Goal: Task Accomplishment & Management: Manage account settings

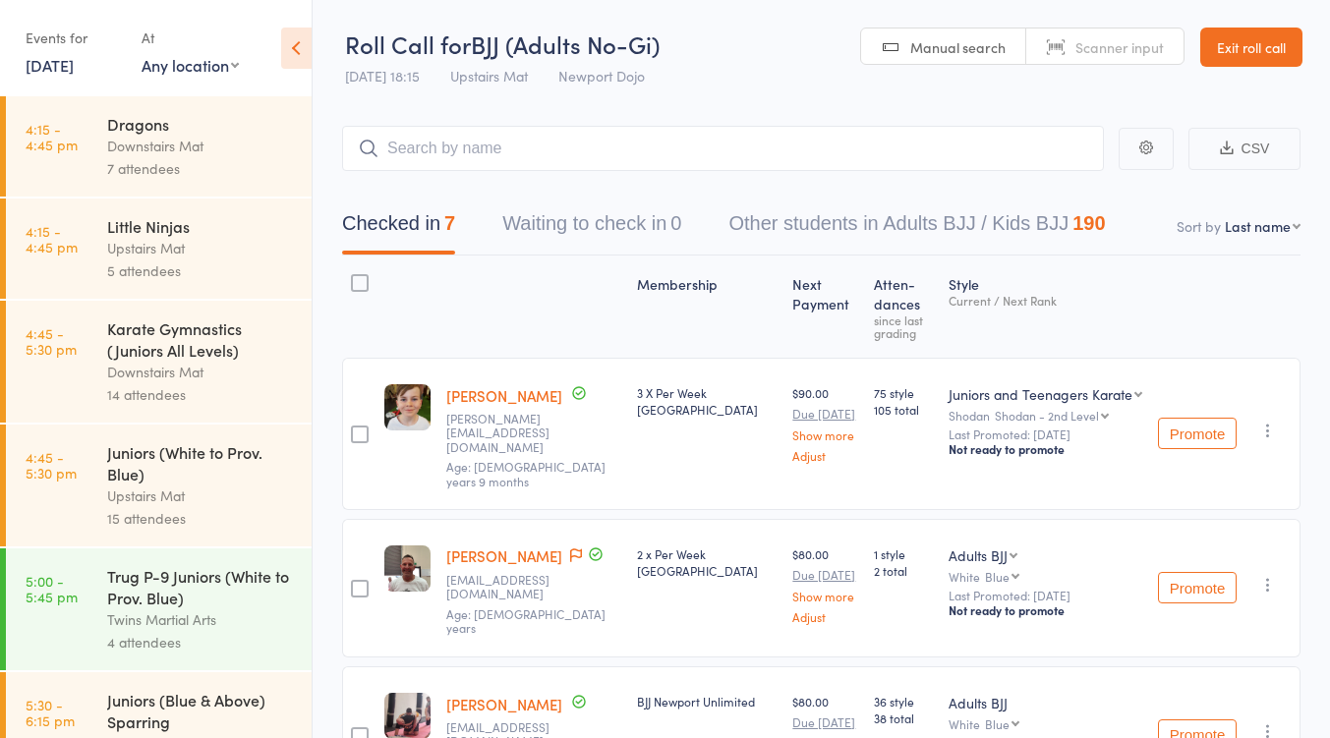
click at [1244, 57] on link "Exit roll call" at bounding box center [1251, 47] width 102 height 39
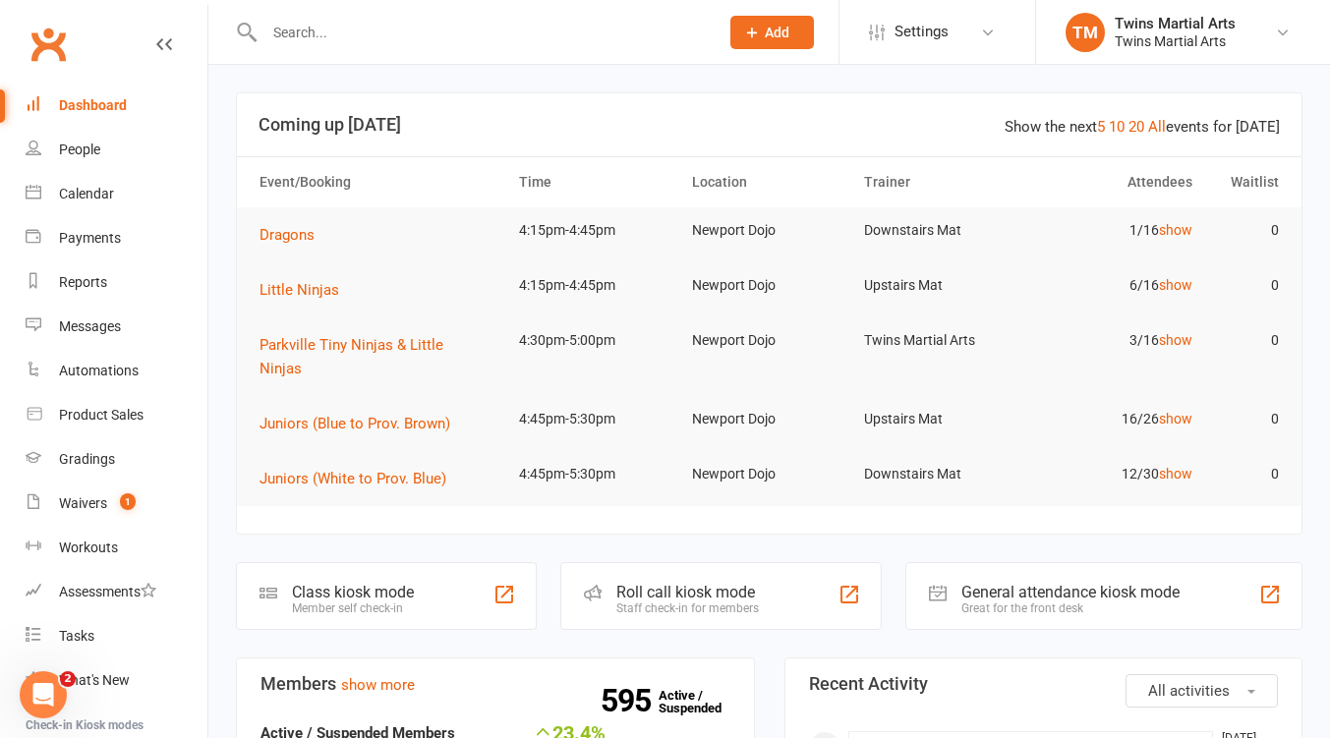
click at [954, 29] on link "Settings" at bounding box center [937, 32] width 137 height 44
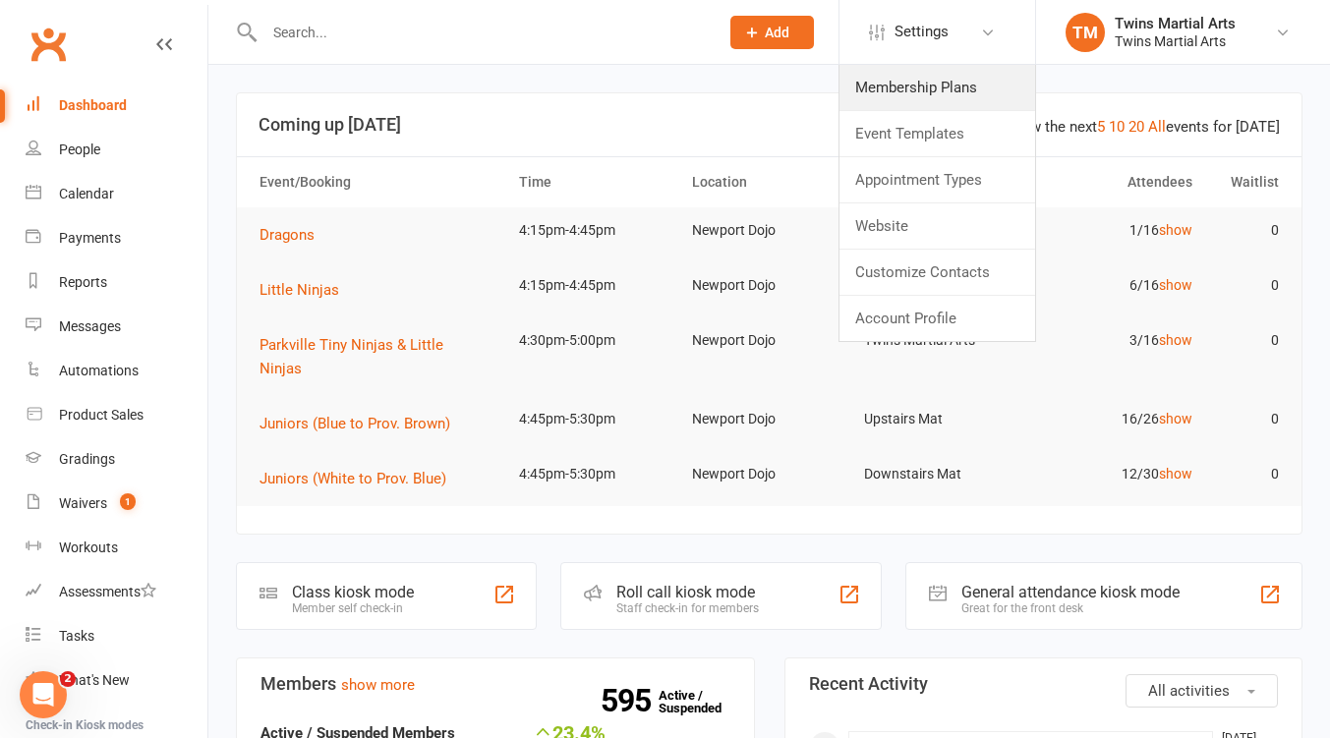
click at [932, 84] on link "Membership Plans" at bounding box center [938, 87] width 196 height 45
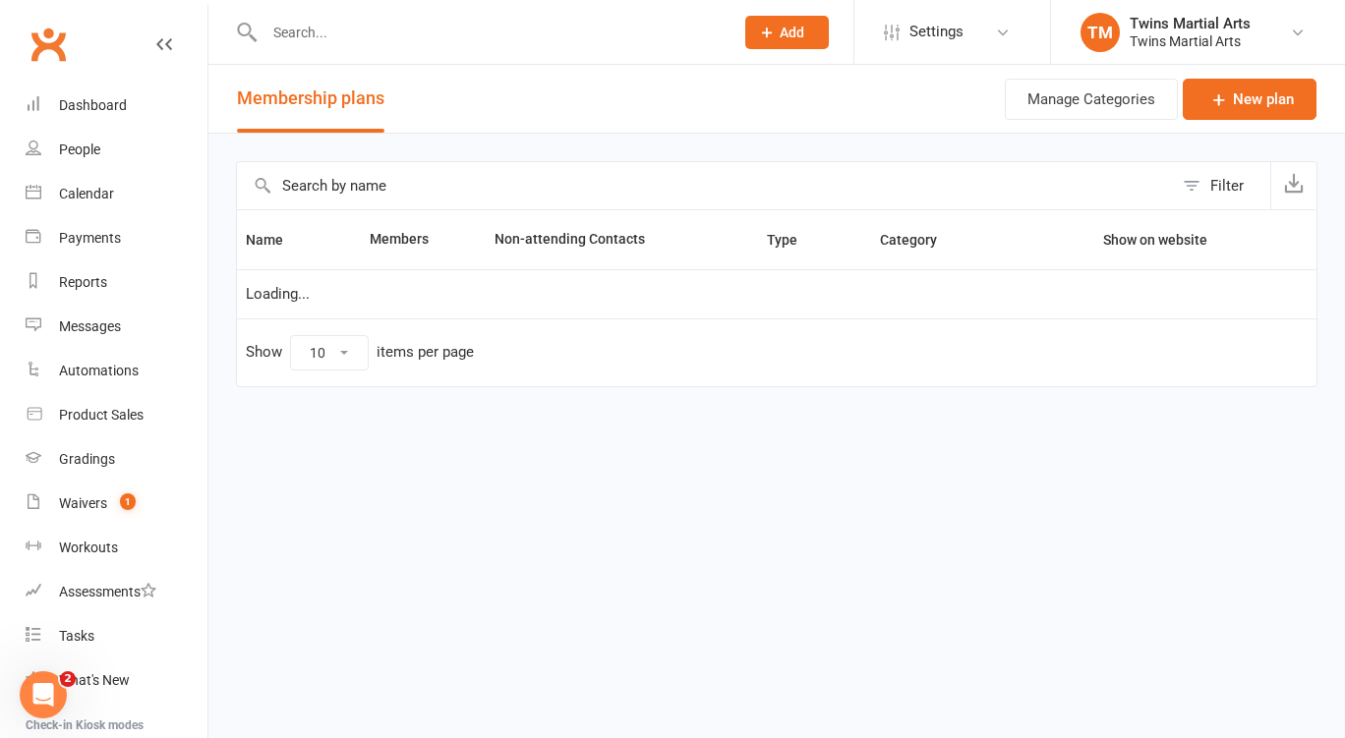
select select "25"
click at [488, 195] on input "text" at bounding box center [705, 185] width 936 height 47
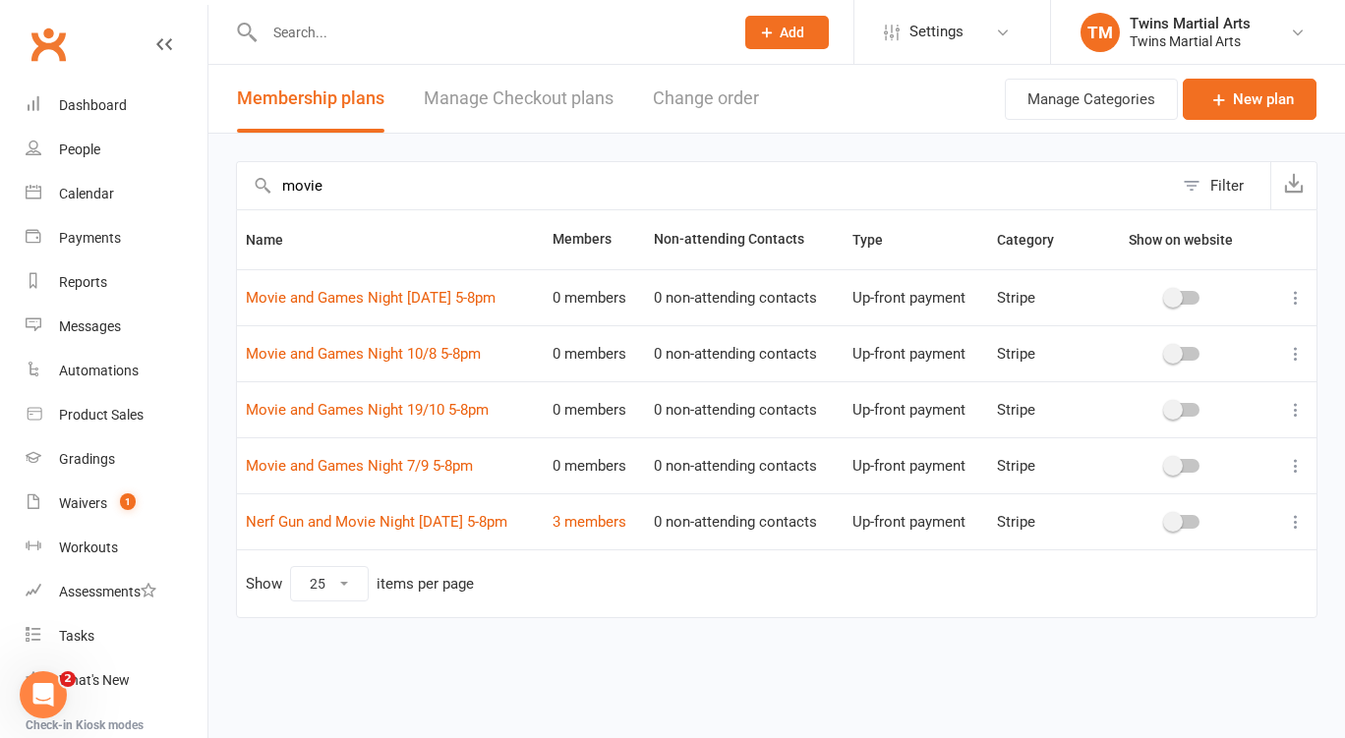
type input "movie"
click at [101, 102] on div "Dashboard" at bounding box center [93, 105] width 68 height 16
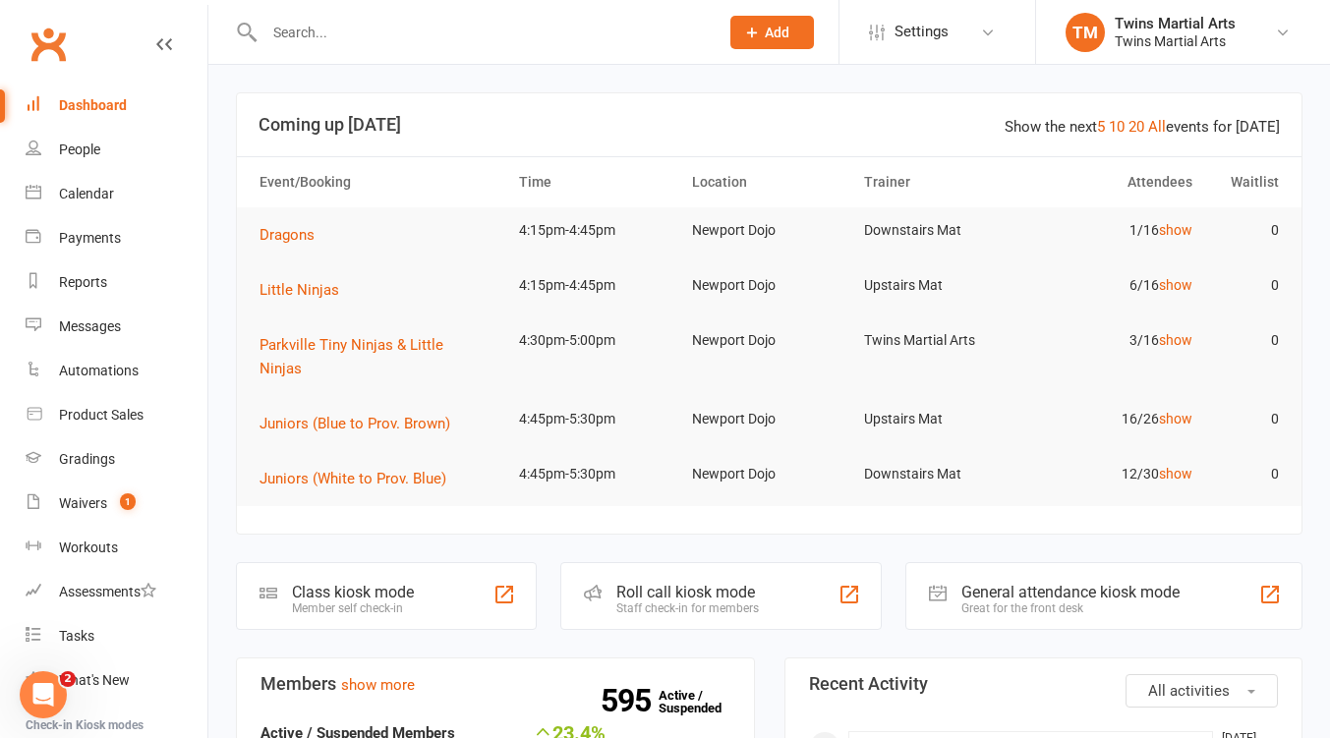
click at [1122, 122] on link "10" at bounding box center [1117, 127] width 16 height 18
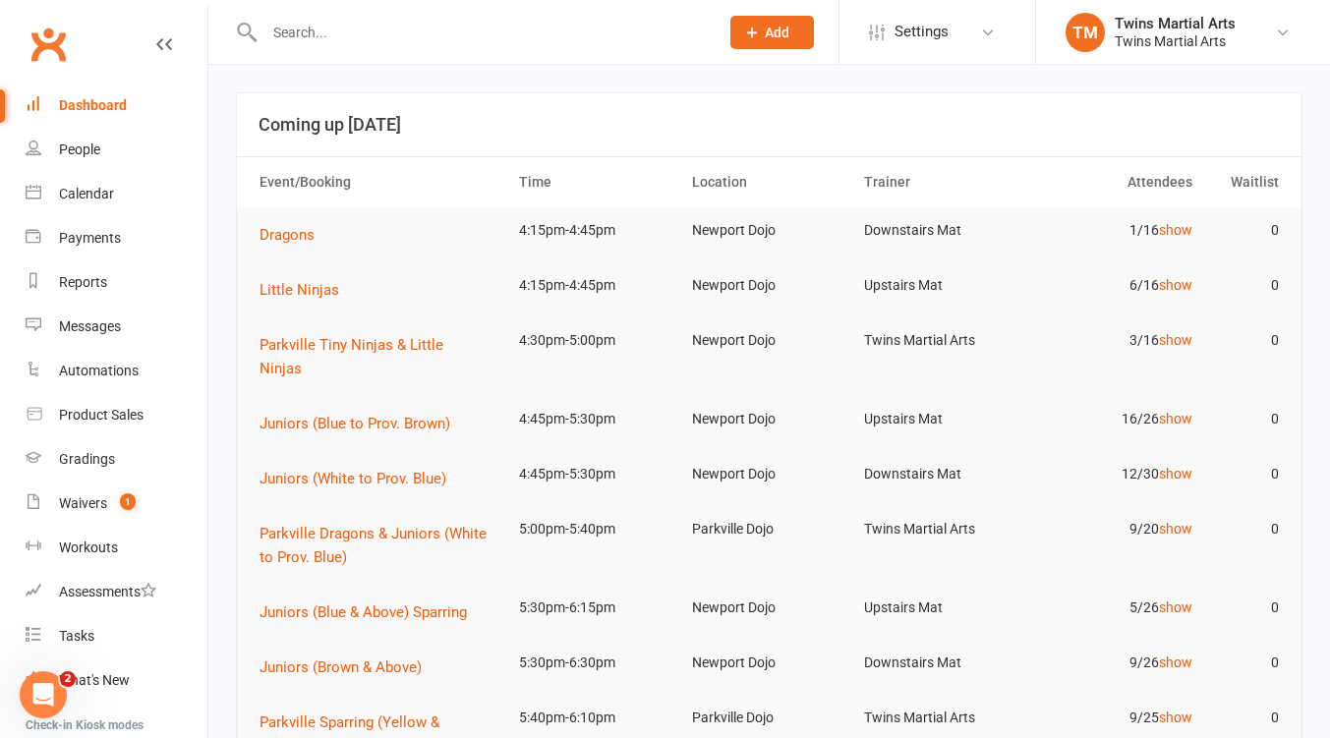
click at [1177, 411] on link "show" at bounding box center [1175, 419] width 33 height 16
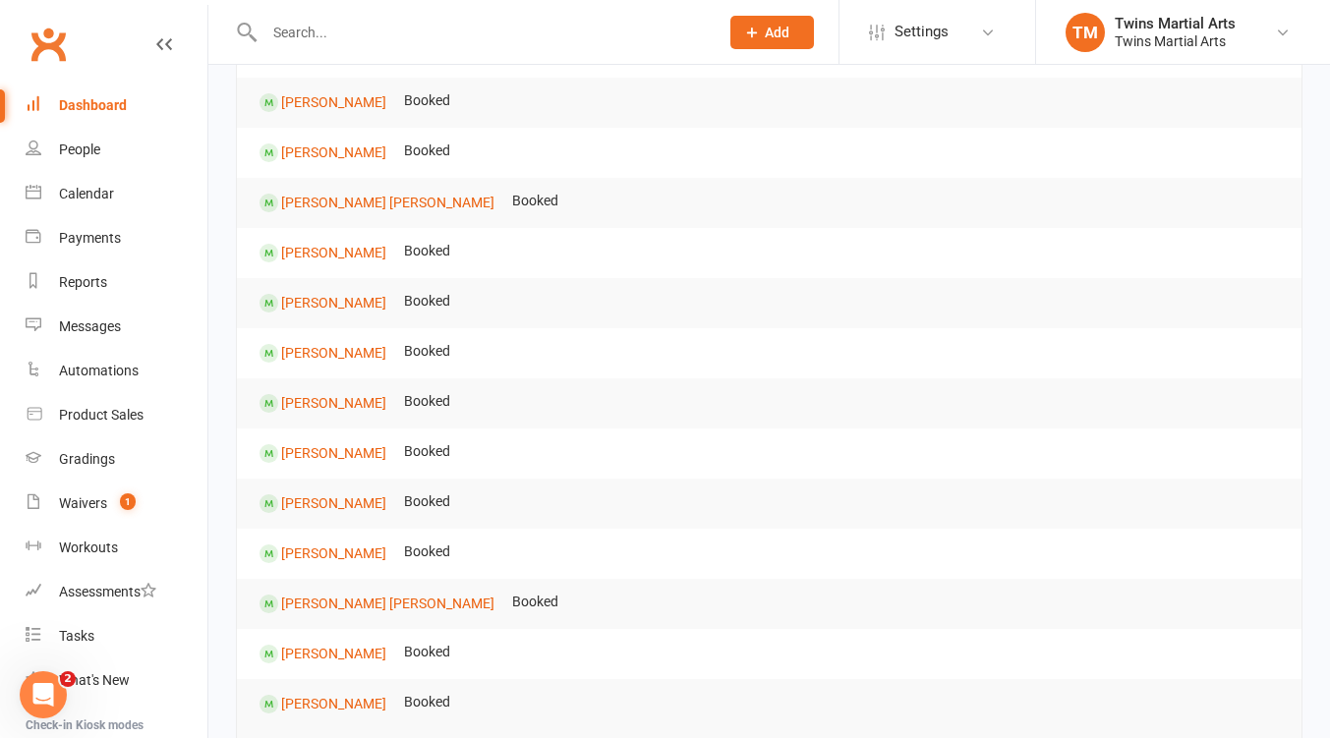
scroll to position [786, 0]
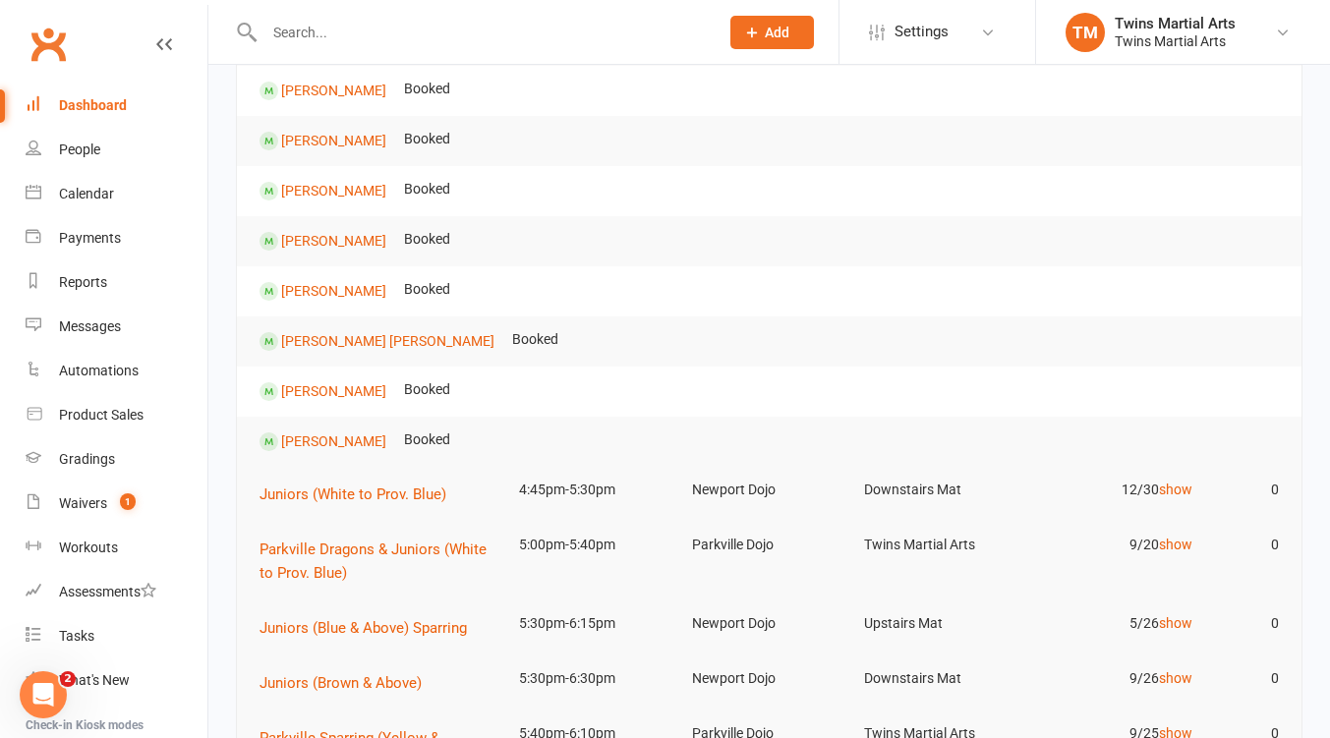
click at [1170, 482] on link "show" at bounding box center [1175, 490] width 33 height 16
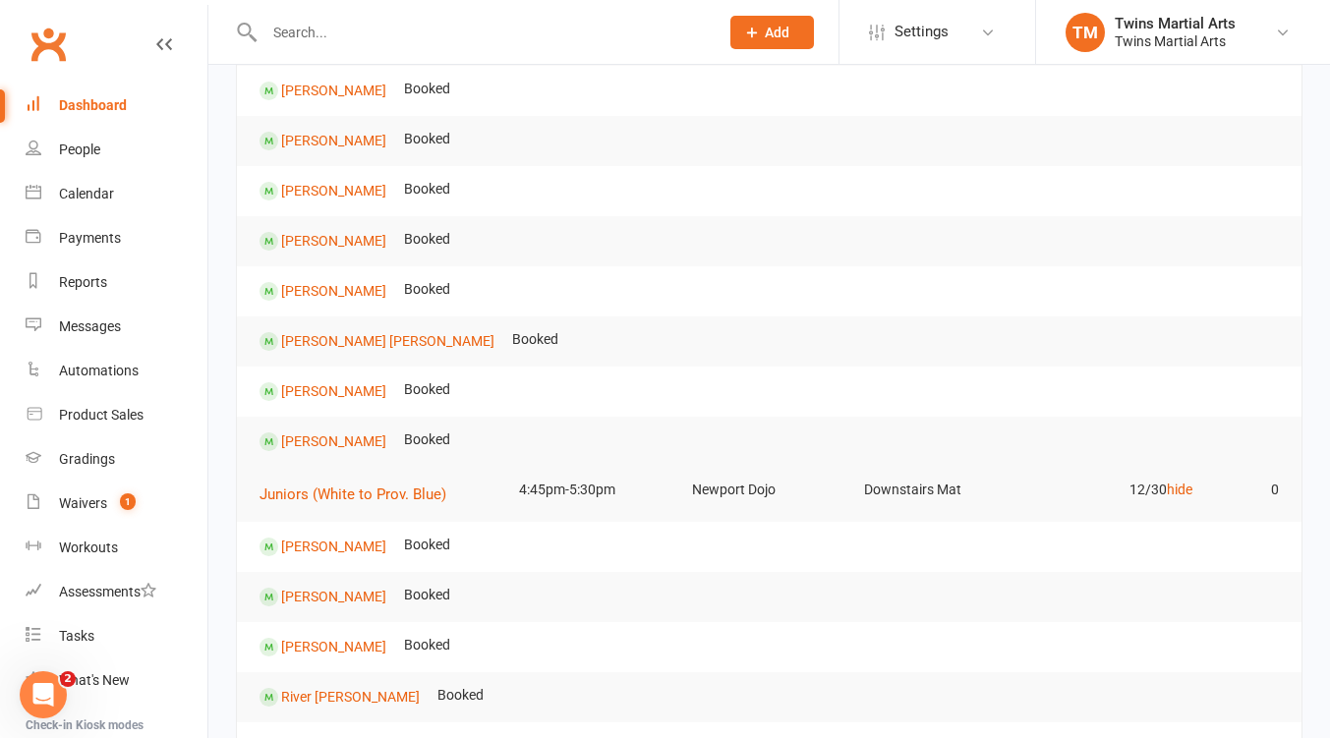
click at [1180, 482] on link "hide" at bounding box center [1180, 490] width 26 height 16
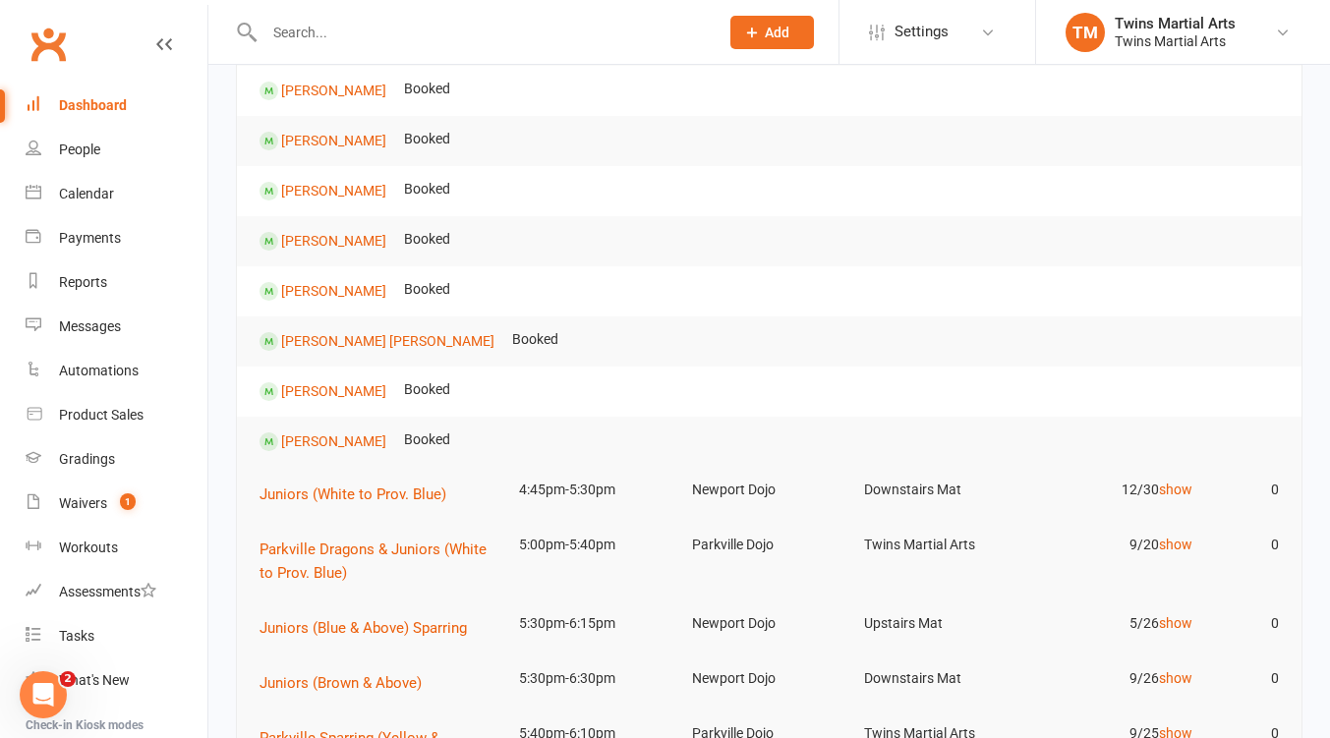
click at [1180, 482] on link "show" at bounding box center [1175, 490] width 33 height 16
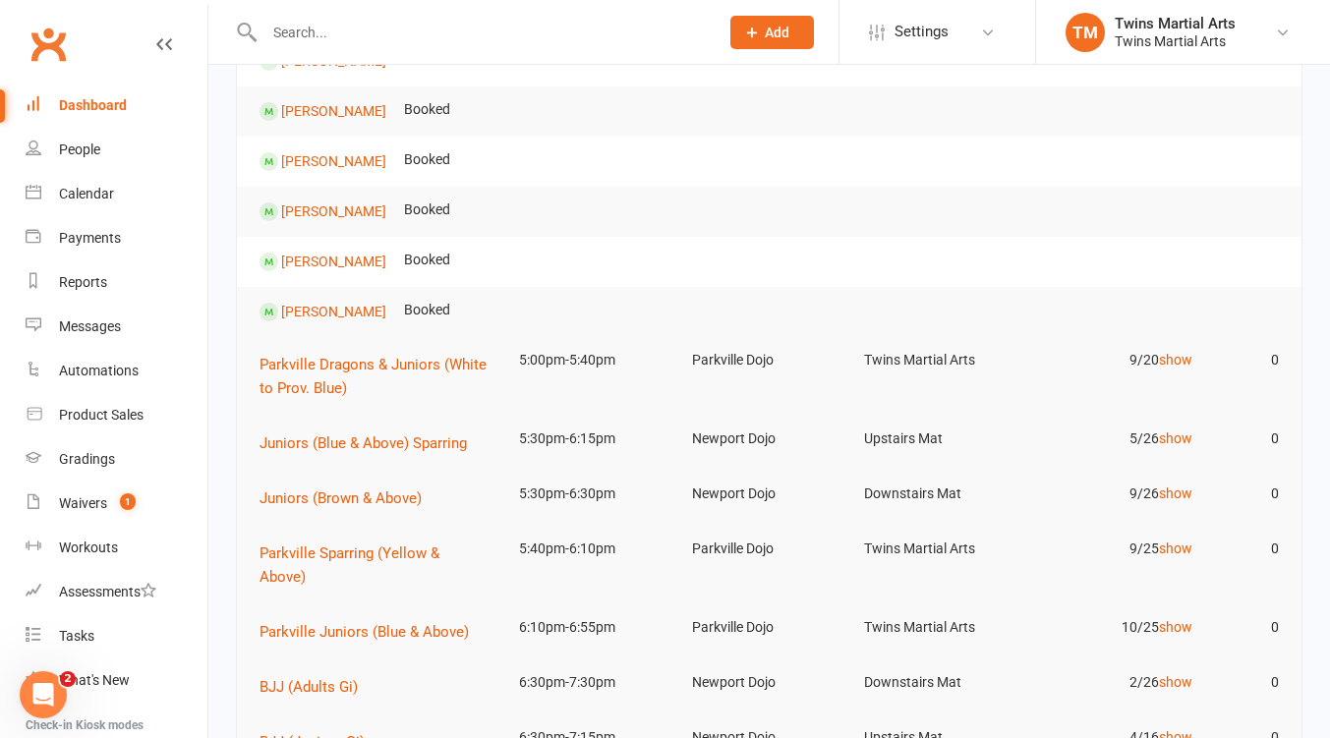
scroll to position [1834, 0]
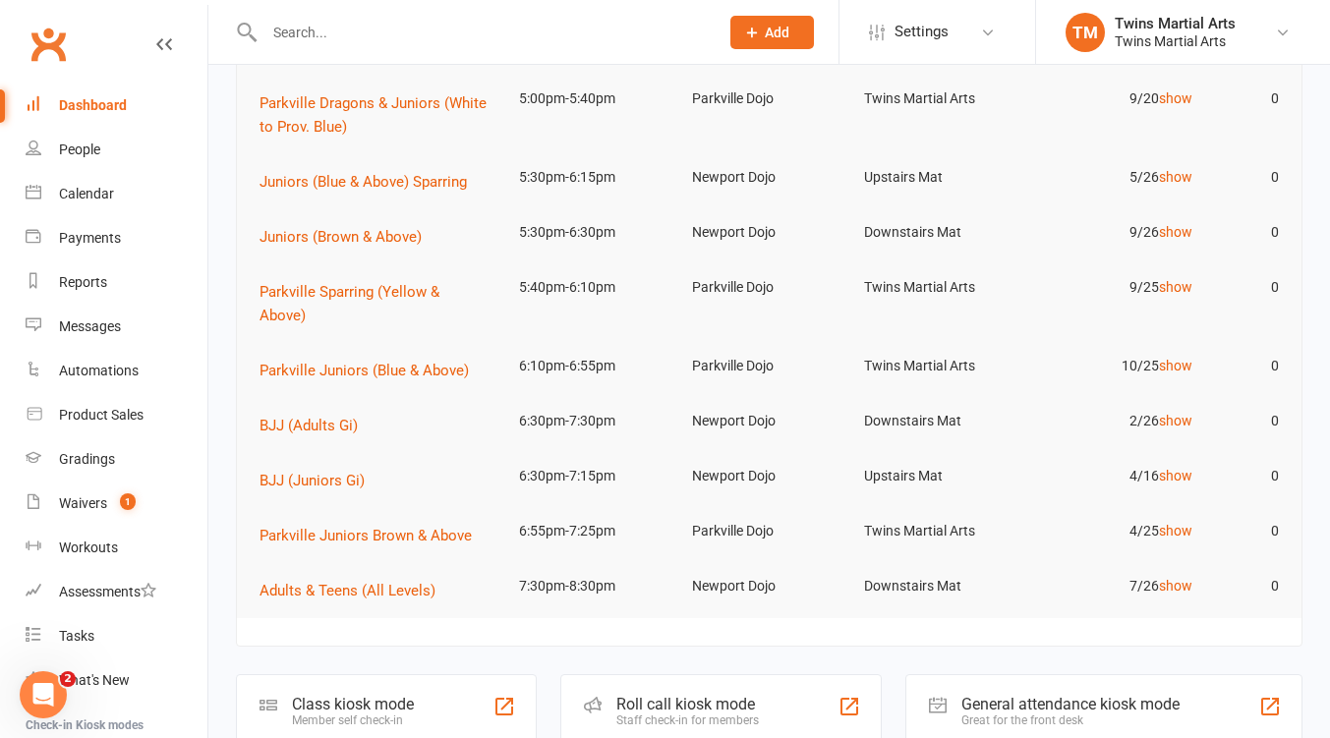
click at [1182, 413] on link "show" at bounding box center [1175, 421] width 33 height 16
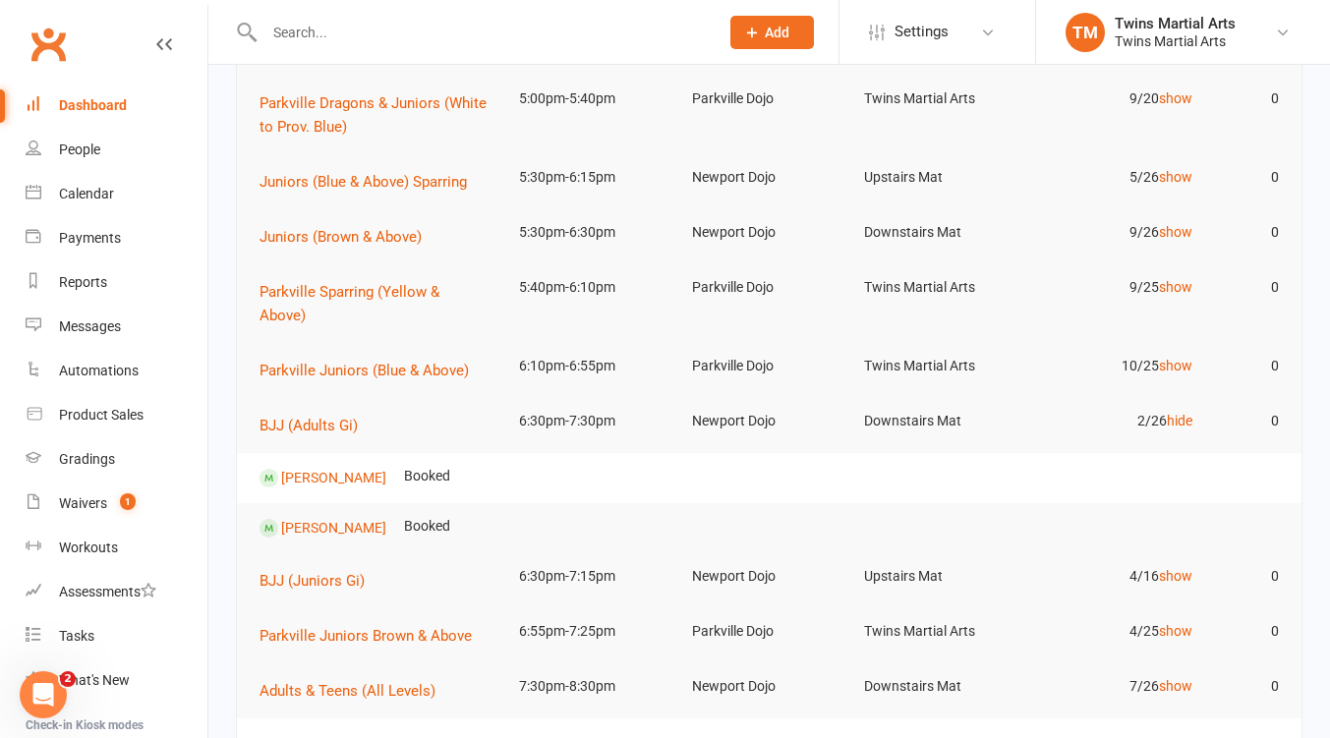
click at [1184, 568] on link "show" at bounding box center [1175, 576] width 33 height 16
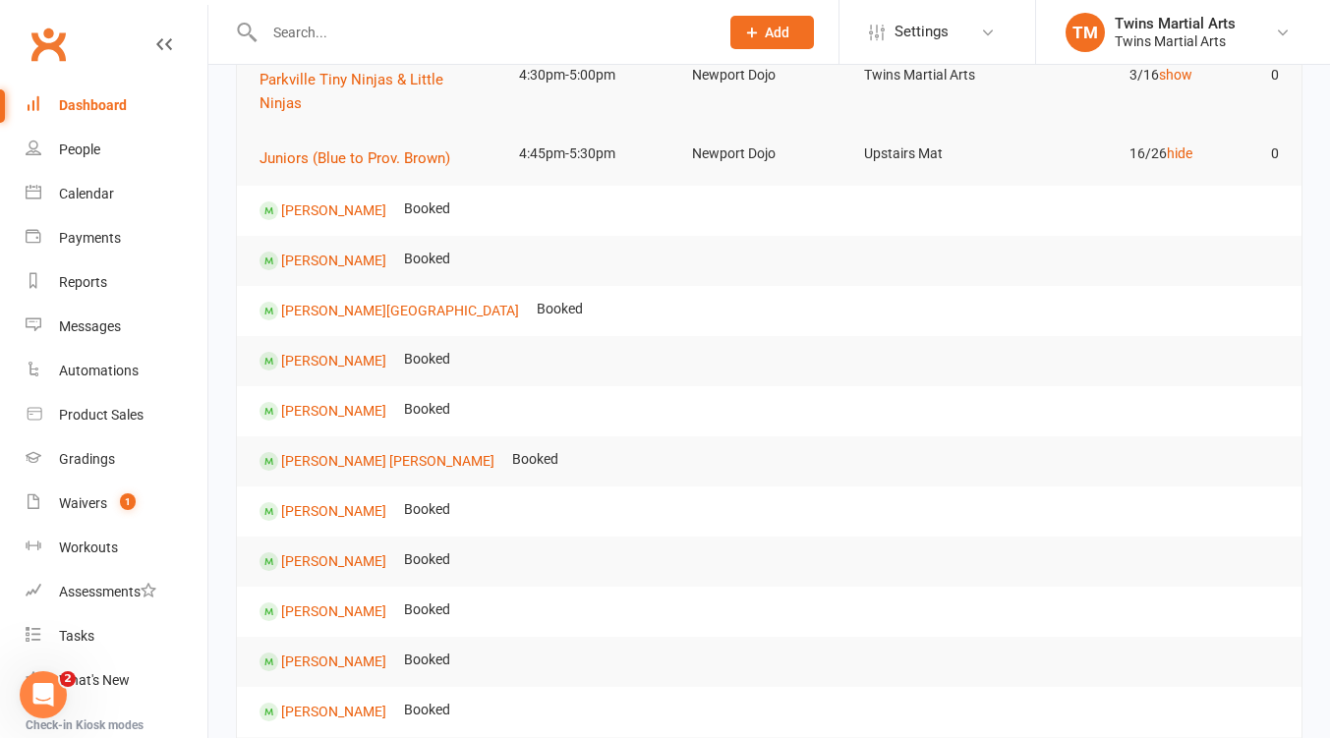
scroll to position [0, 0]
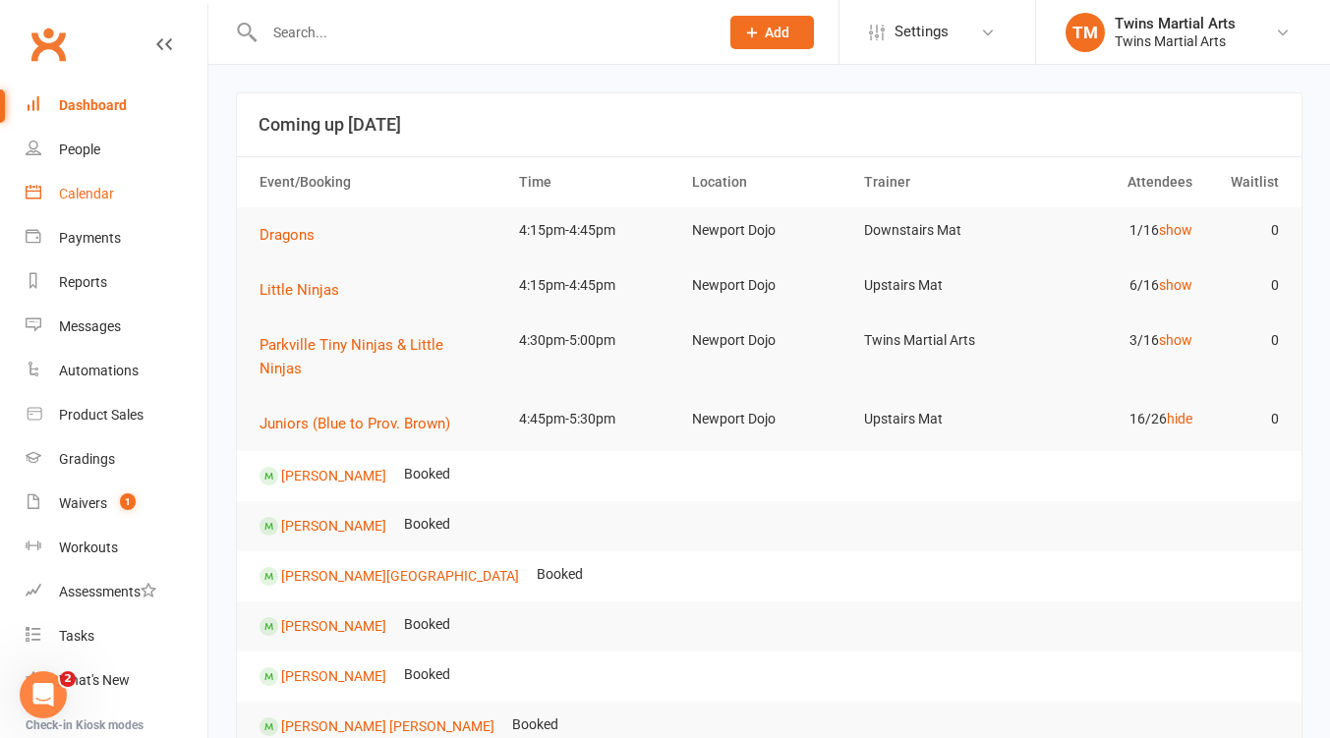
click at [89, 187] on div "Calendar" at bounding box center [86, 194] width 55 height 16
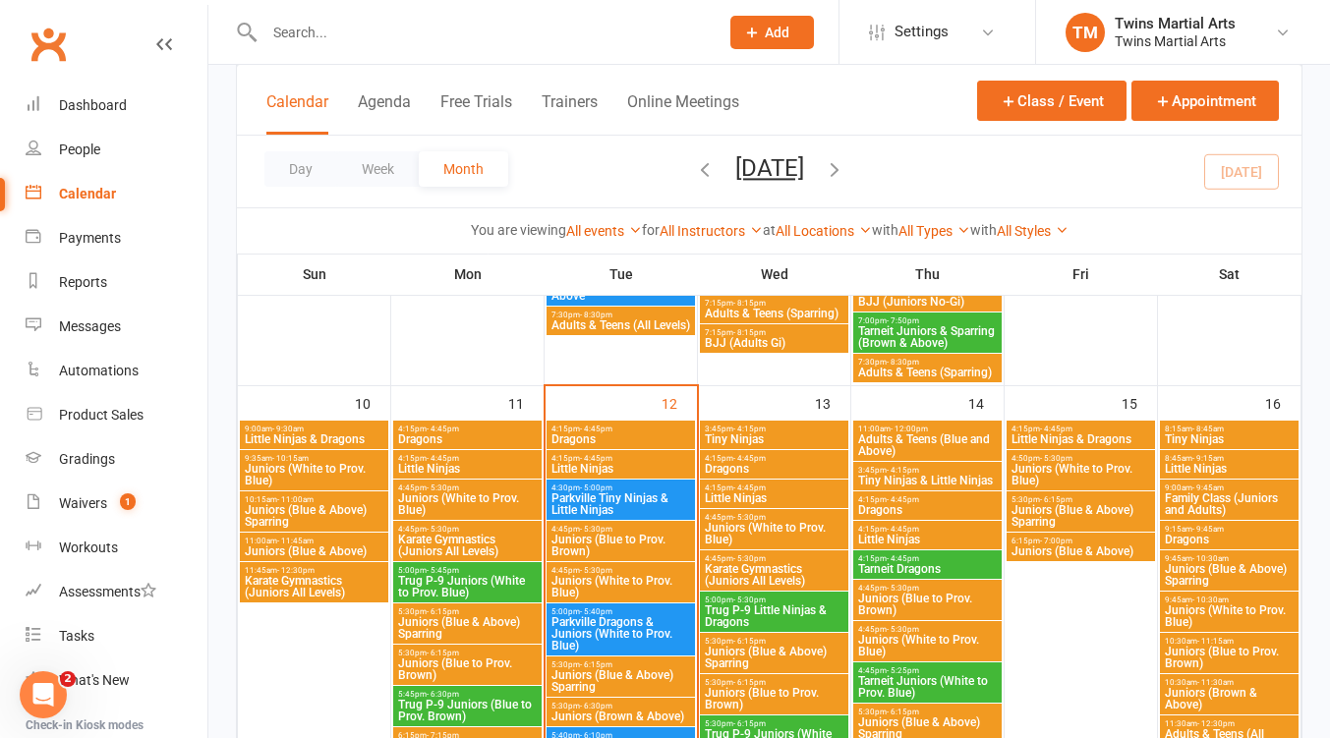
scroll to position [1310, 0]
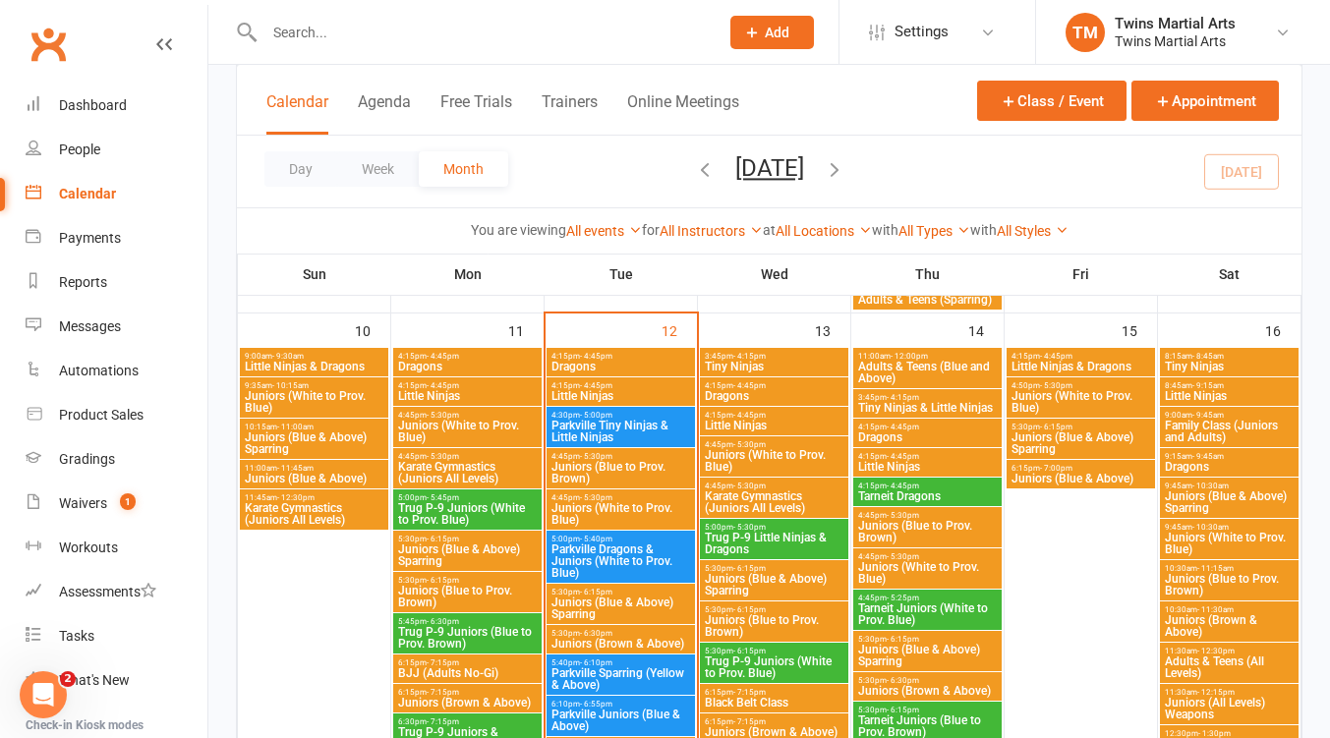
click at [1245, 432] on span "Family Class (Juniors and Adults)" at bounding box center [1229, 432] width 131 height 24
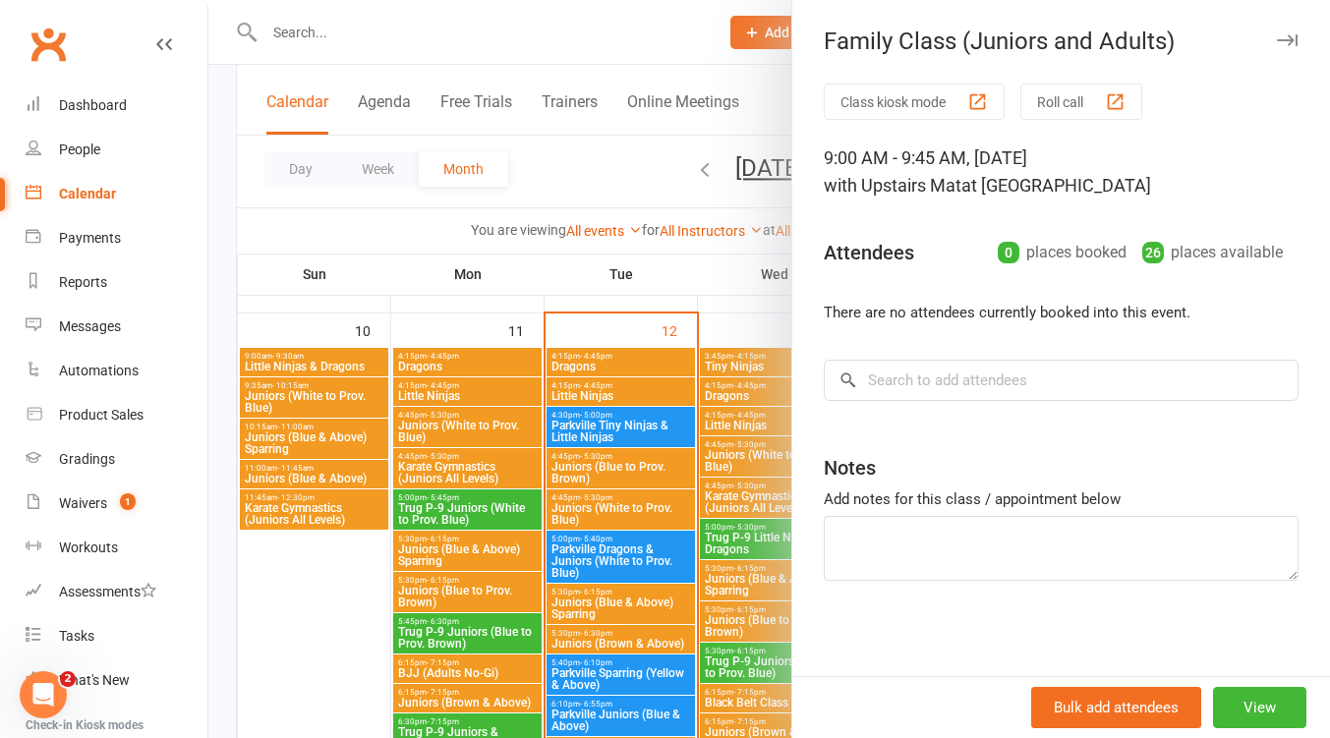
click at [1277, 35] on icon "button" at bounding box center [1287, 40] width 21 height 12
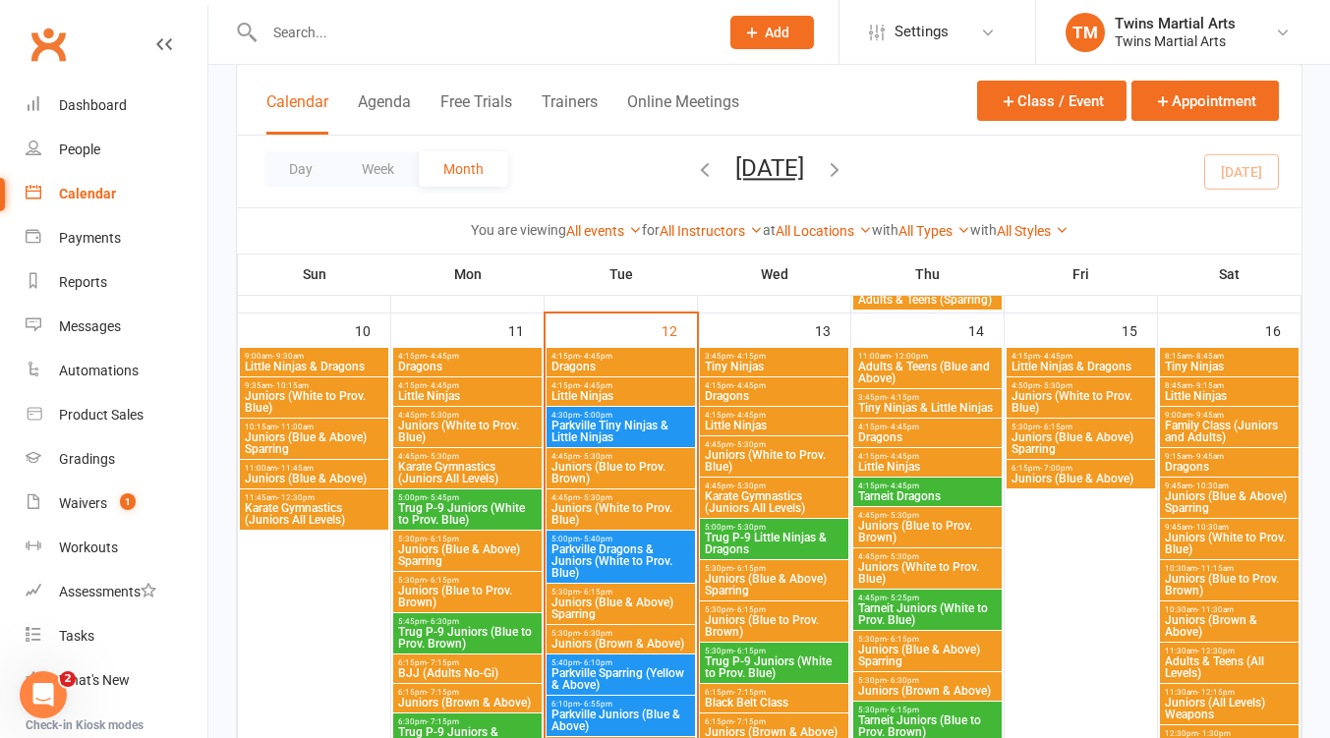
click at [411, 31] on input "text" at bounding box center [482, 33] width 446 height 28
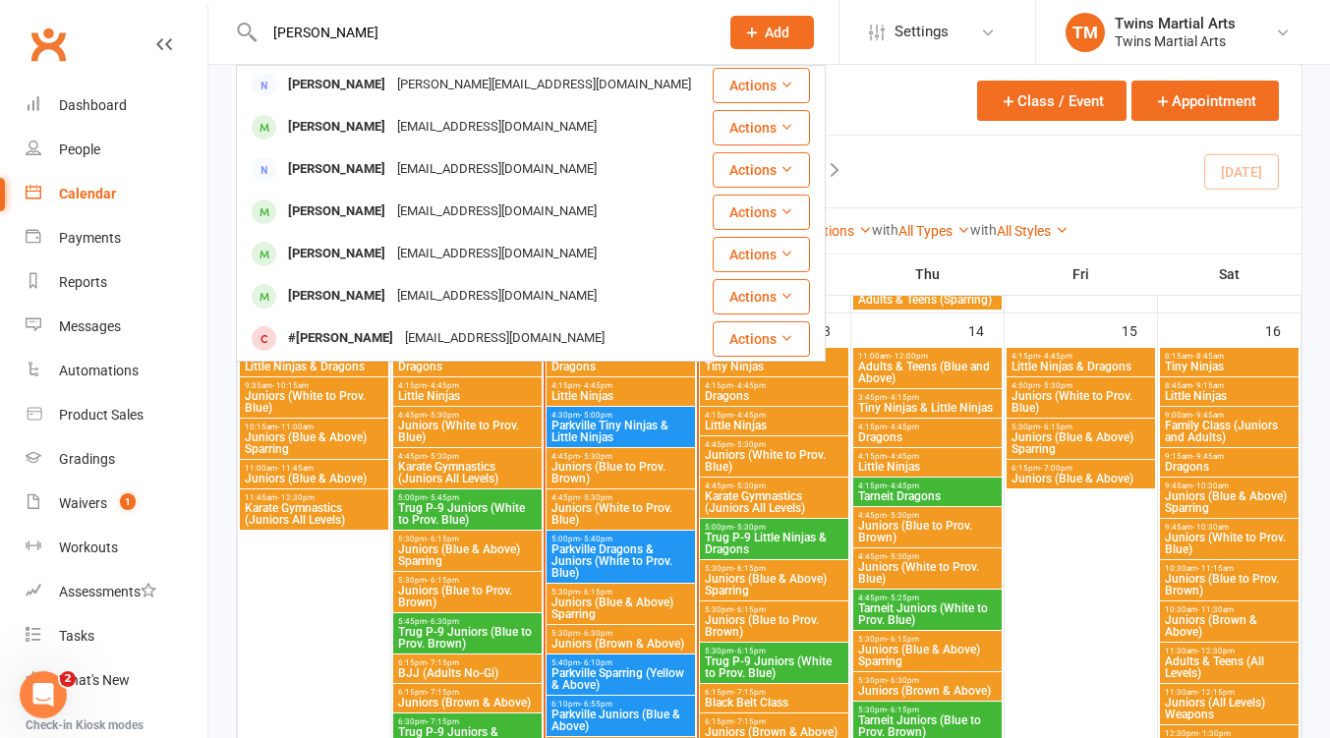
scroll to position [261, 0]
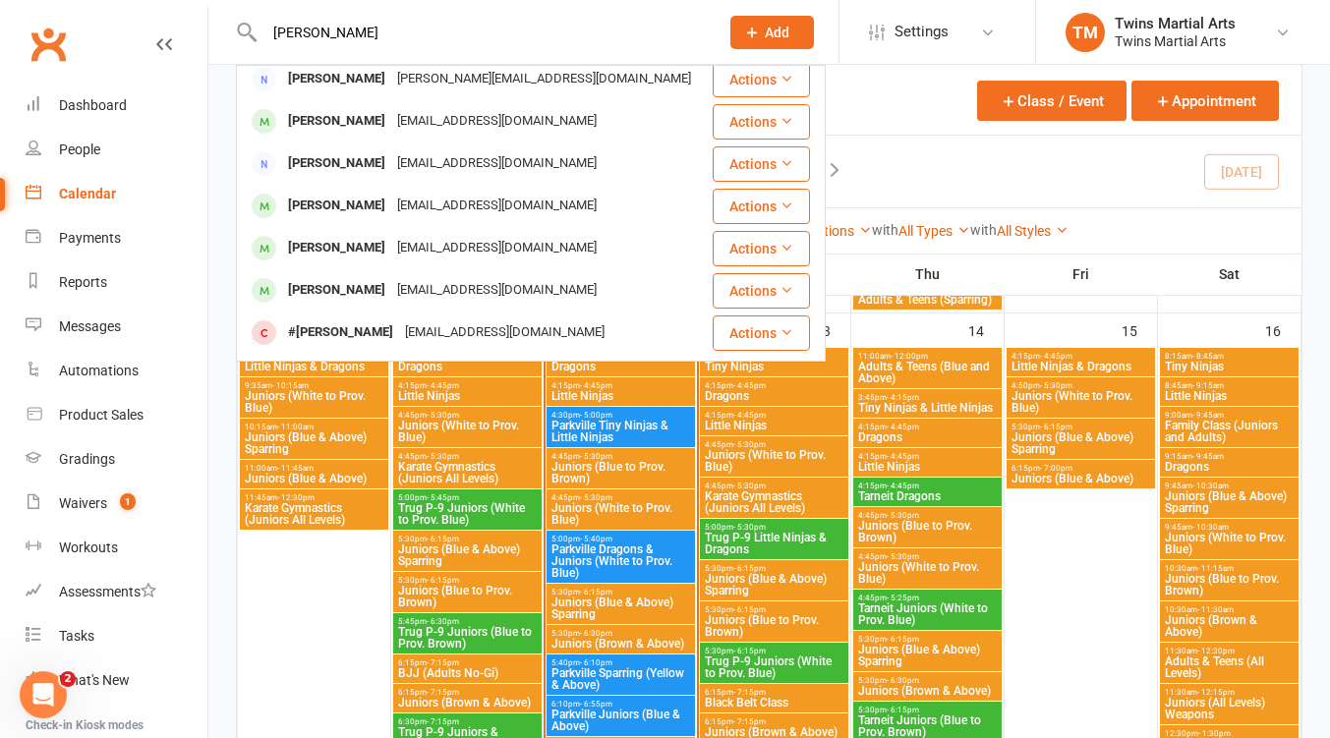
type input "martin"
click at [340, 121] on div "David Martin" at bounding box center [336, 121] width 109 height 29
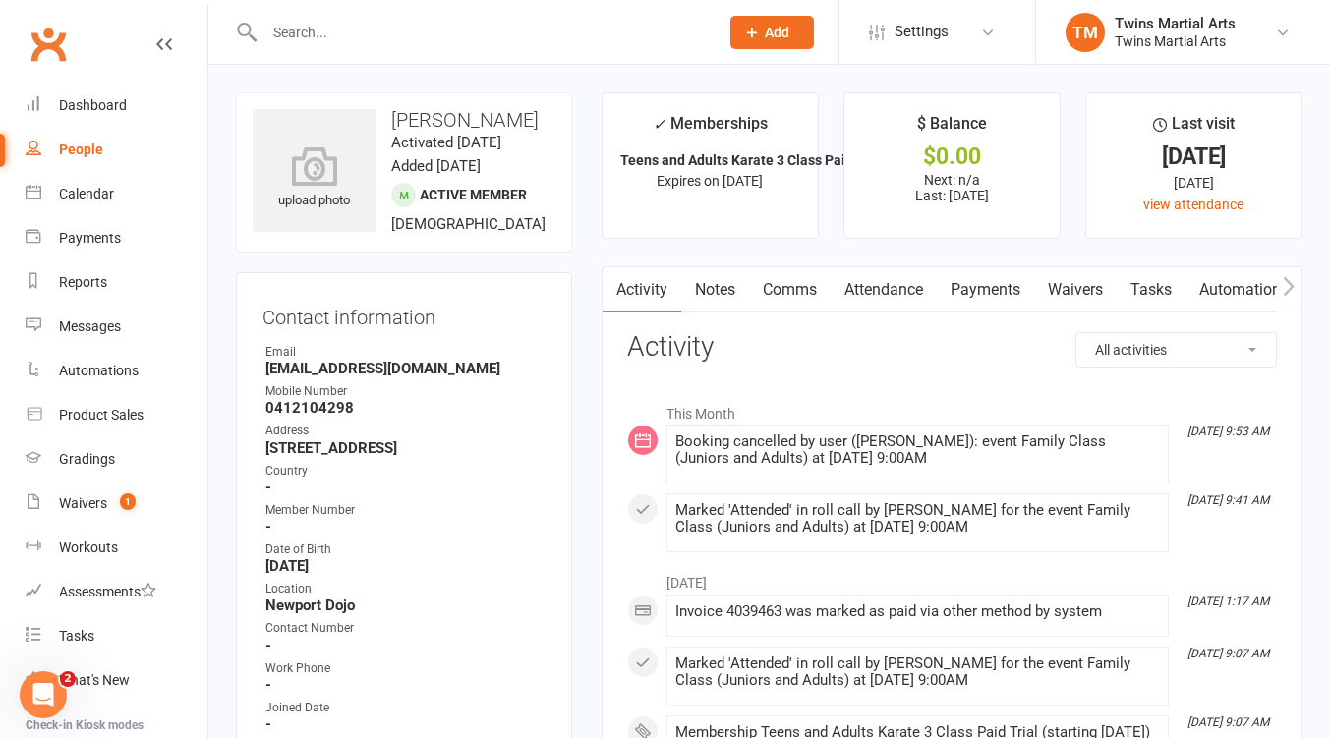
click at [899, 292] on link "Attendance" at bounding box center [884, 289] width 106 height 45
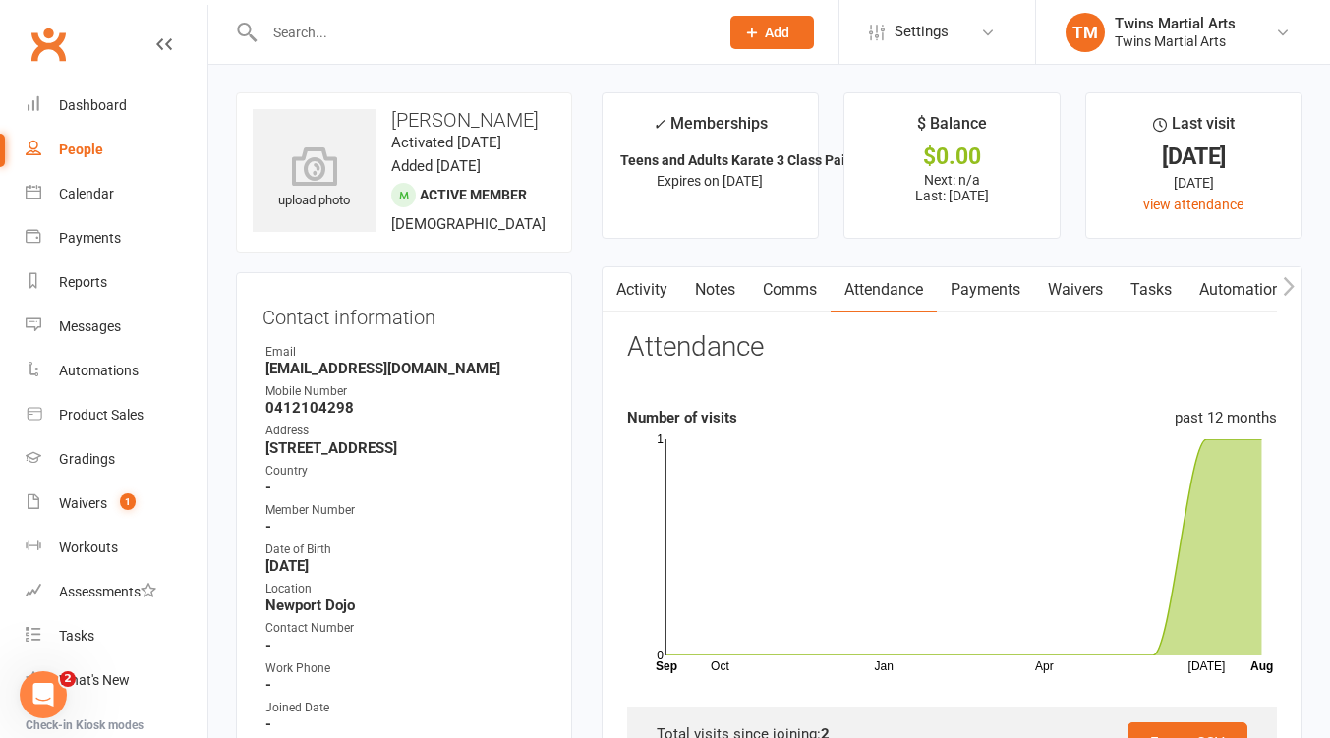
click at [991, 286] on link "Payments" at bounding box center [985, 289] width 97 height 45
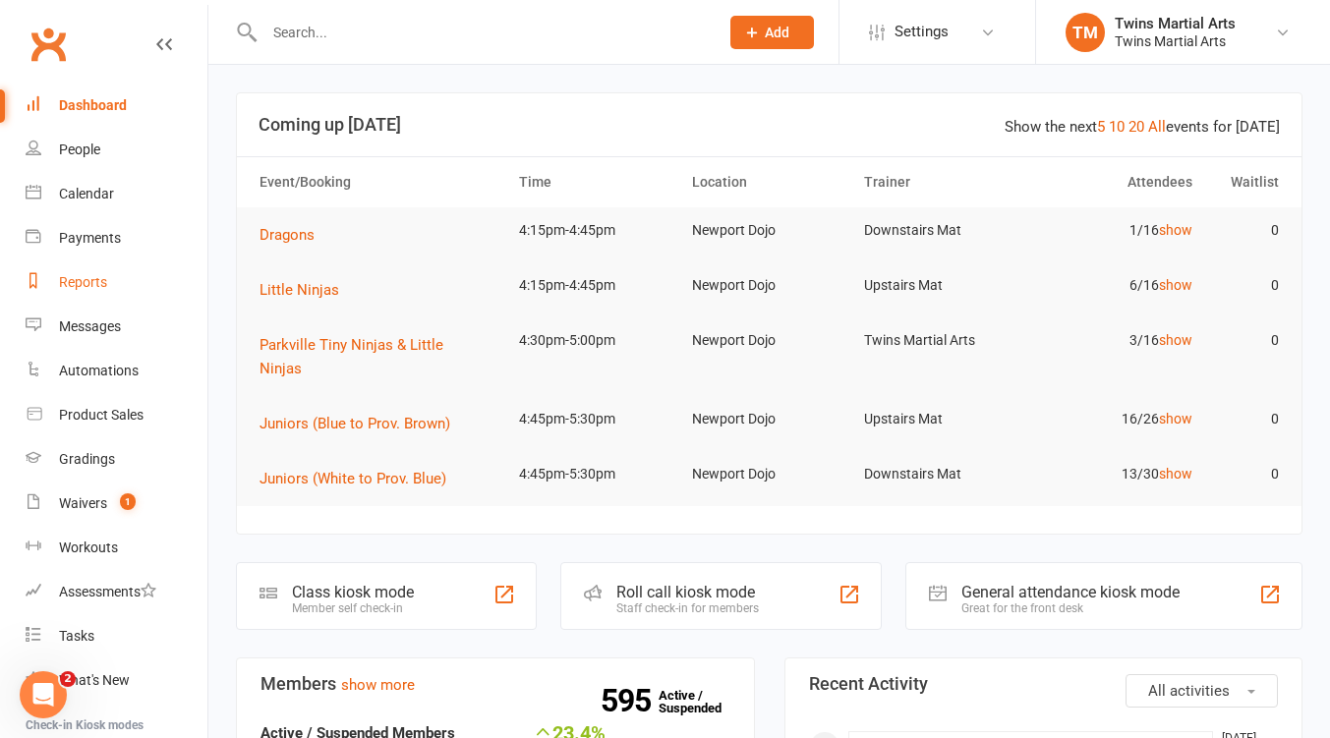
click at [79, 278] on div "Reports" at bounding box center [83, 282] width 48 height 16
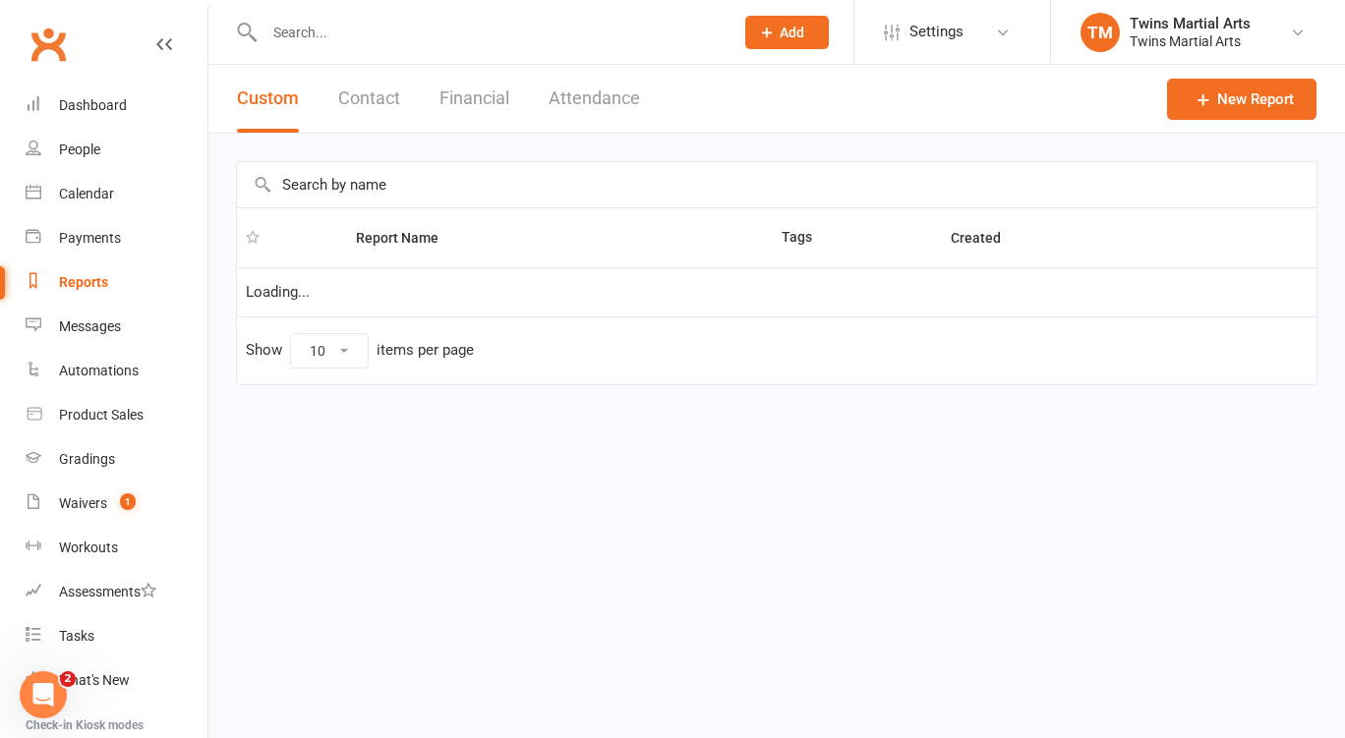
select select "25"
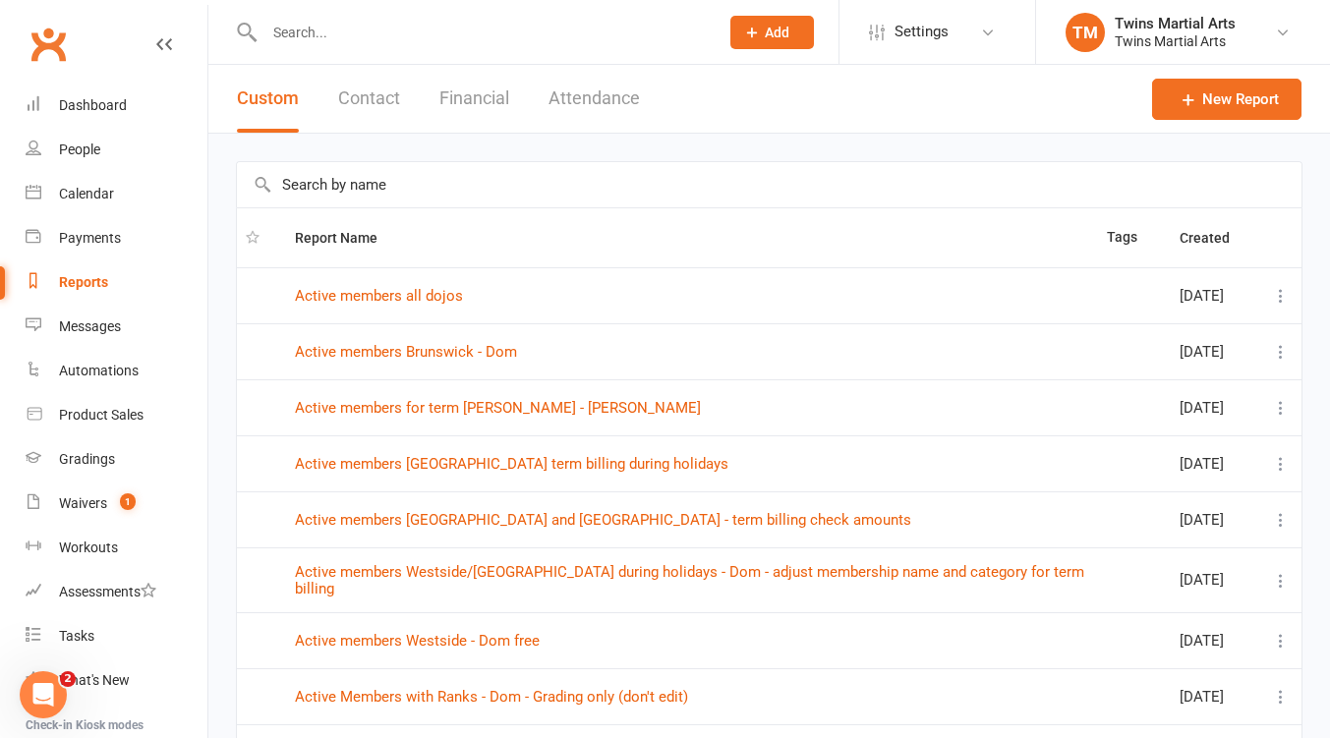
click at [377, 99] on button "Contact" at bounding box center [369, 99] width 62 height 68
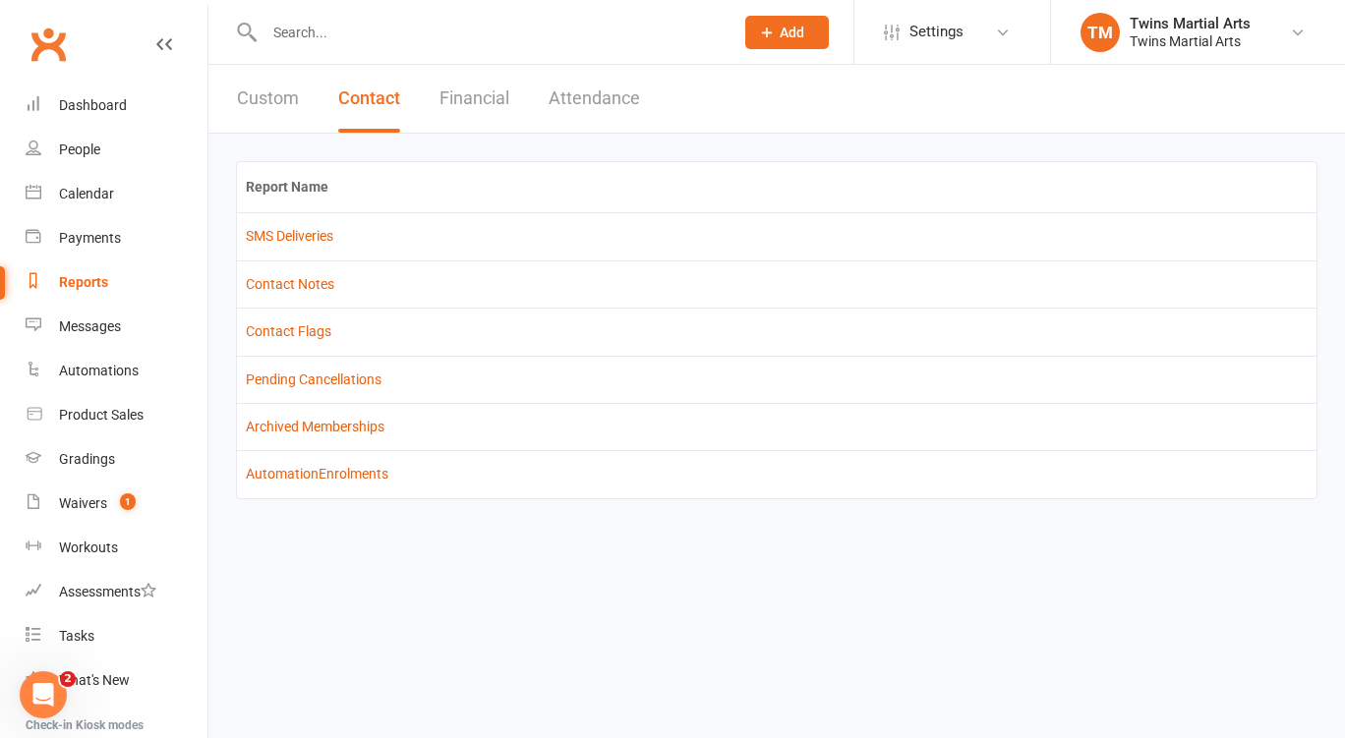
click at [275, 97] on button "Custom" at bounding box center [268, 99] width 62 height 68
select select "25"
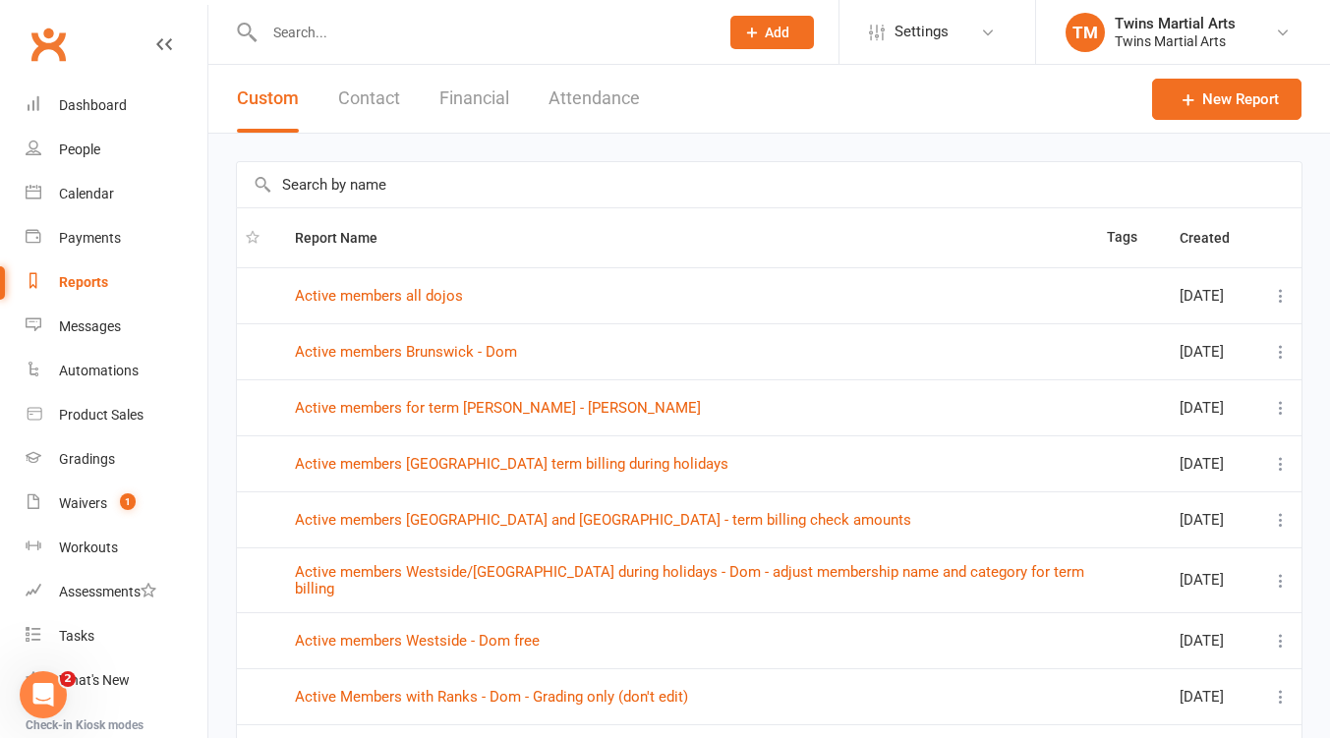
click at [378, 189] on input "text" at bounding box center [769, 184] width 1065 height 45
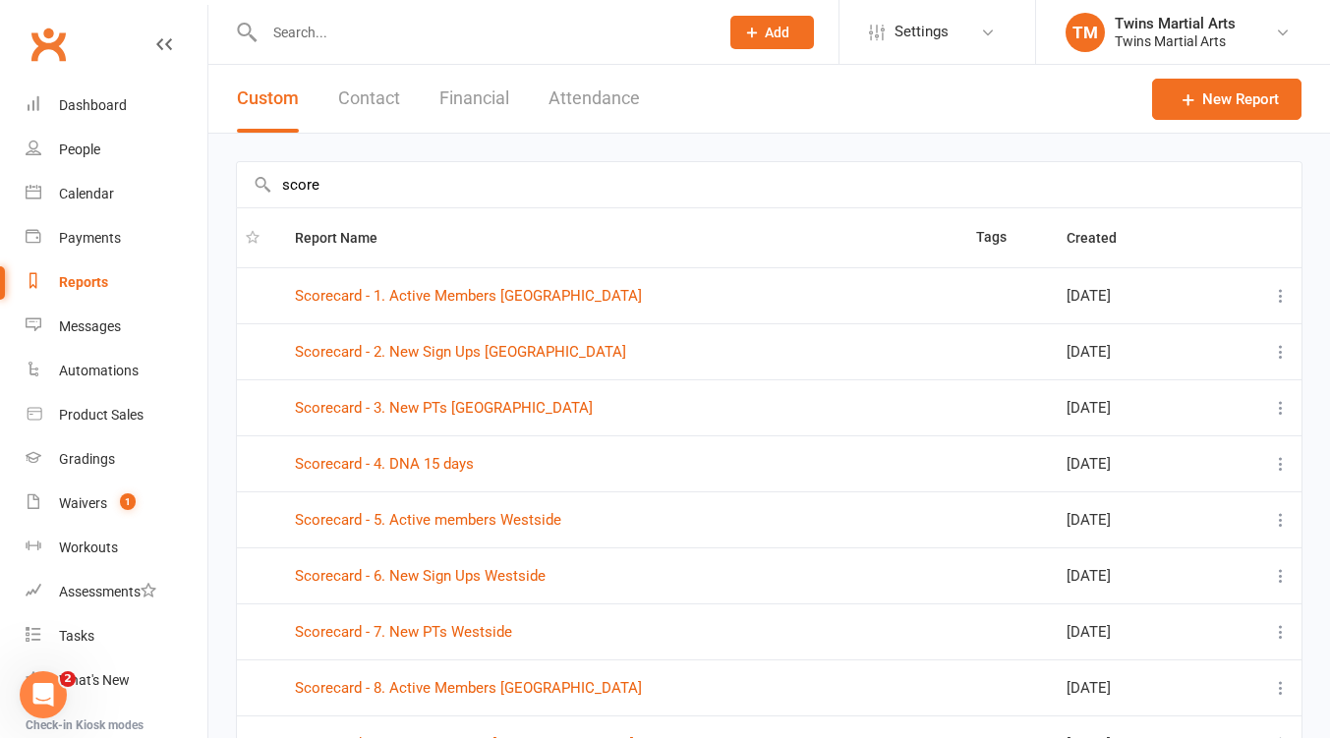
type input "score"
click at [336, 42] on input "text" at bounding box center [482, 33] width 446 height 28
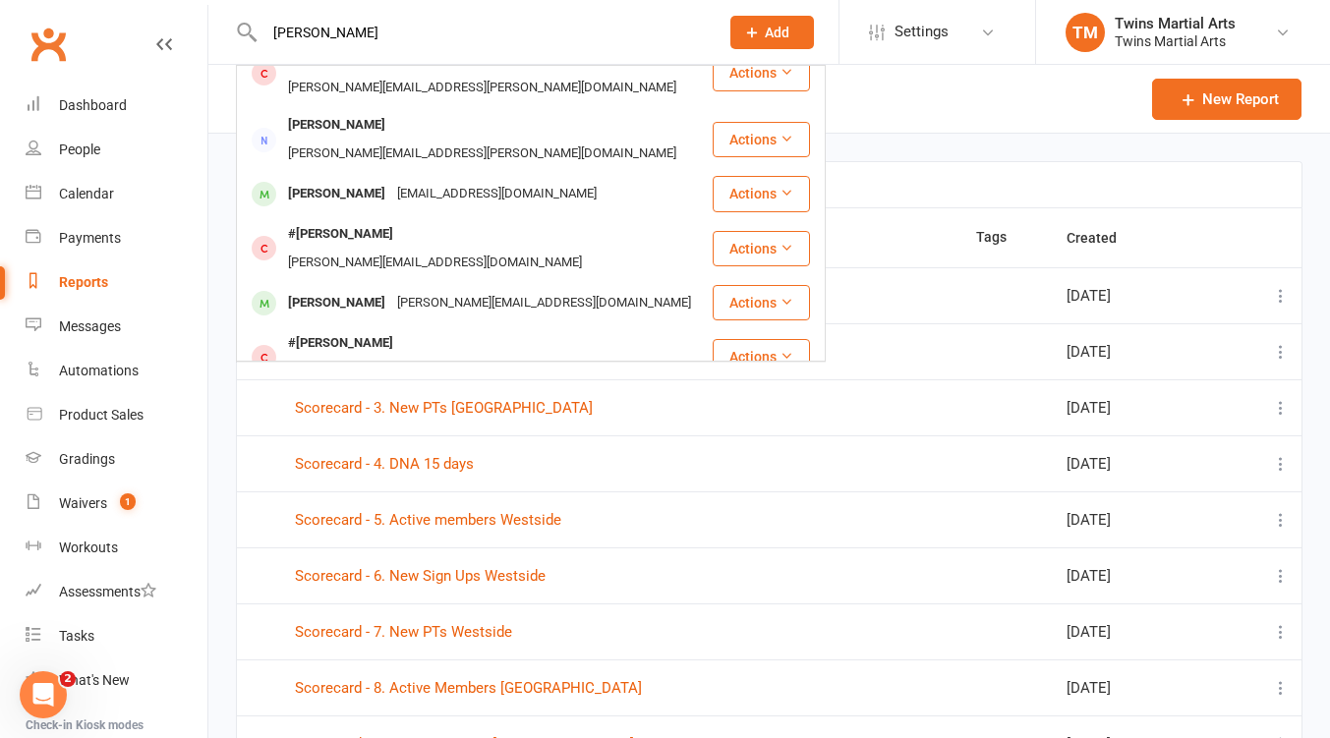
scroll to position [524, 0]
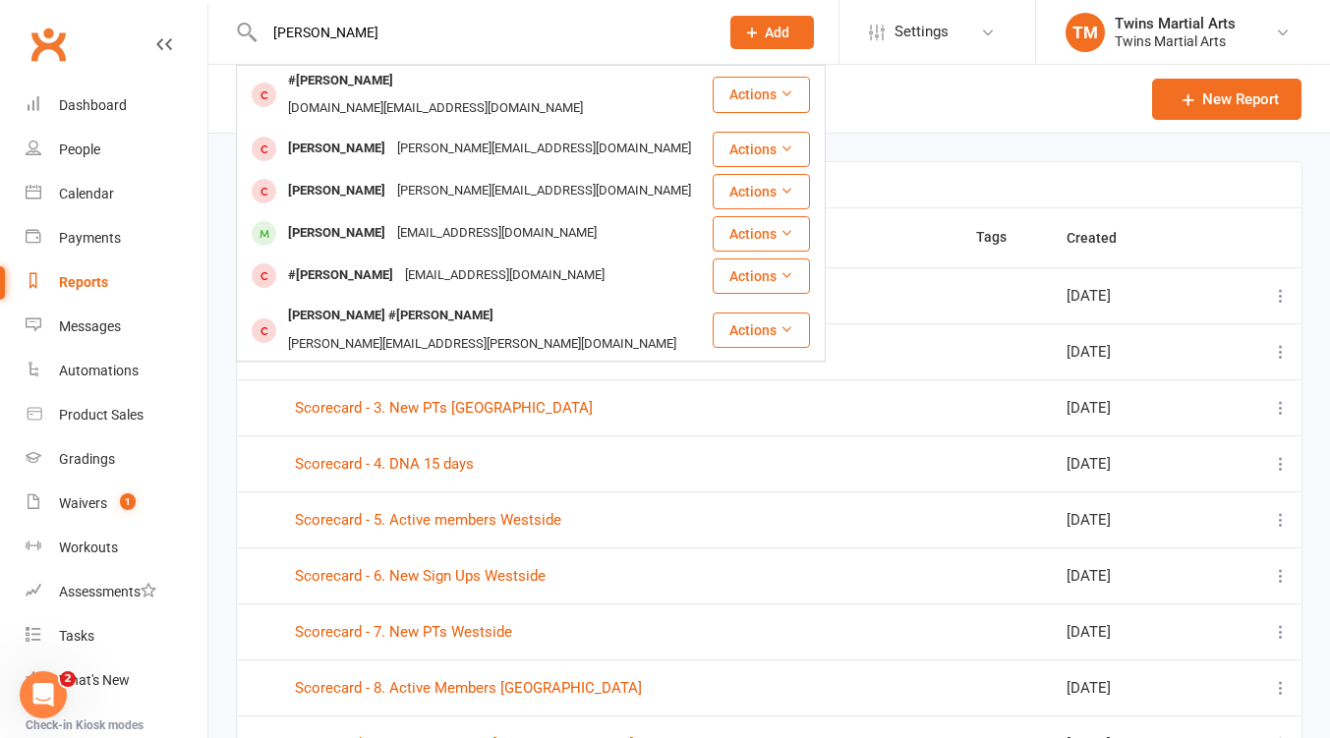
click at [364, 29] on input "alexander ka" at bounding box center [482, 33] width 446 height 28
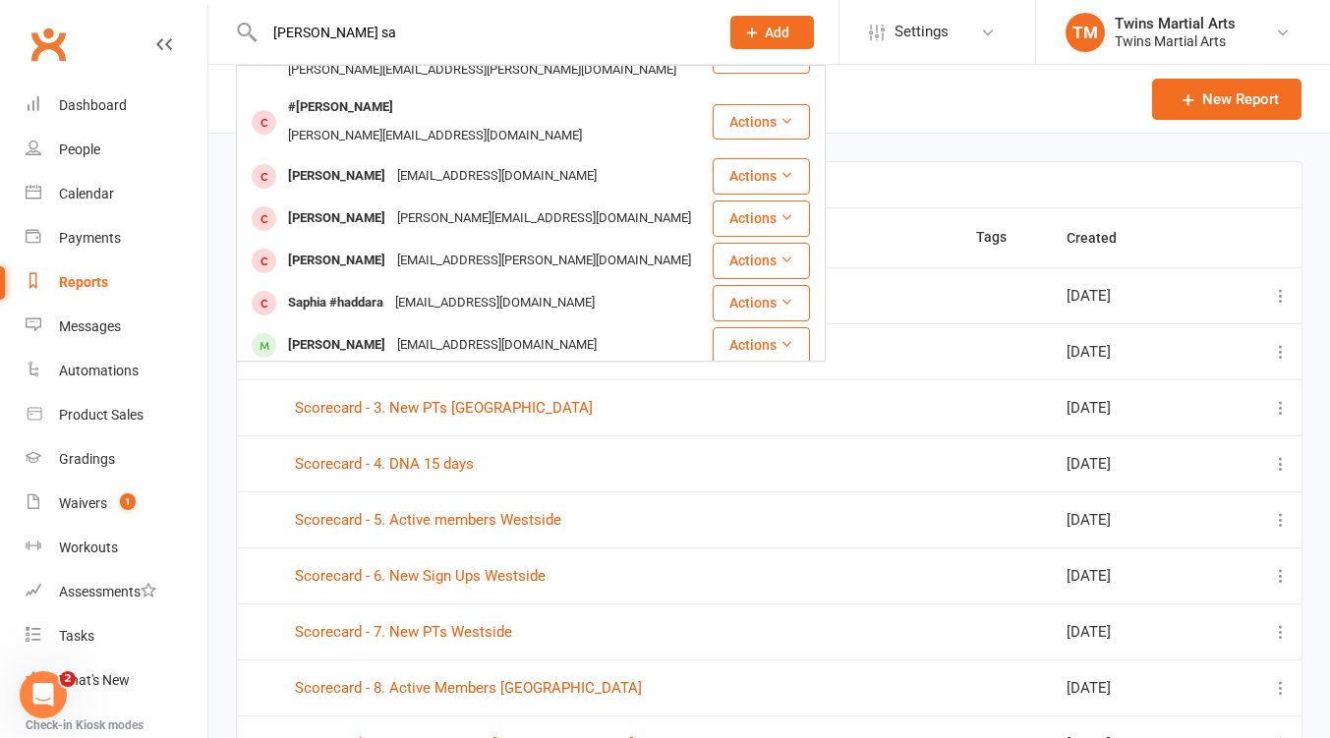
scroll to position [0, 0]
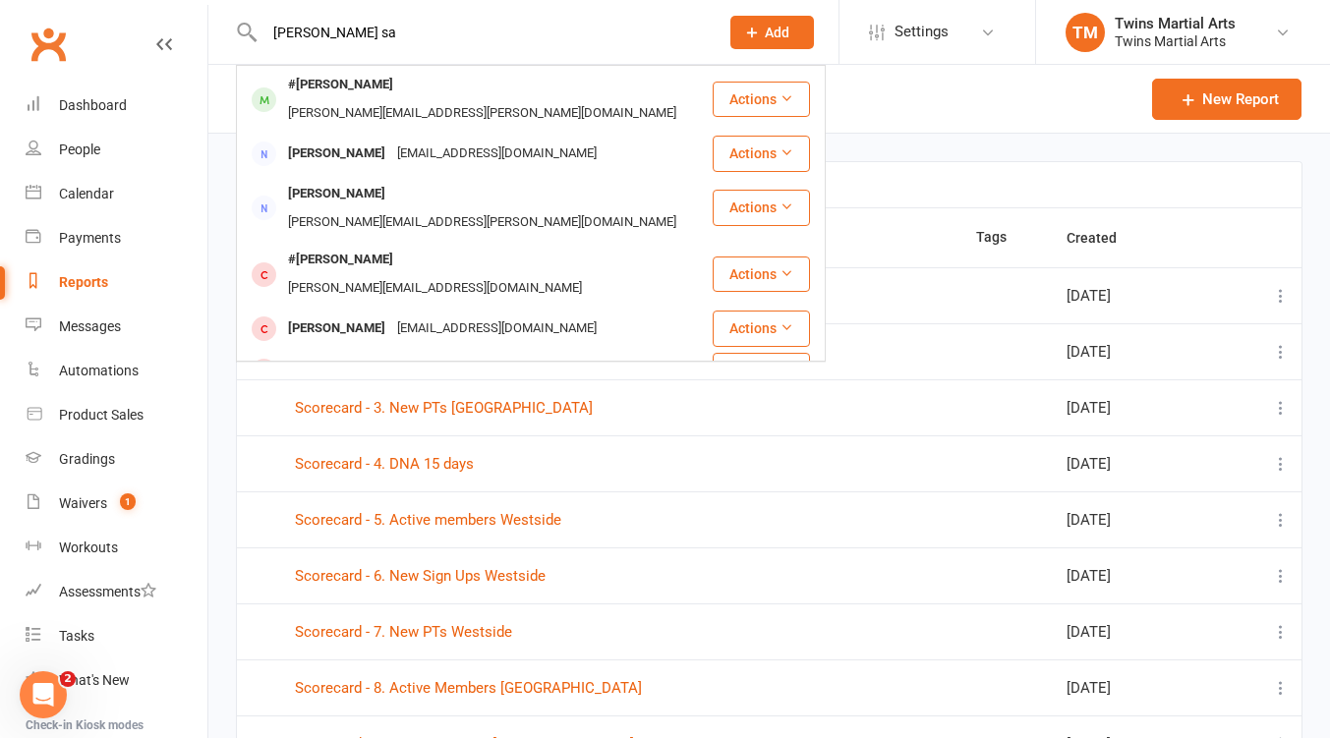
click at [361, 26] on input "sophia sa" at bounding box center [482, 33] width 446 height 28
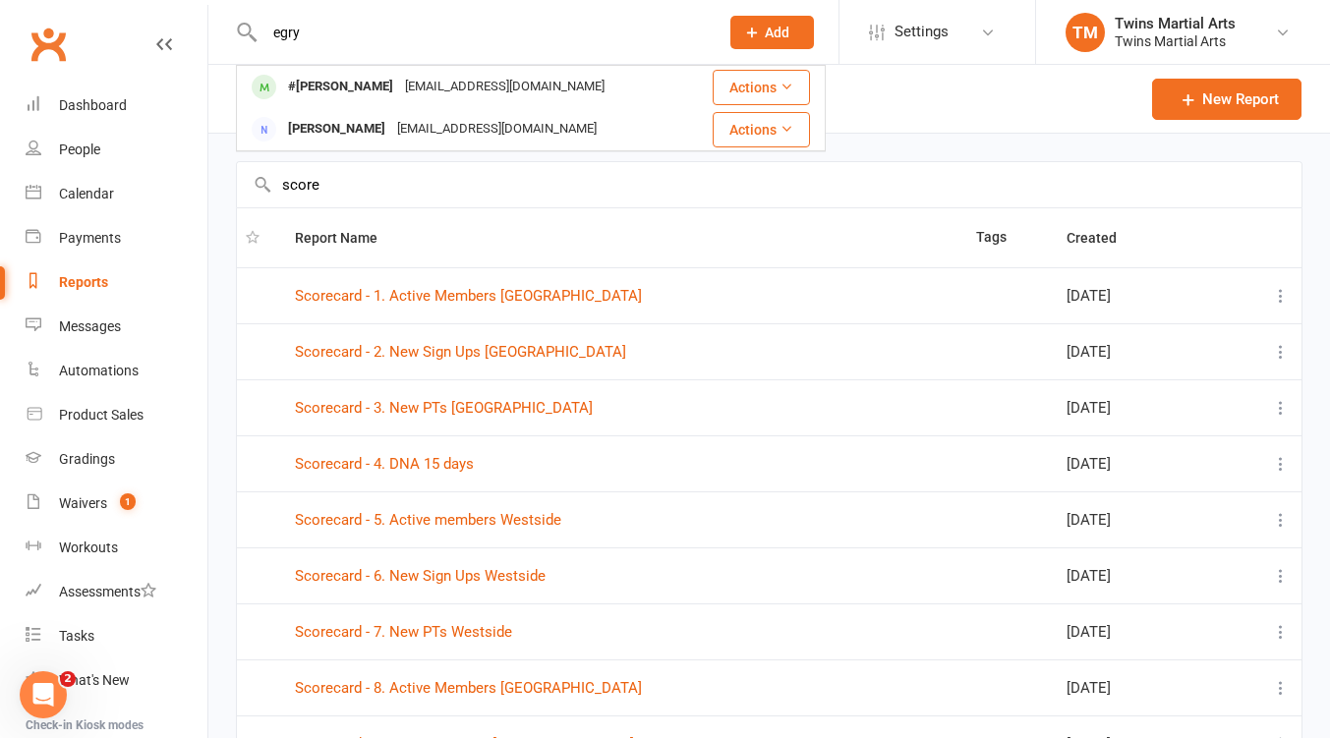
type input "egry"
click at [897, 106] on header "Custom Contact Financial Attendance New Report" at bounding box center [769, 99] width 1122 height 69
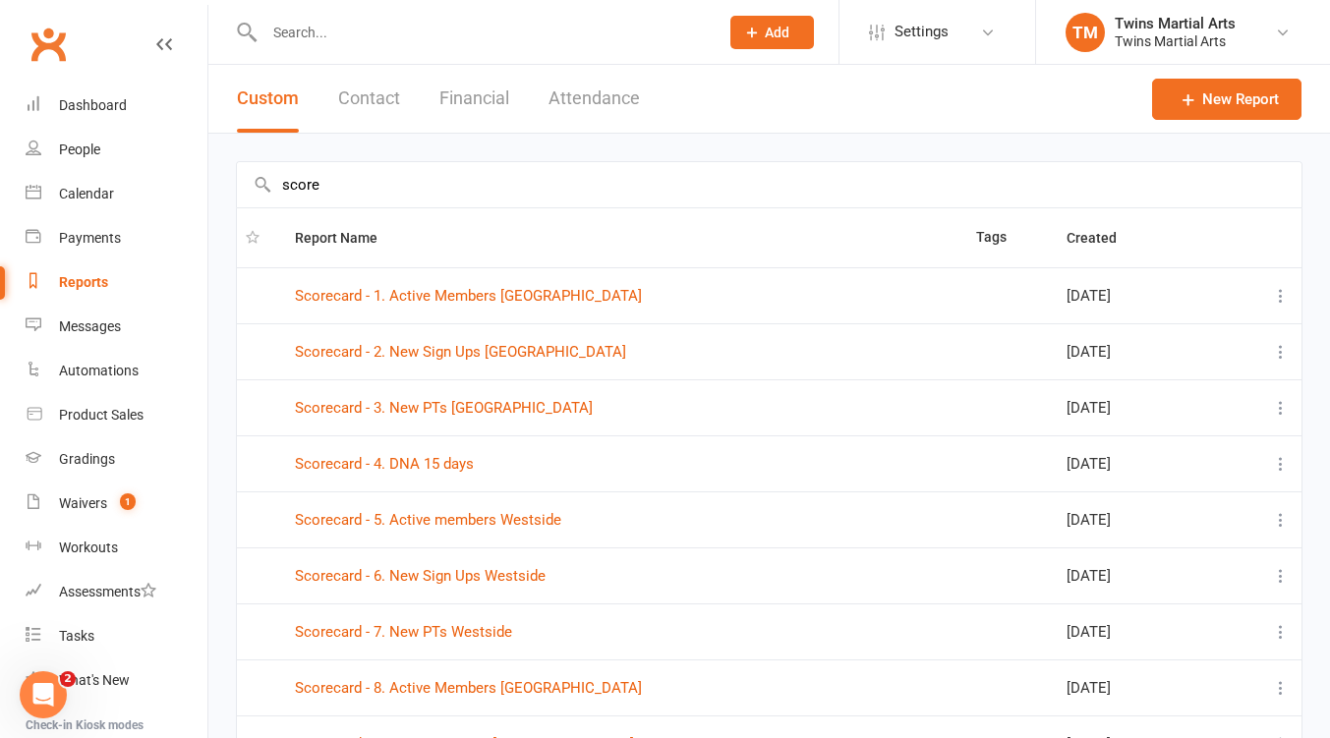
click at [480, 99] on button "Financial" at bounding box center [474, 99] width 70 height 68
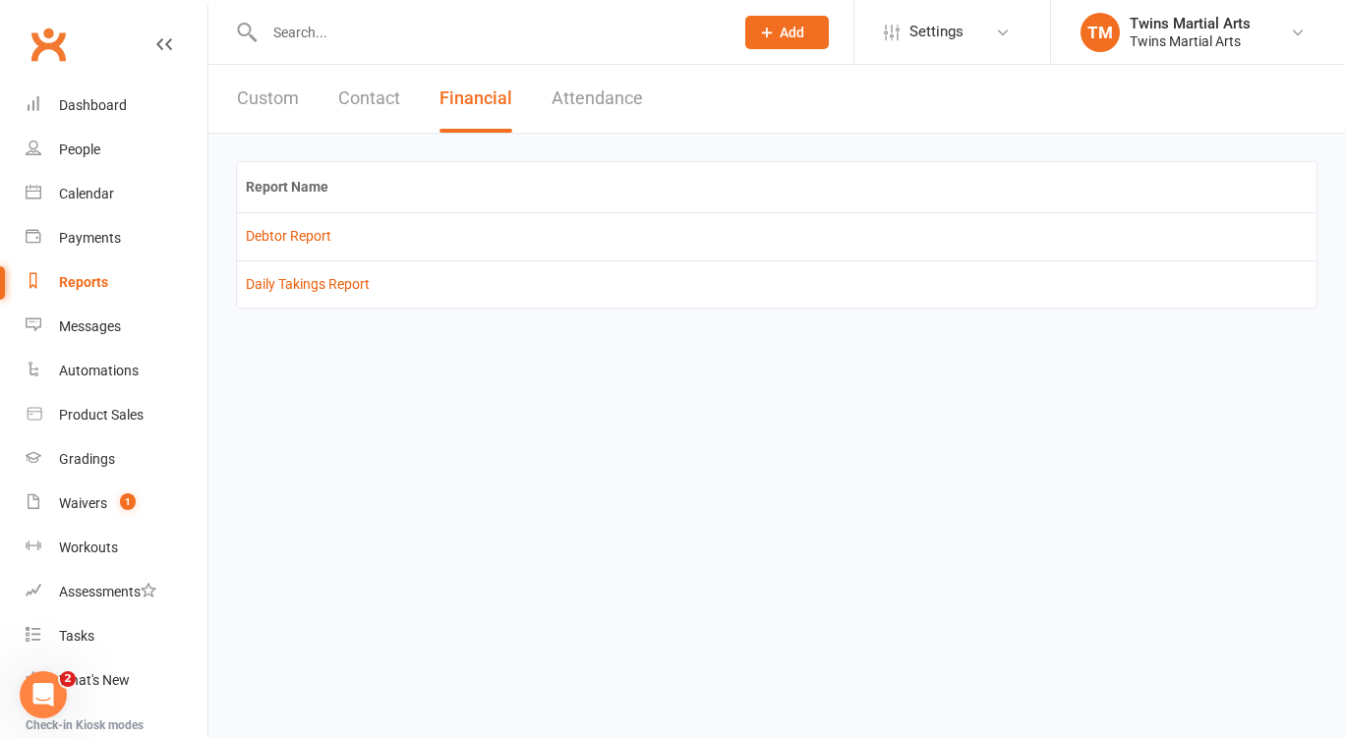
click at [334, 294] on td "Daily Takings Report" at bounding box center [776, 284] width 1079 height 47
click at [336, 280] on link "Daily Takings Report" at bounding box center [308, 284] width 124 height 16
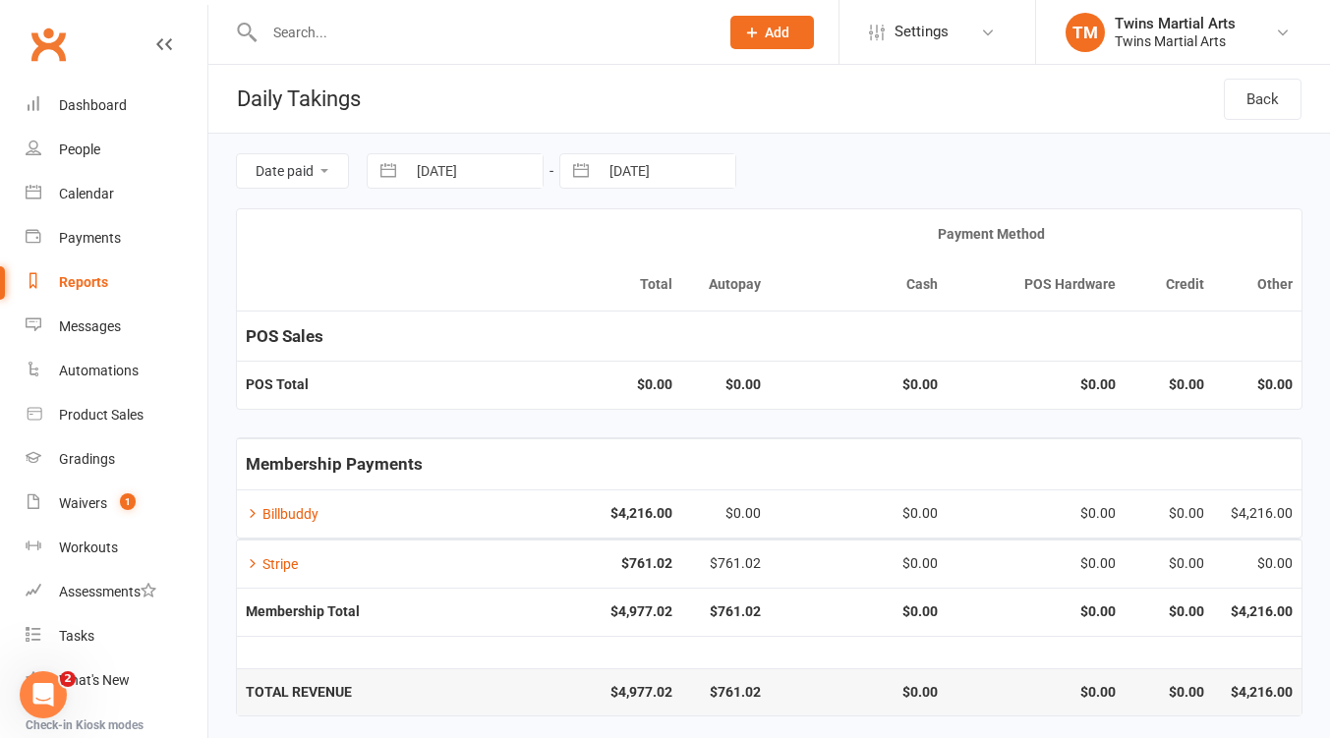
click at [473, 170] on input "12 Aug 2025" at bounding box center [474, 170] width 137 height 33
select select "6"
select select "2025"
select select "7"
select select "2025"
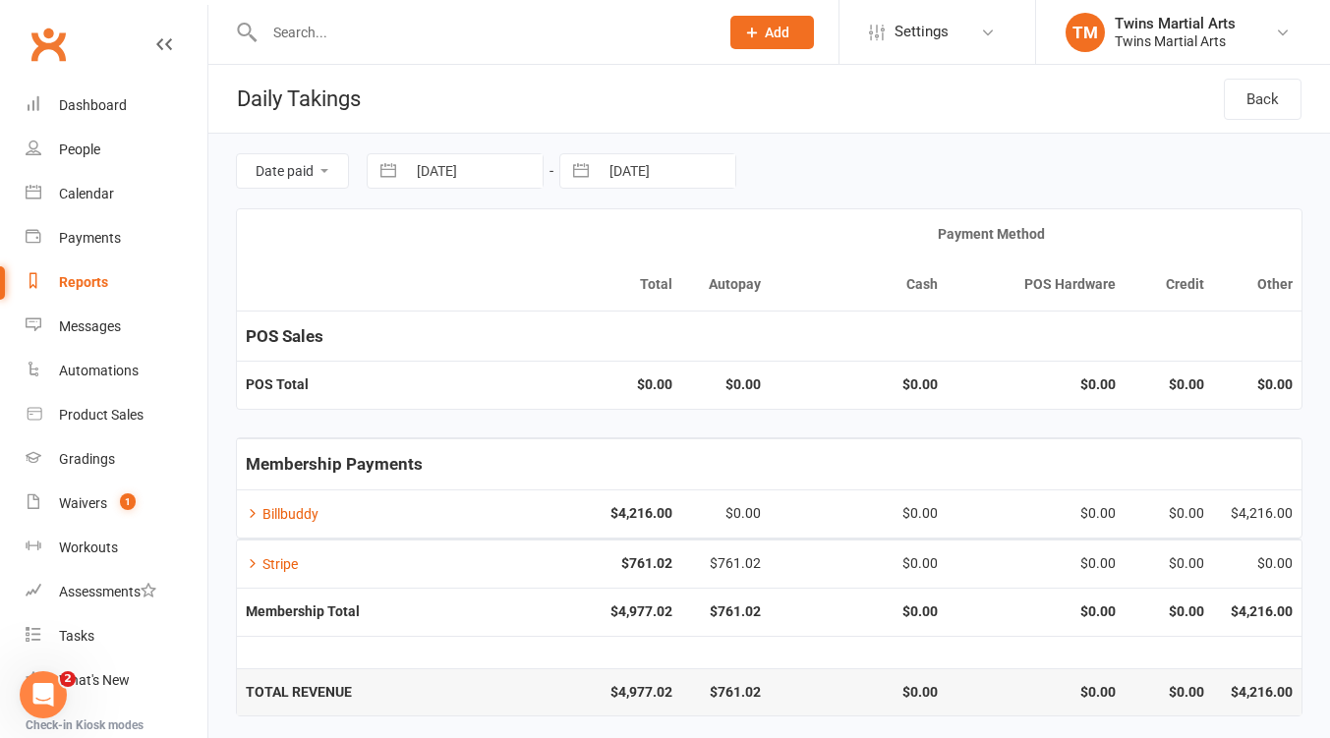
select select "8"
select select "2025"
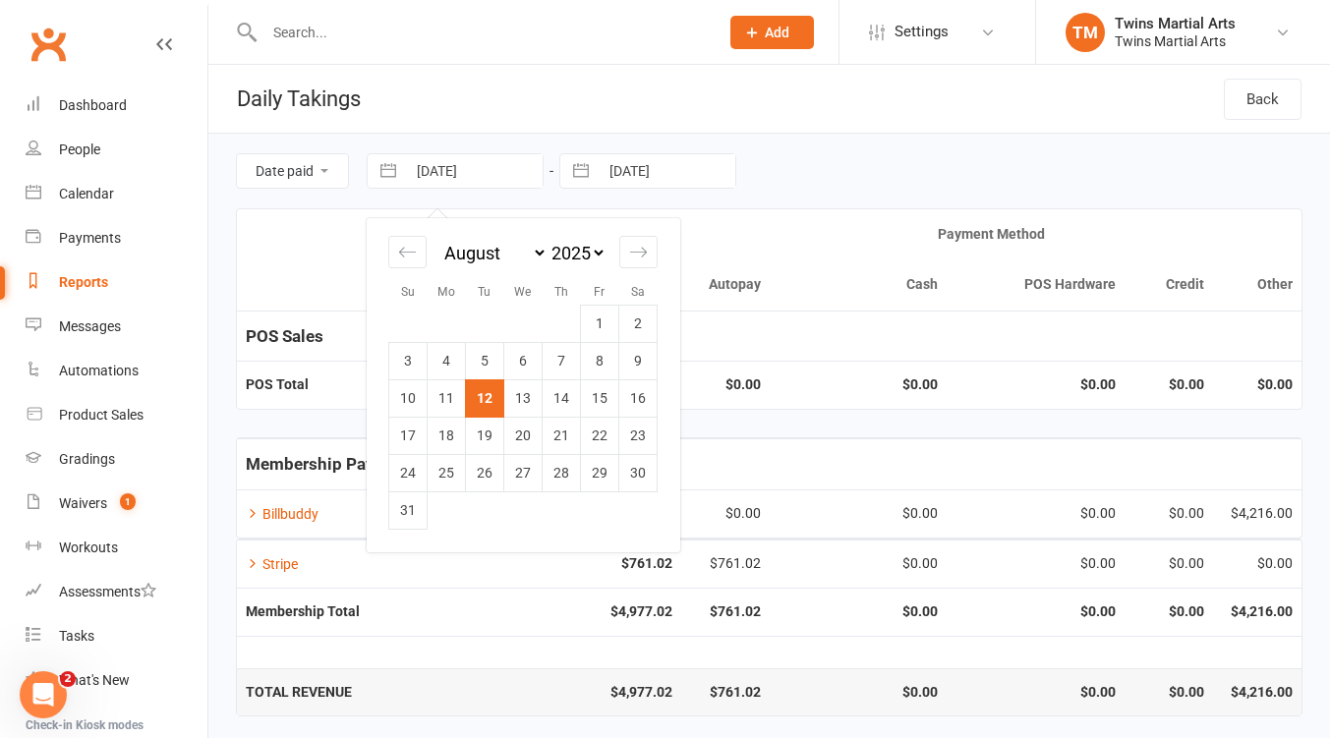
click at [438, 359] on td "4" at bounding box center [447, 360] width 38 height 37
type input "04 Aug 2025"
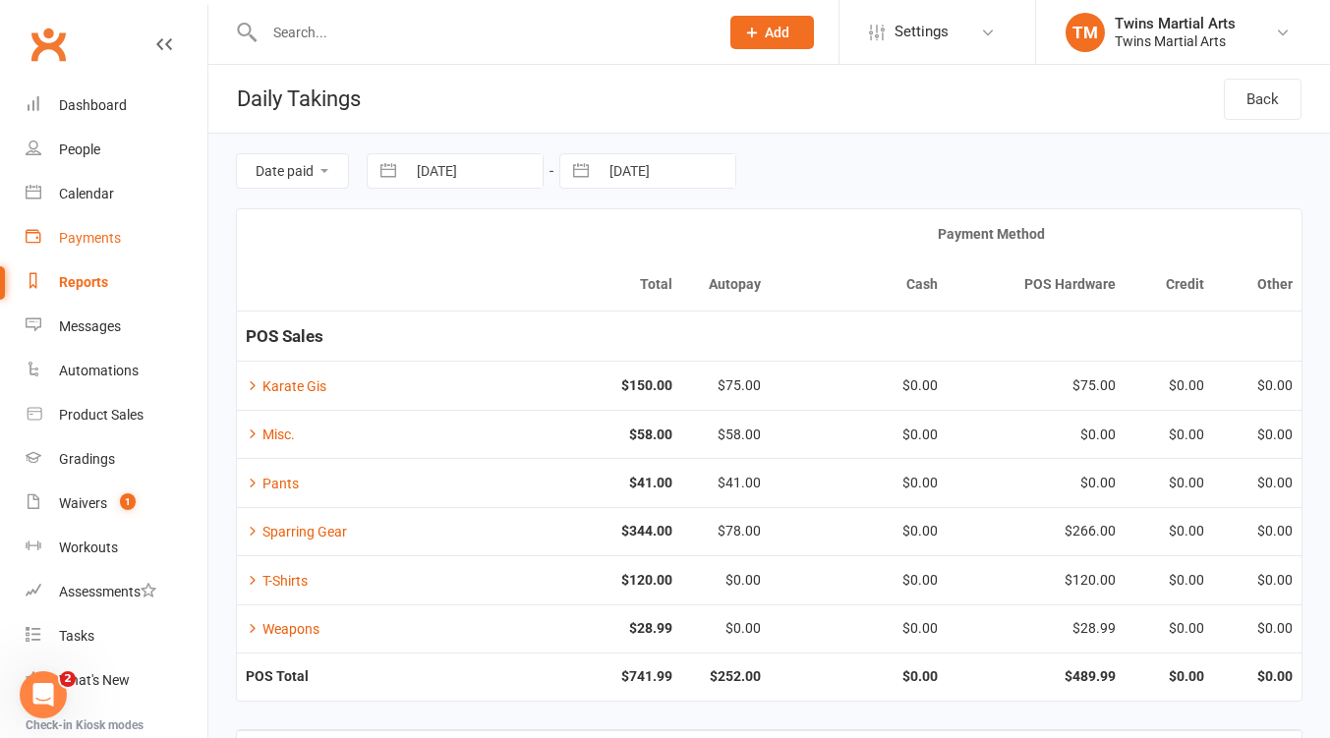
click at [102, 244] on div "Payments" at bounding box center [90, 238] width 62 height 16
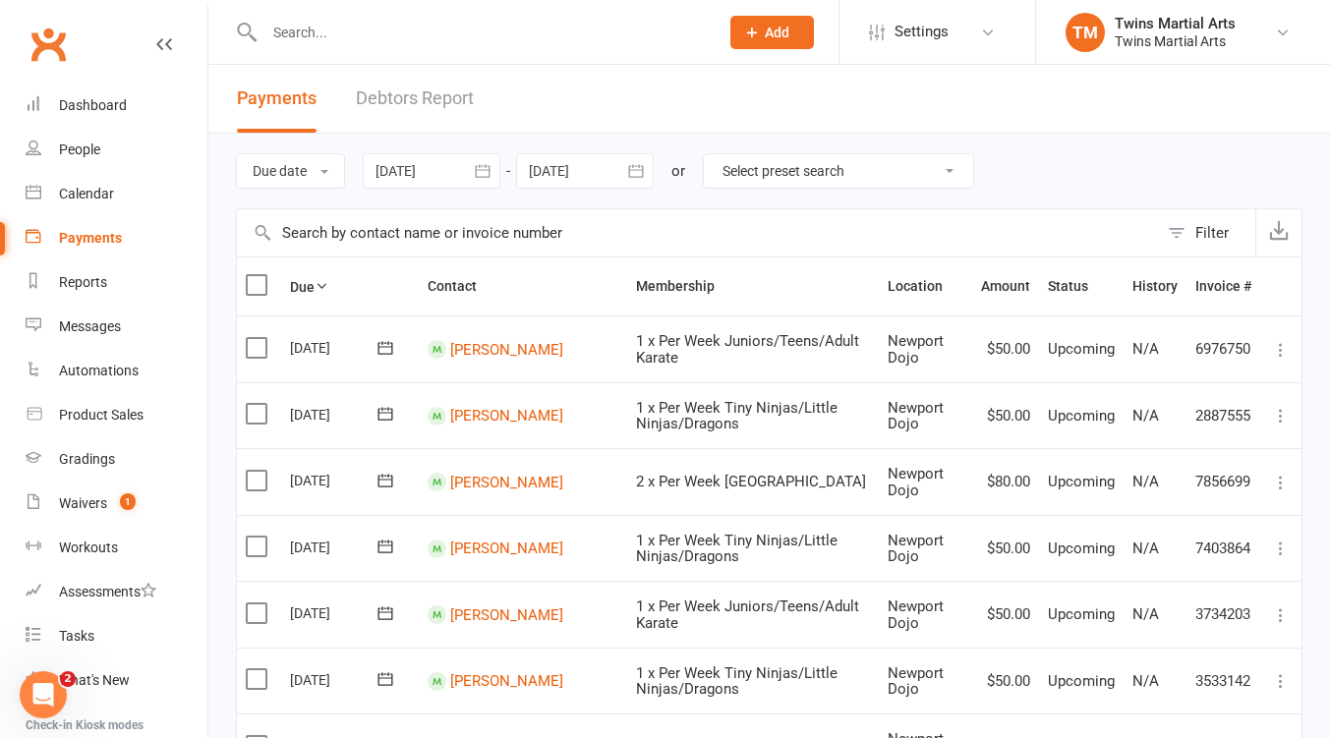
click at [1178, 231] on button "Filter" at bounding box center [1206, 232] width 97 height 47
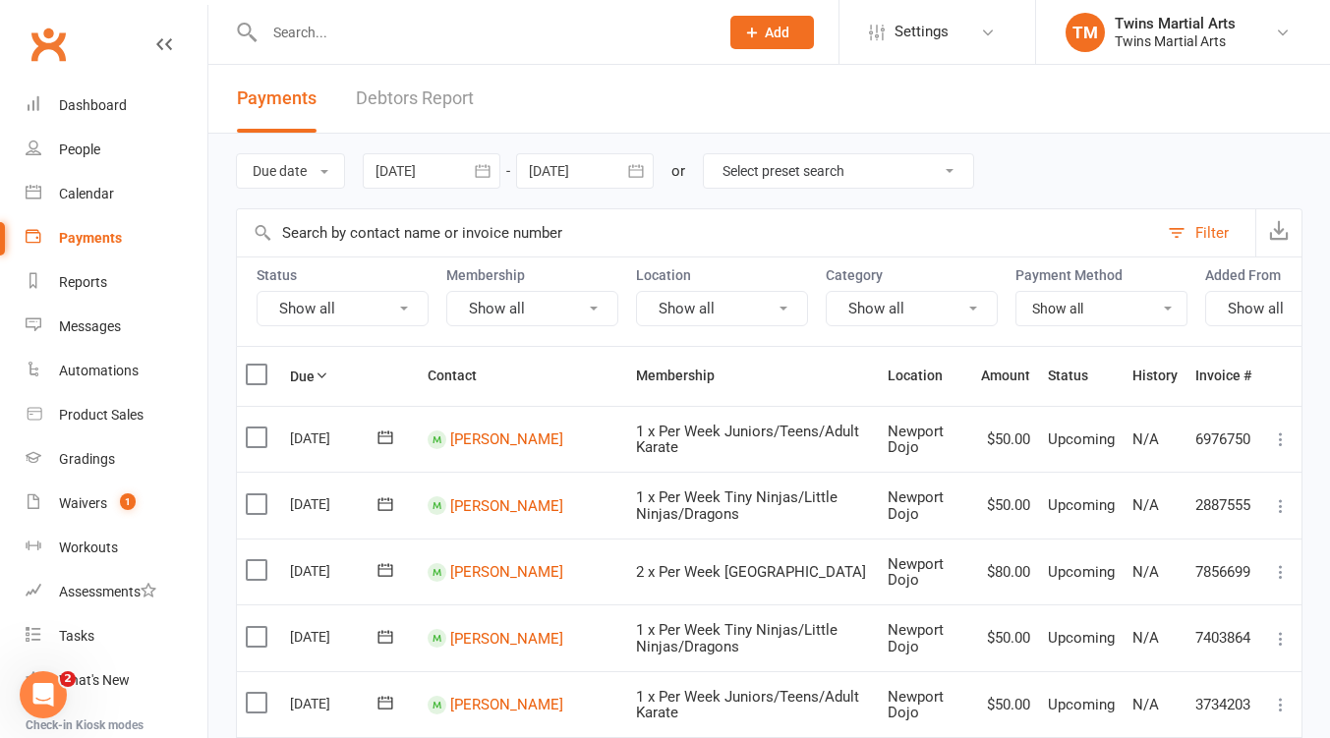
click at [389, 316] on button "Show all" at bounding box center [343, 308] width 172 height 35
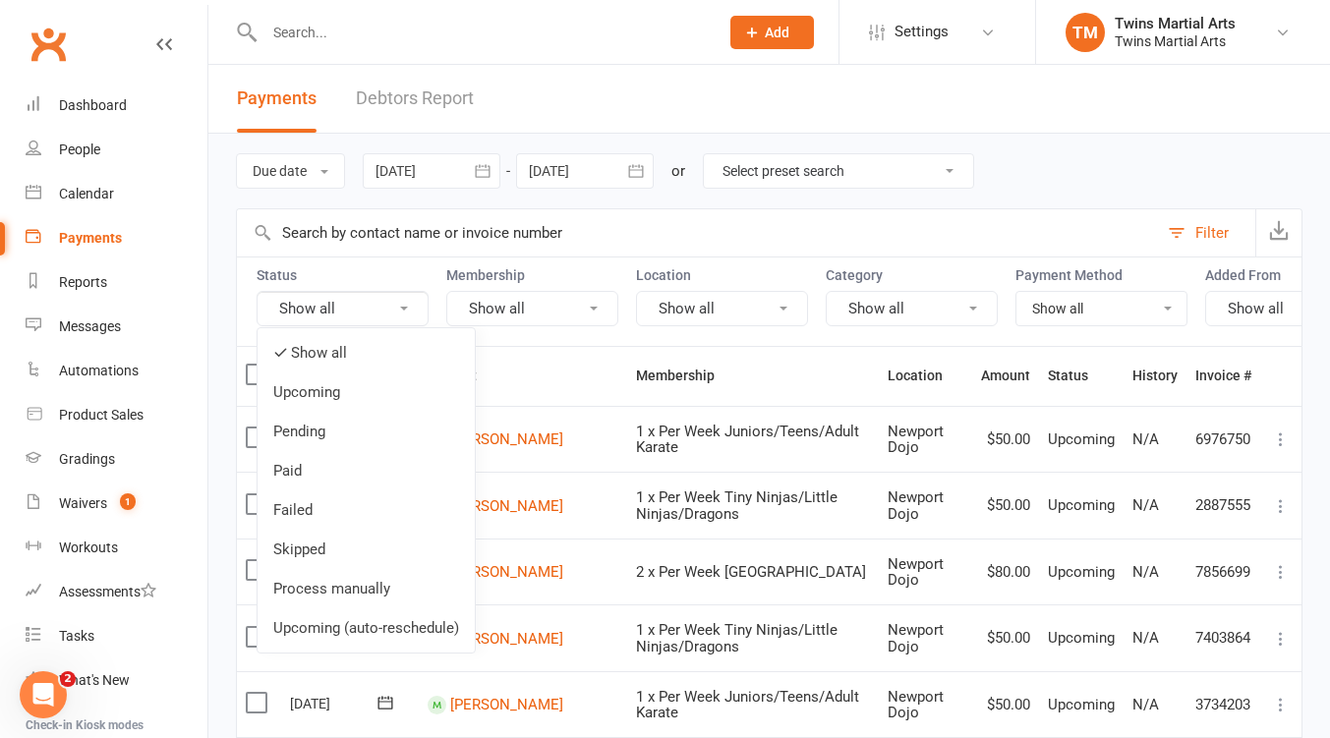
click at [318, 509] on link "Failed" at bounding box center [366, 510] width 217 height 39
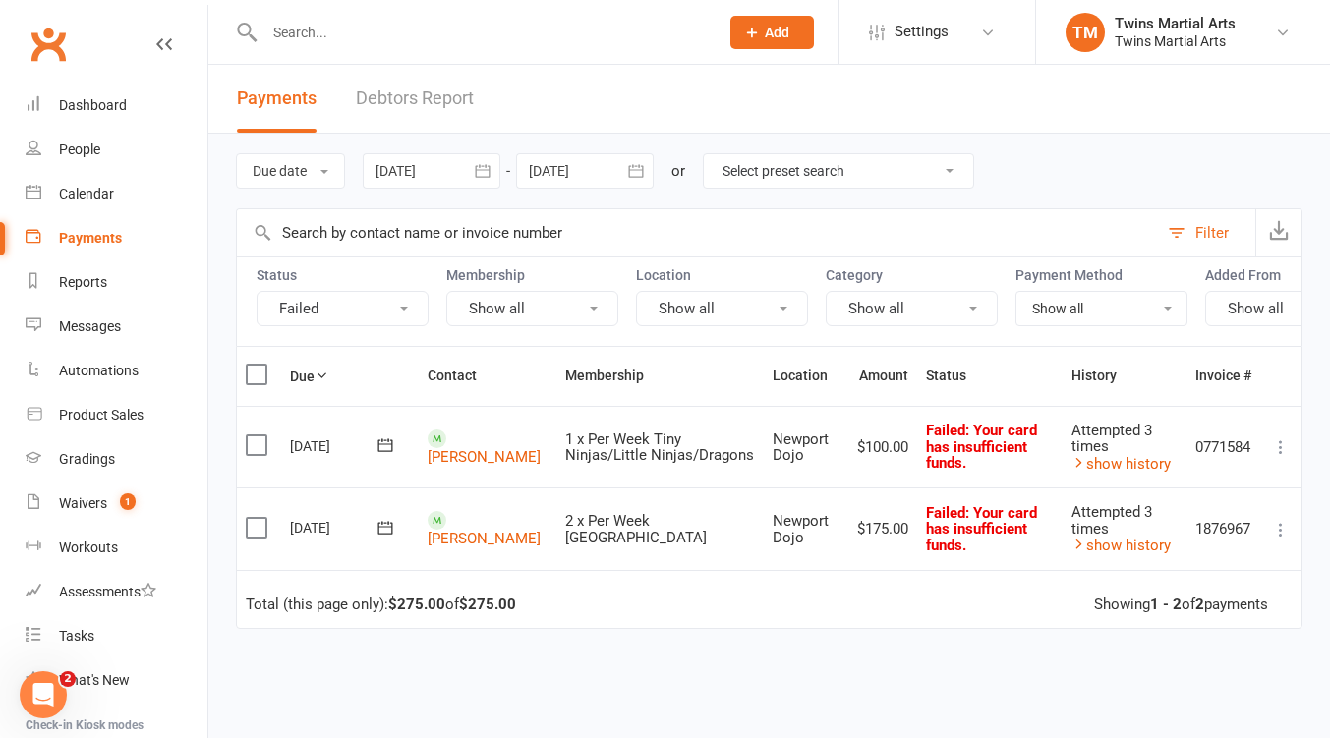
click at [391, 304] on button "Failed" at bounding box center [343, 308] width 172 height 35
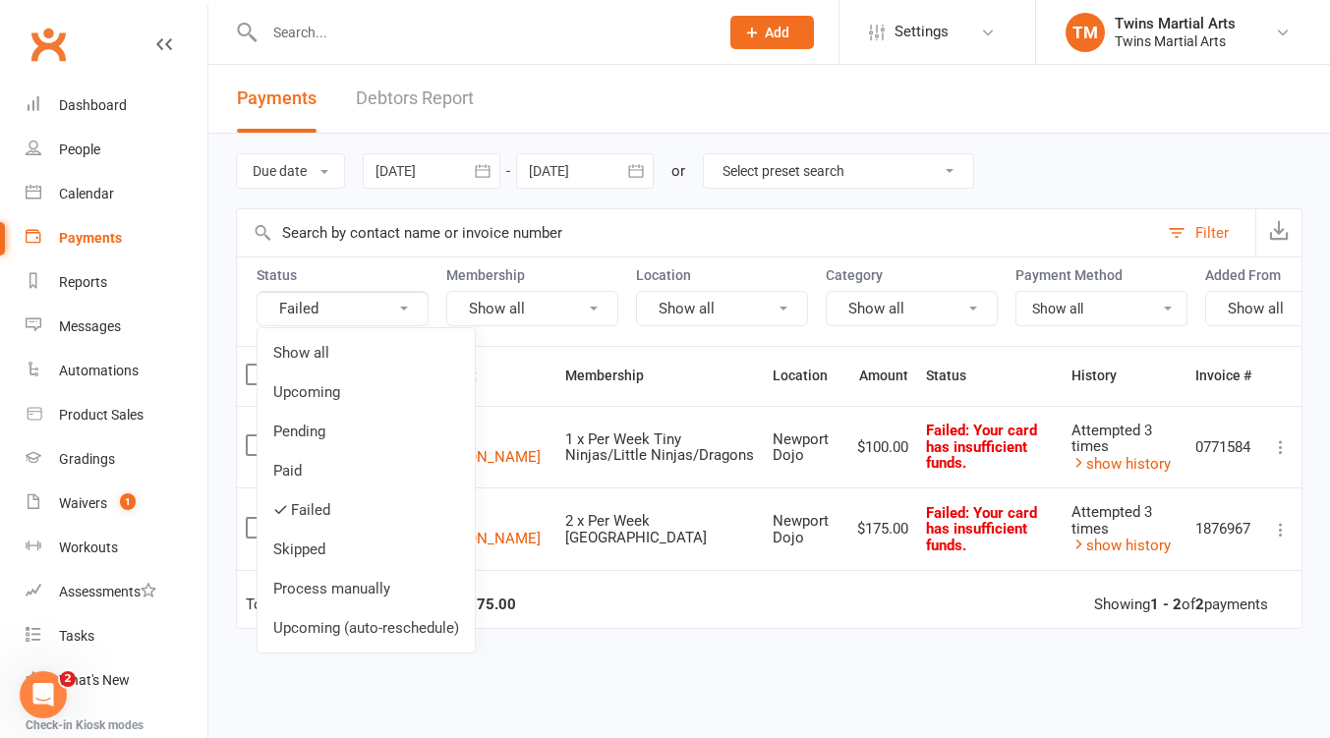
click at [377, 627] on link "Upcoming (auto-reschedule)" at bounding box center [366, 628] width 217 height 39
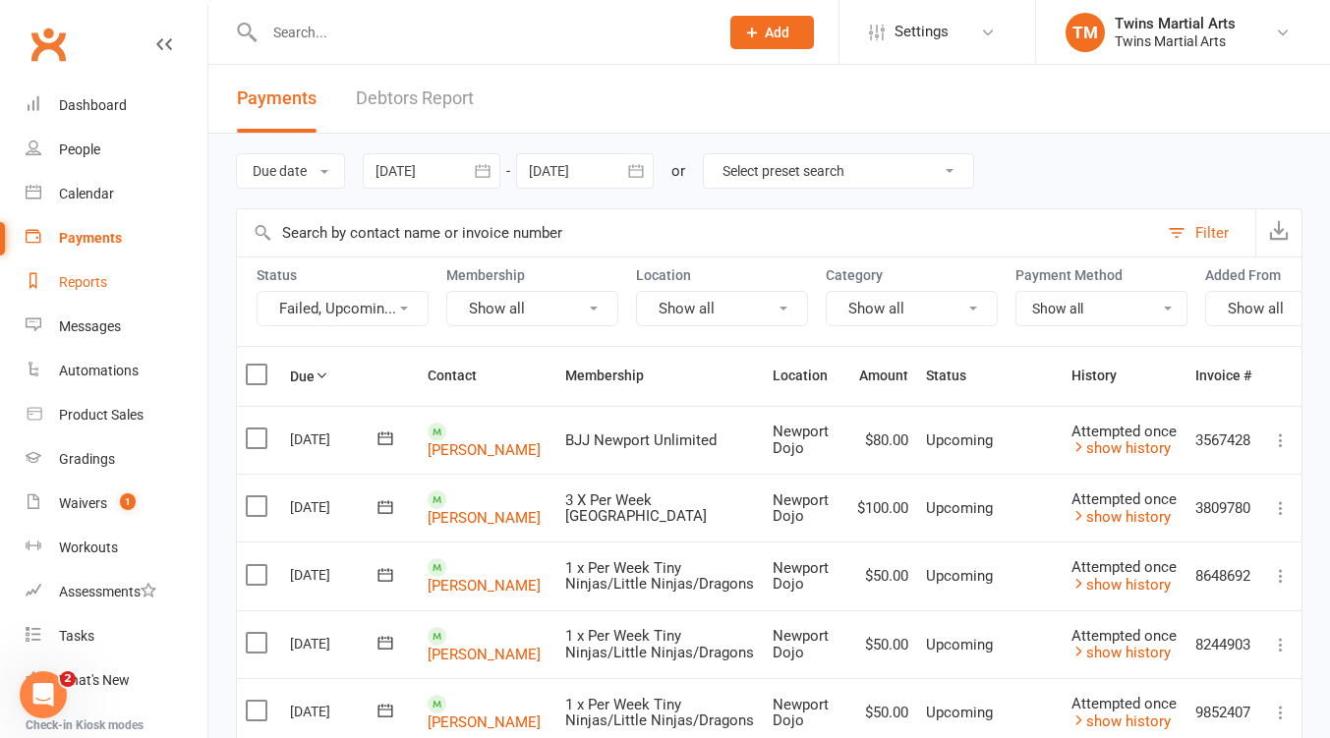
click at [90, 273] on link "Reports" at bounding box center [117, 283] width 182 height 44
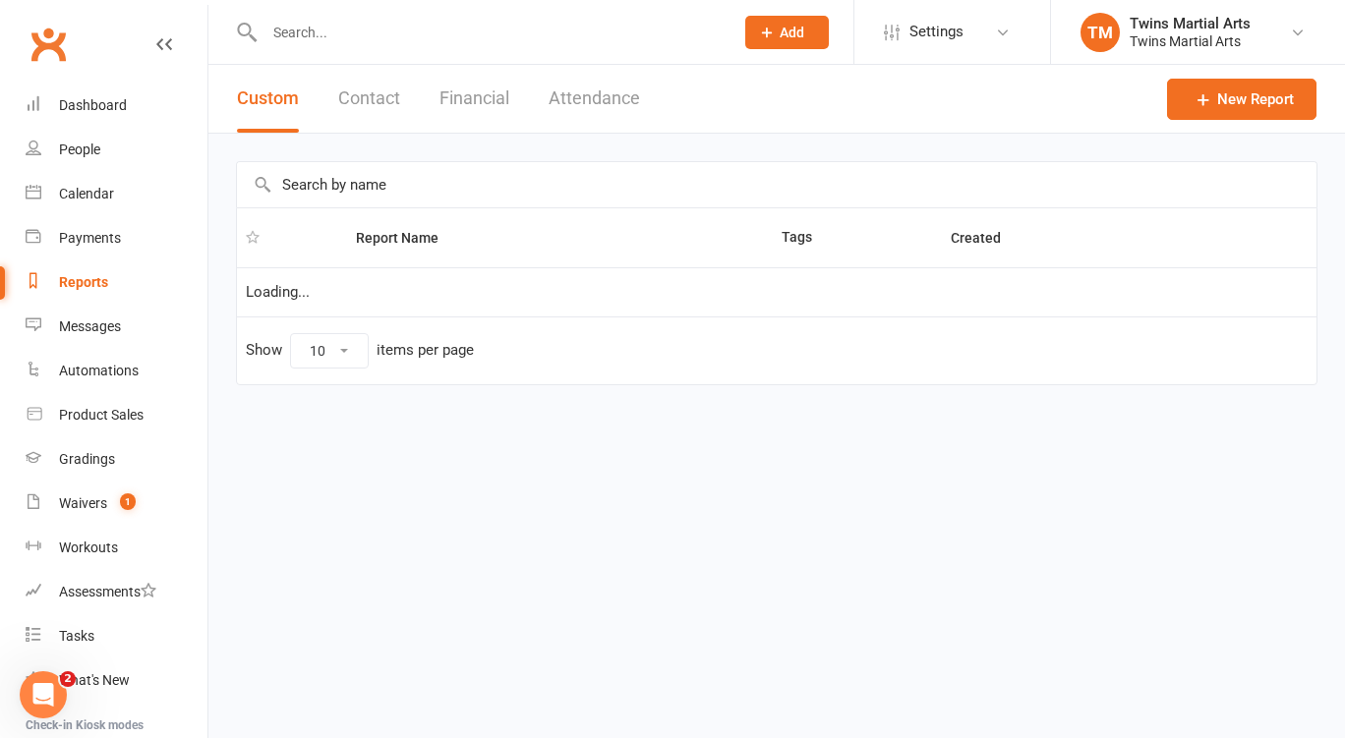
select select "25"
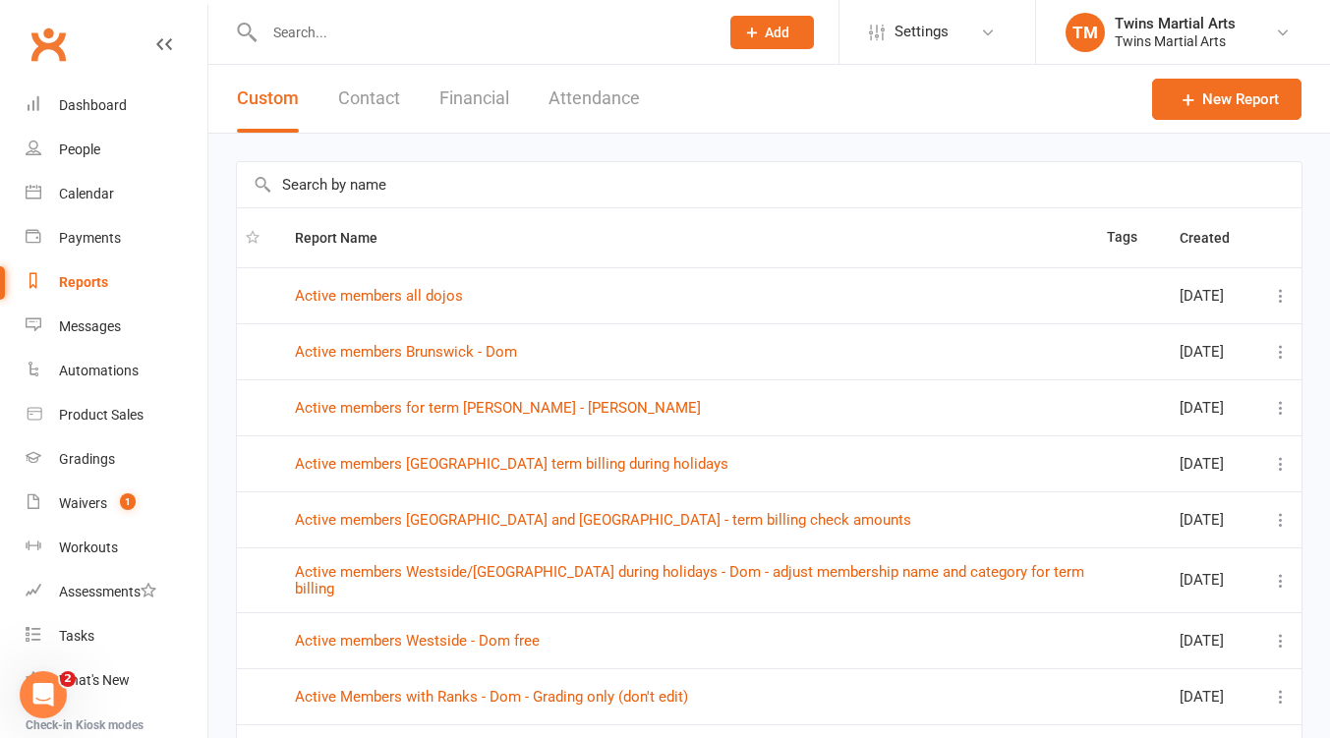
click at [372, 184] on input "text" at bounding box center [769, 184] width 1065 height 45
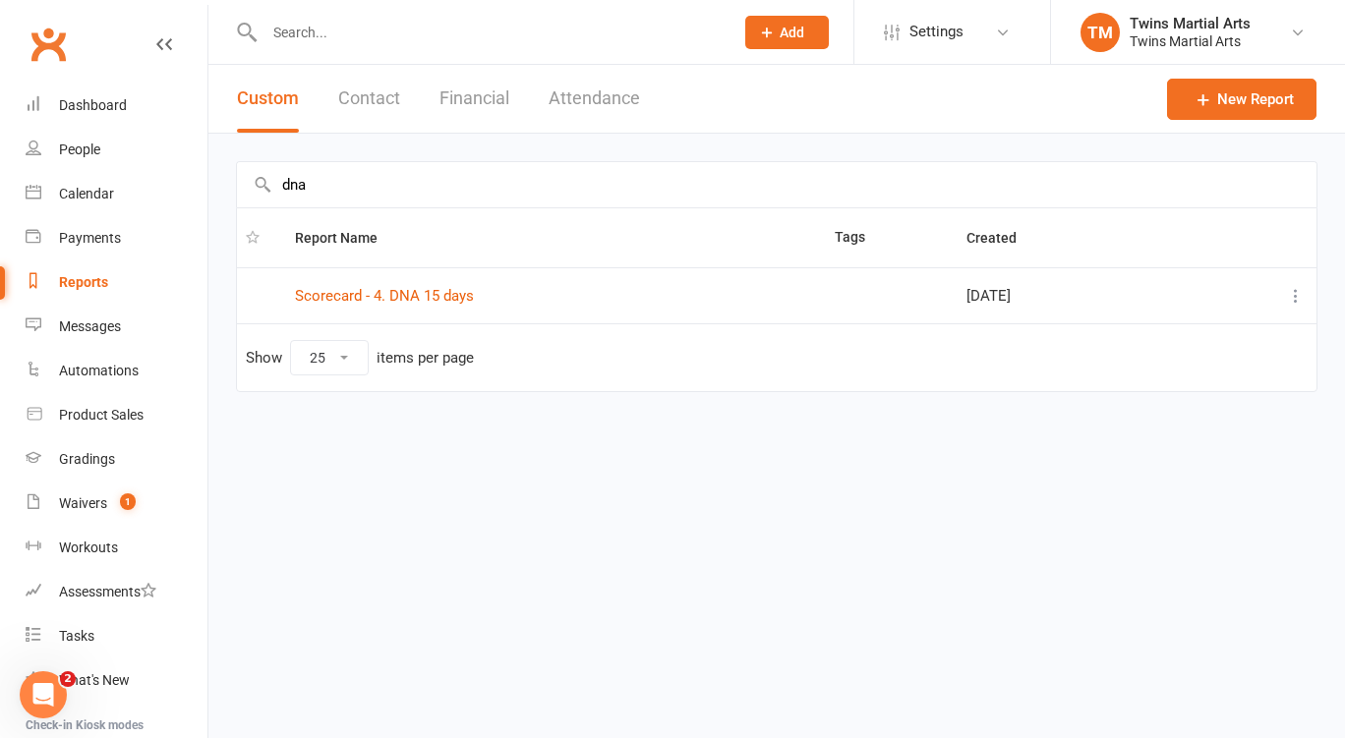
type input "dna"
click at [428, 299] on link "Scorecard - 4. DNA 15 days" at bounding box center [384, 296] width 179 height 18
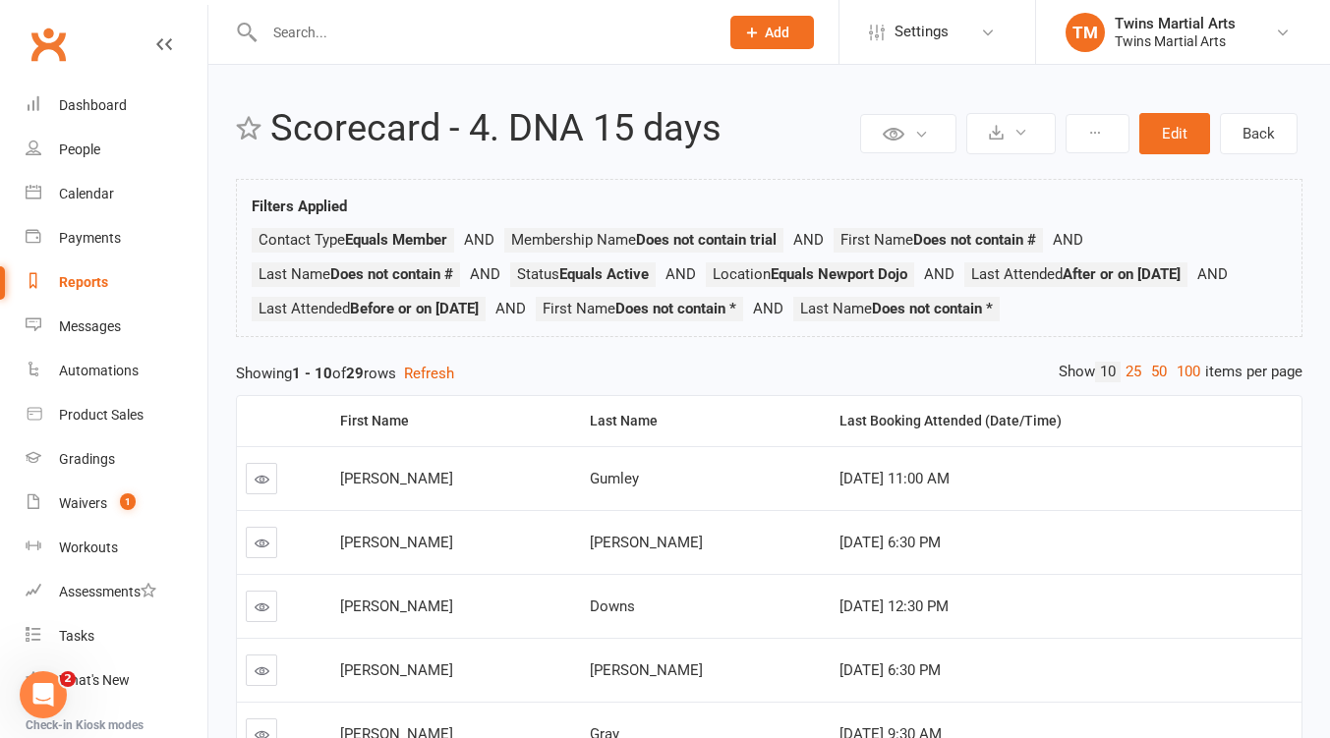
click at [905, 429] on div "Last Booking Attended (Date/Time)" at bounding box center [1063, 421] width 446 height 15
click at [75, 111] on div "Dashboard" at bounding box center [93, 105] width 68 height 16
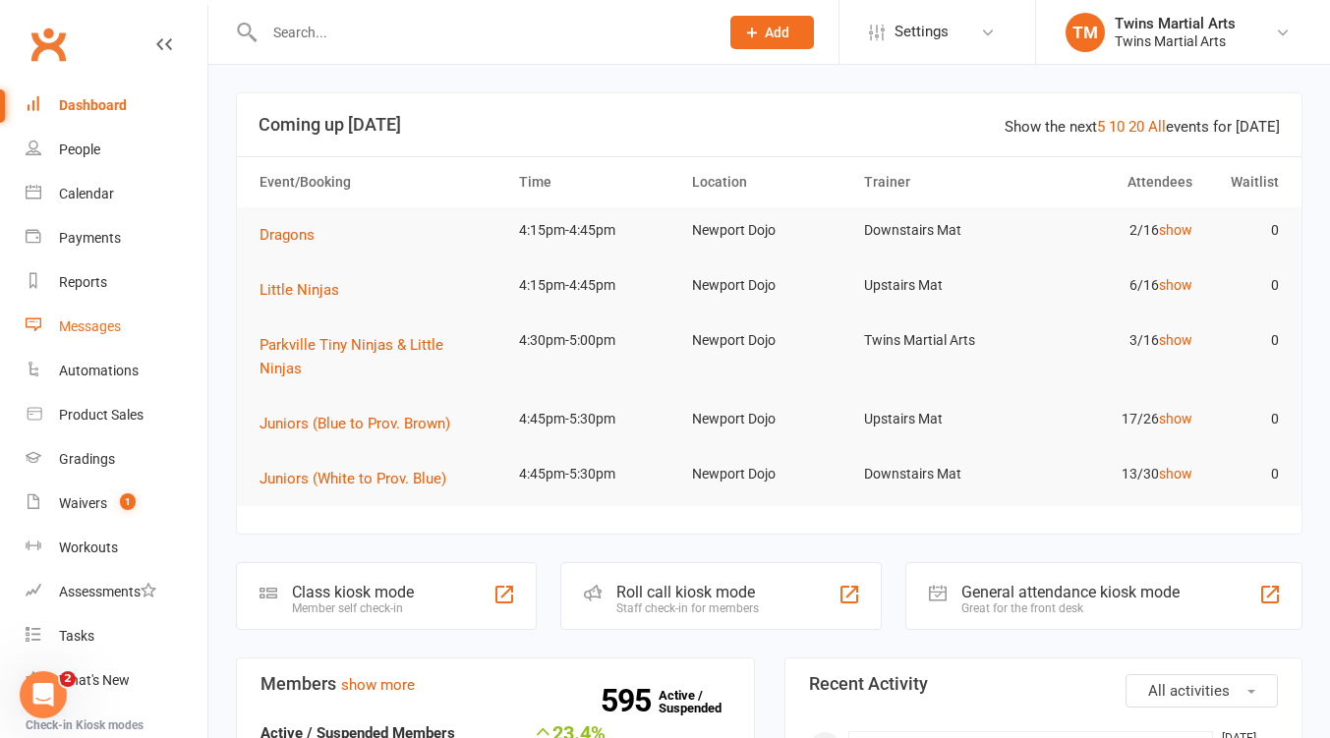
click at [88, 326] on div "Messages" at bounding box center [90, 327] width 62 height 16
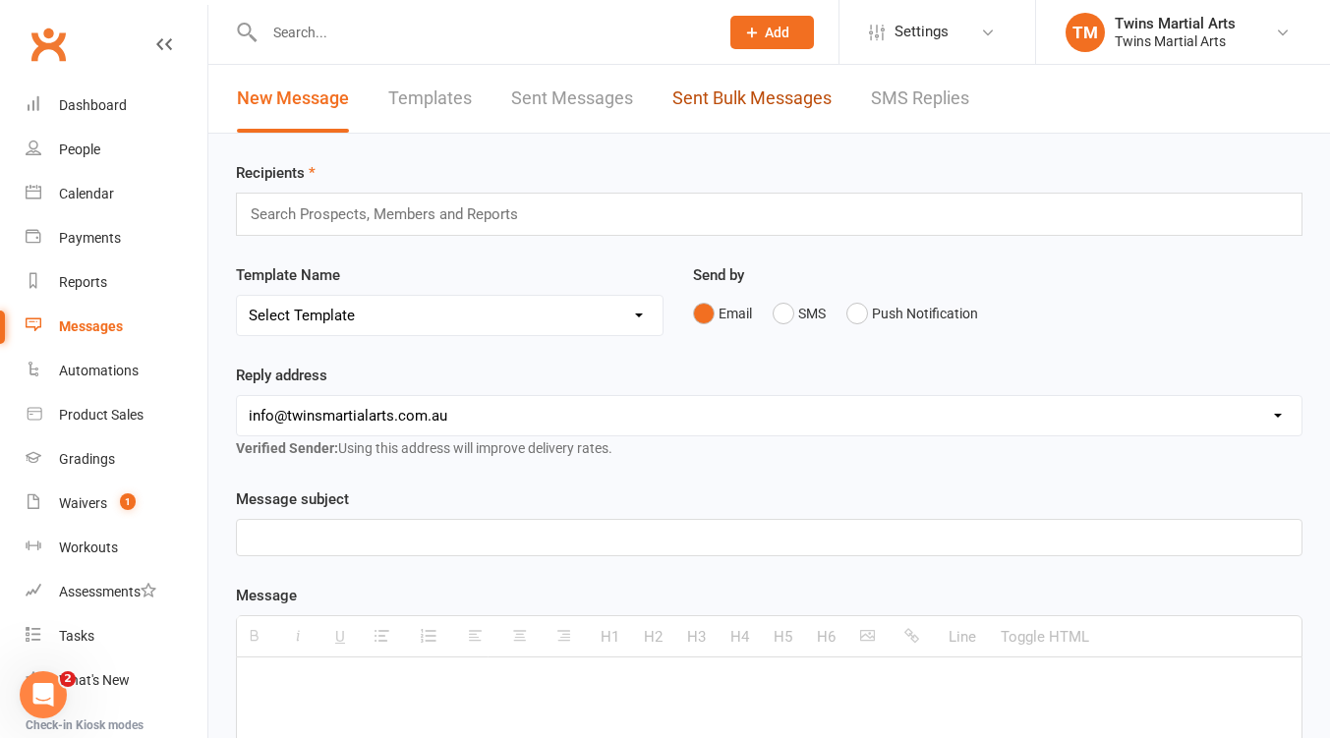
click at [714, 102] on link "Sent Bulk Messages" at bounding box center [751, 99] width 159 height 68
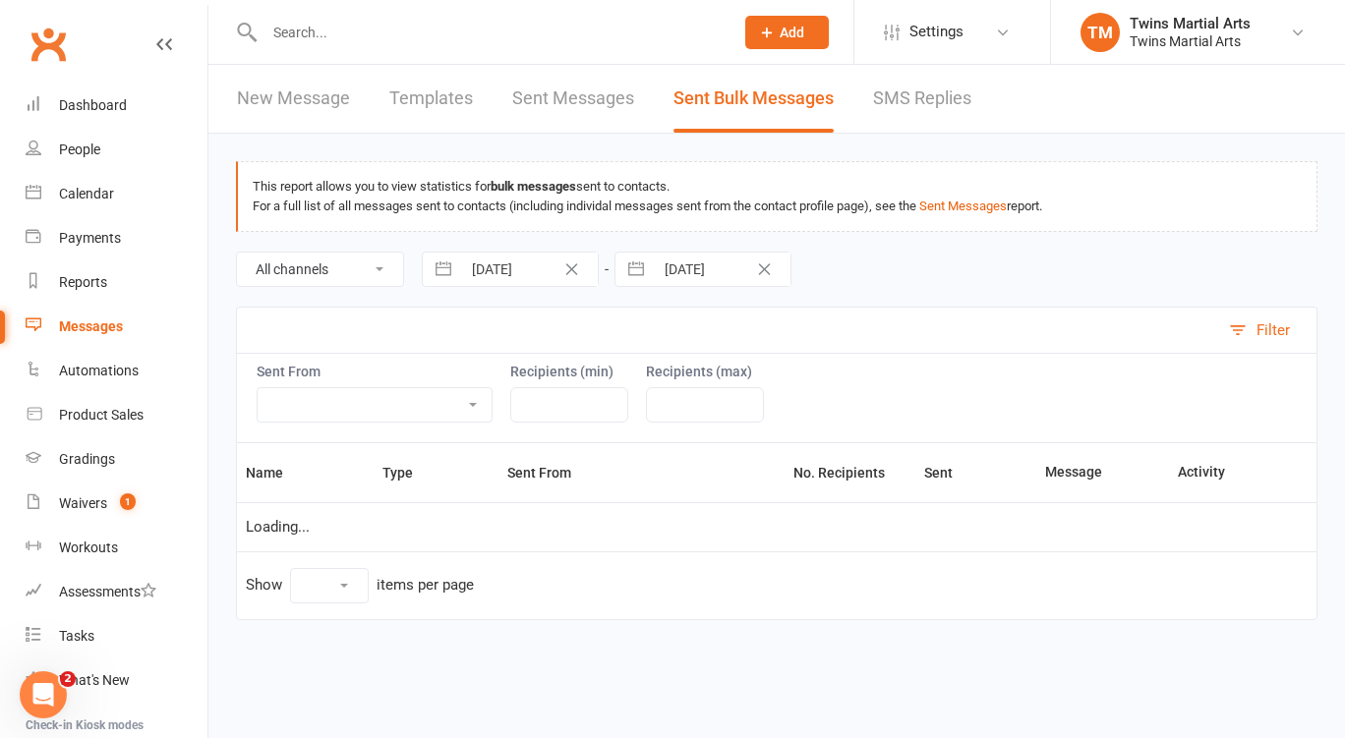
select select "10"
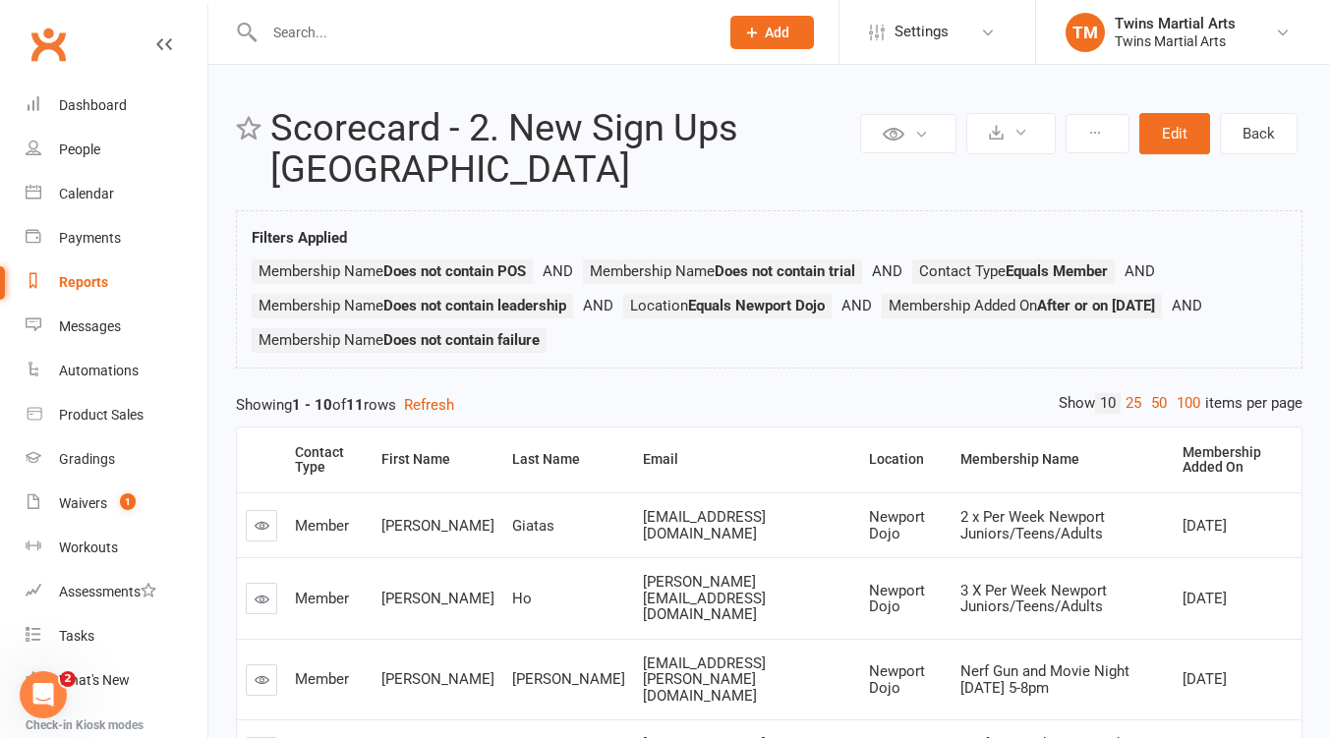
click at [1131, 401] on link "25" at bounding box center [1134, 403] width 26 height 21
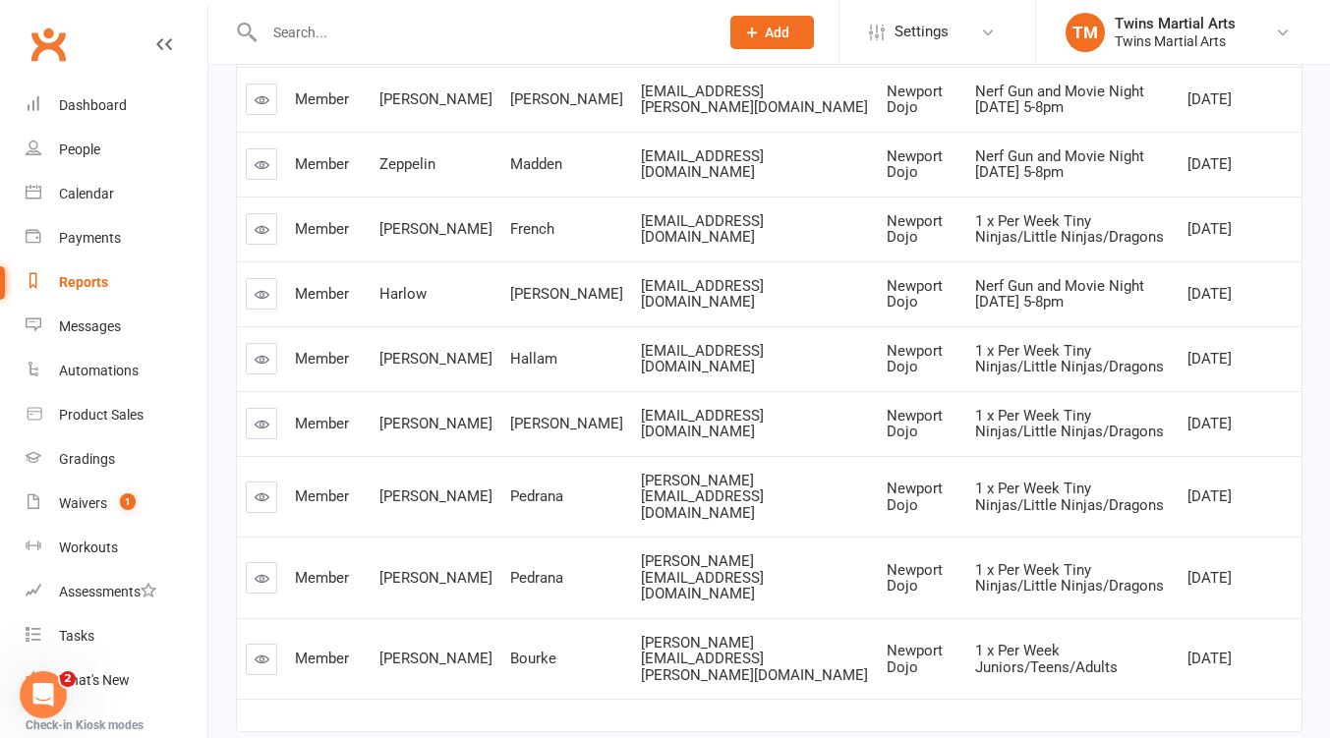
scroll to position [595, 0]
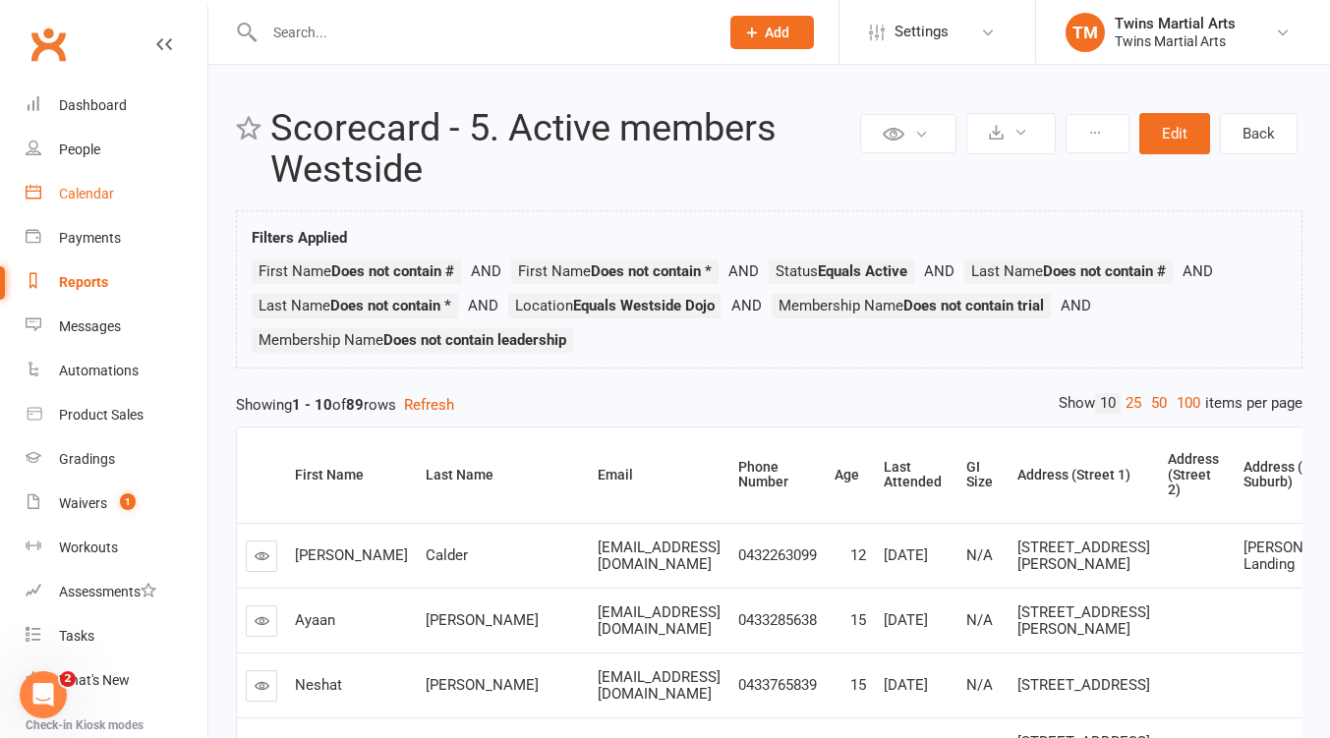
click at [103, 190] on div "Calendar" at bounding box center [86, 194] width 55 height 16
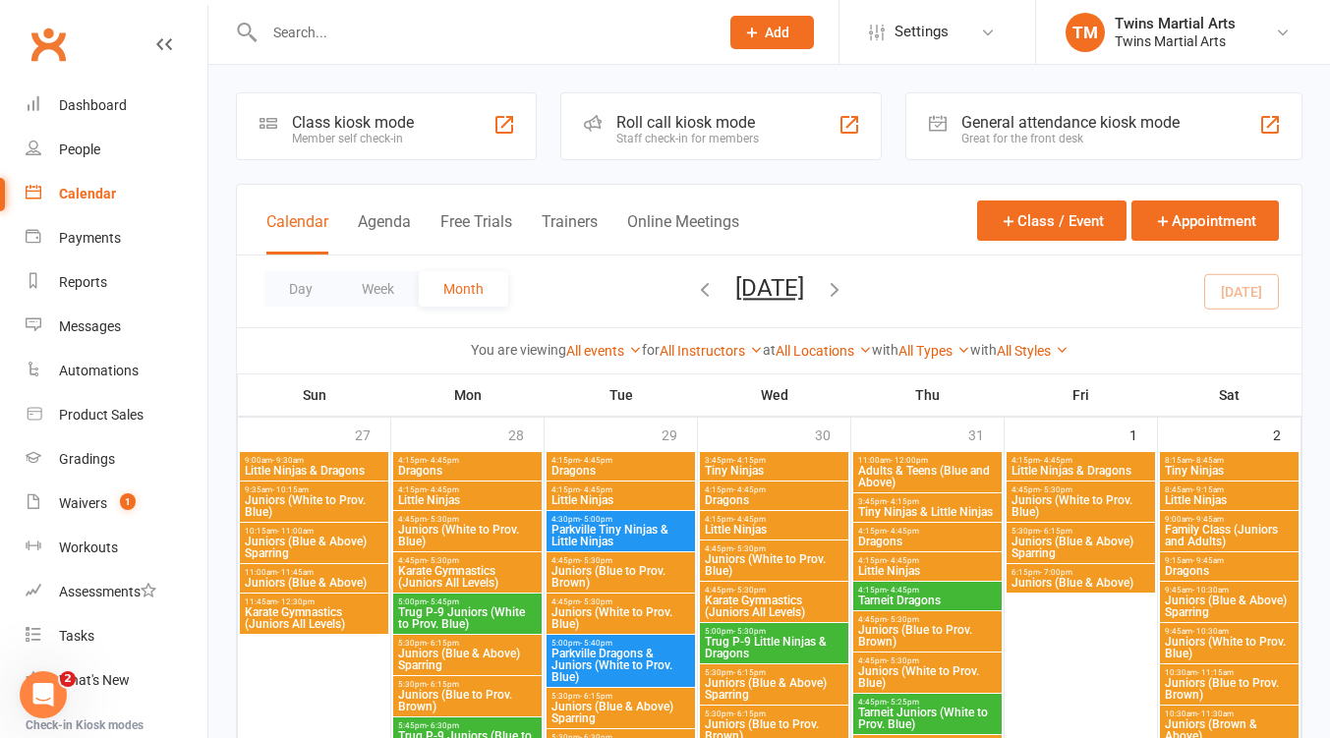
click at [694, 276] on button "button" at bounding box center [705, 291] width 22 height 34
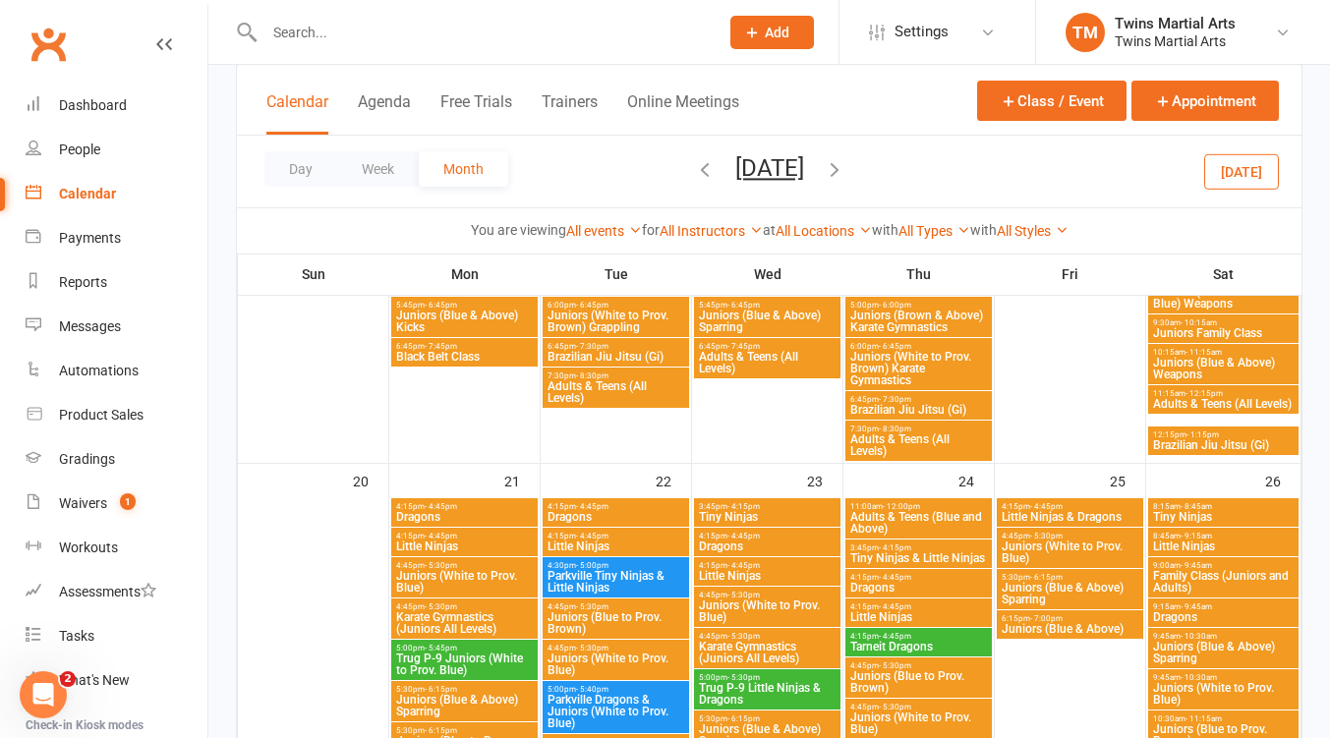
scroll to position [786, 0]
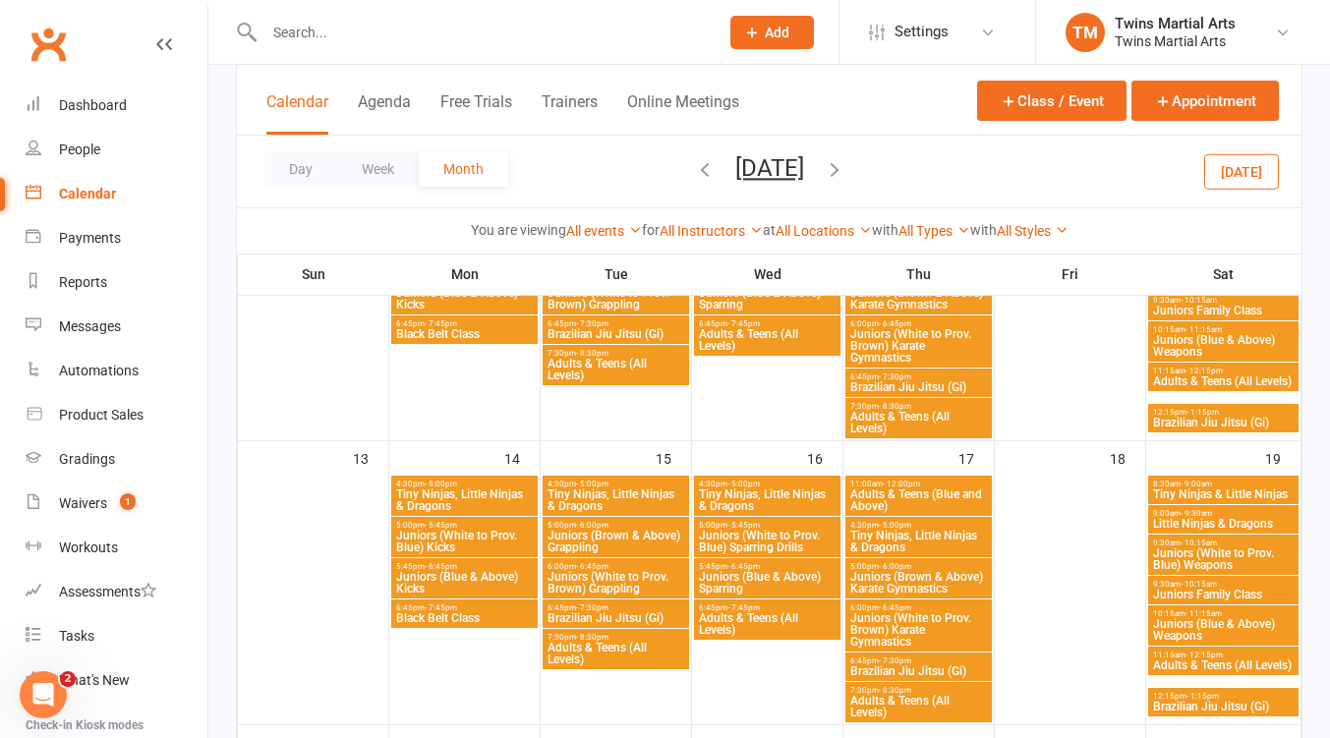
click at [1238, 594] on span "Juniors Family Class" at bounding box center [1223, 595] width 143 height 12
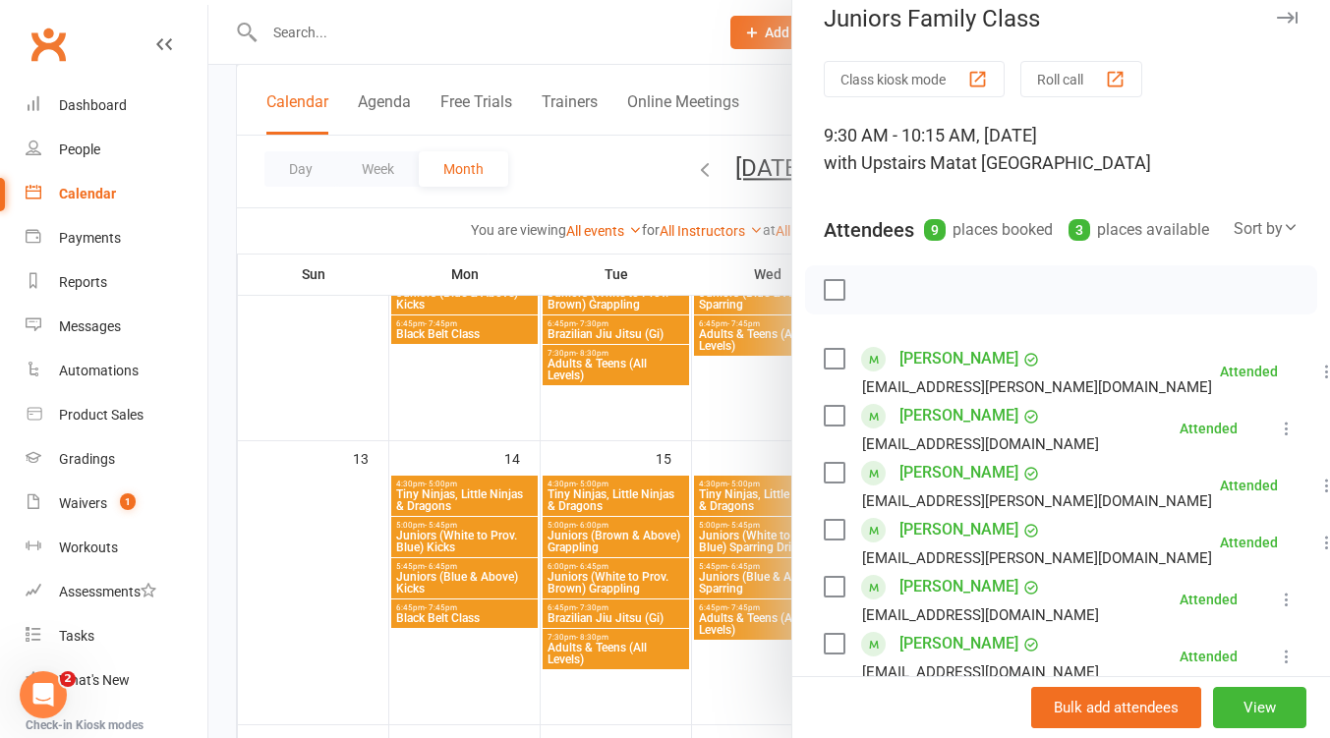
scroll to position [0, 0]
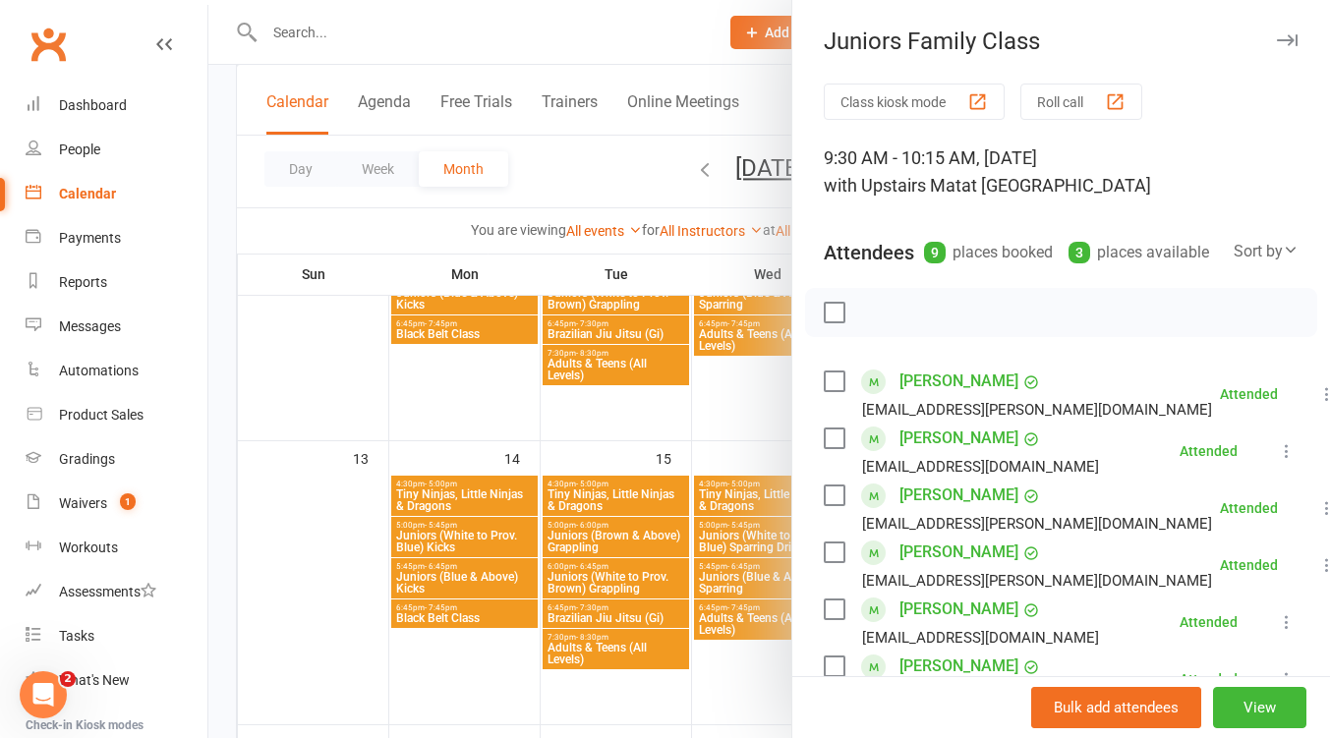
click at [1277, 40] on icon "button" at bounding box center [1287, 40] width 21 height 12
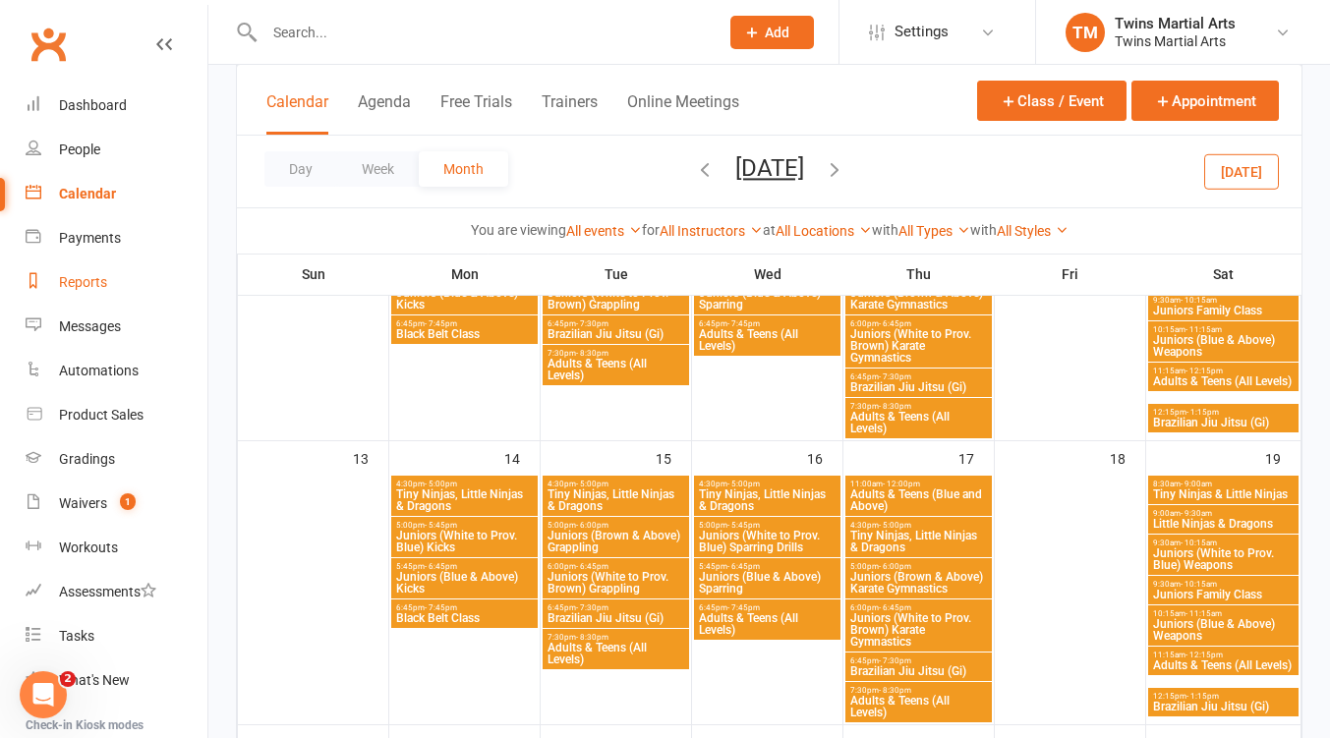
click at [93, 287] on div "Reports" at bounding box center [83, 282] width 48 height 16
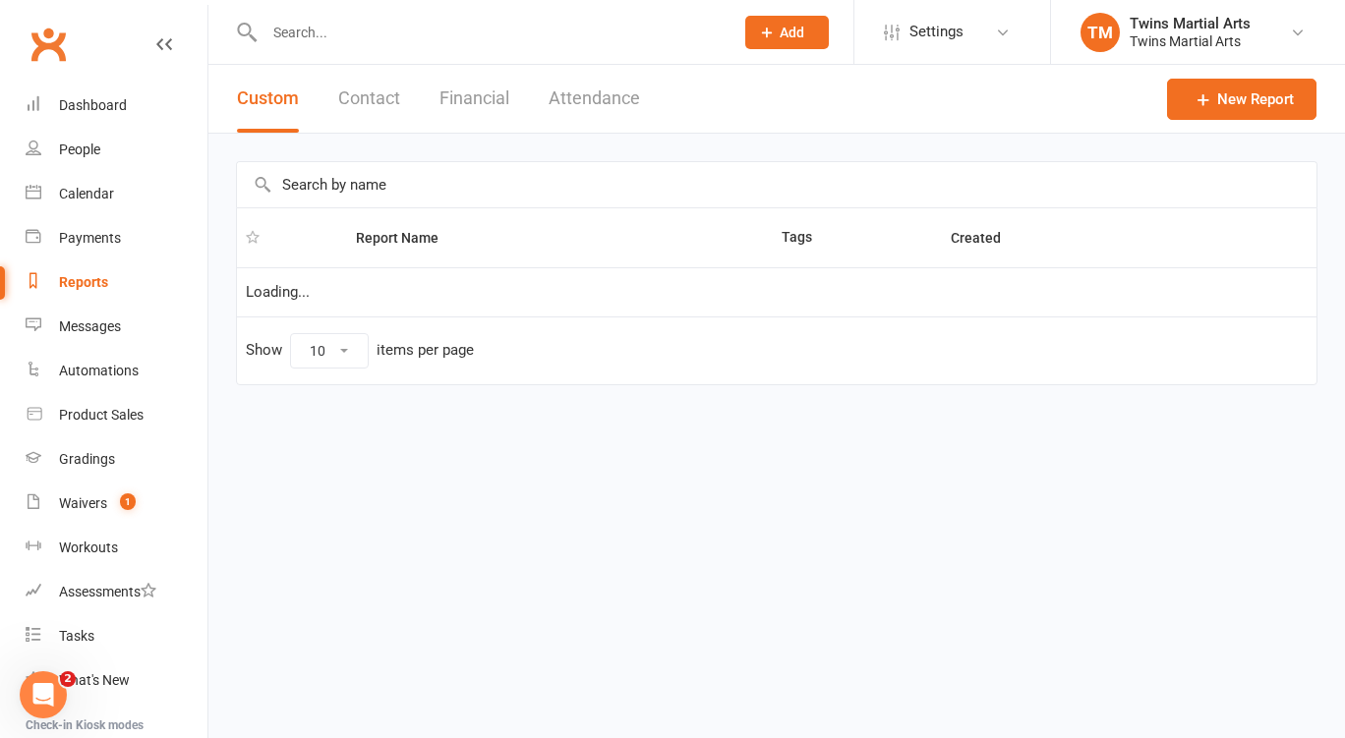
select select "25"
click at [377, 180] on input "text" at bounding box center [776, 184] width 1079 height 45
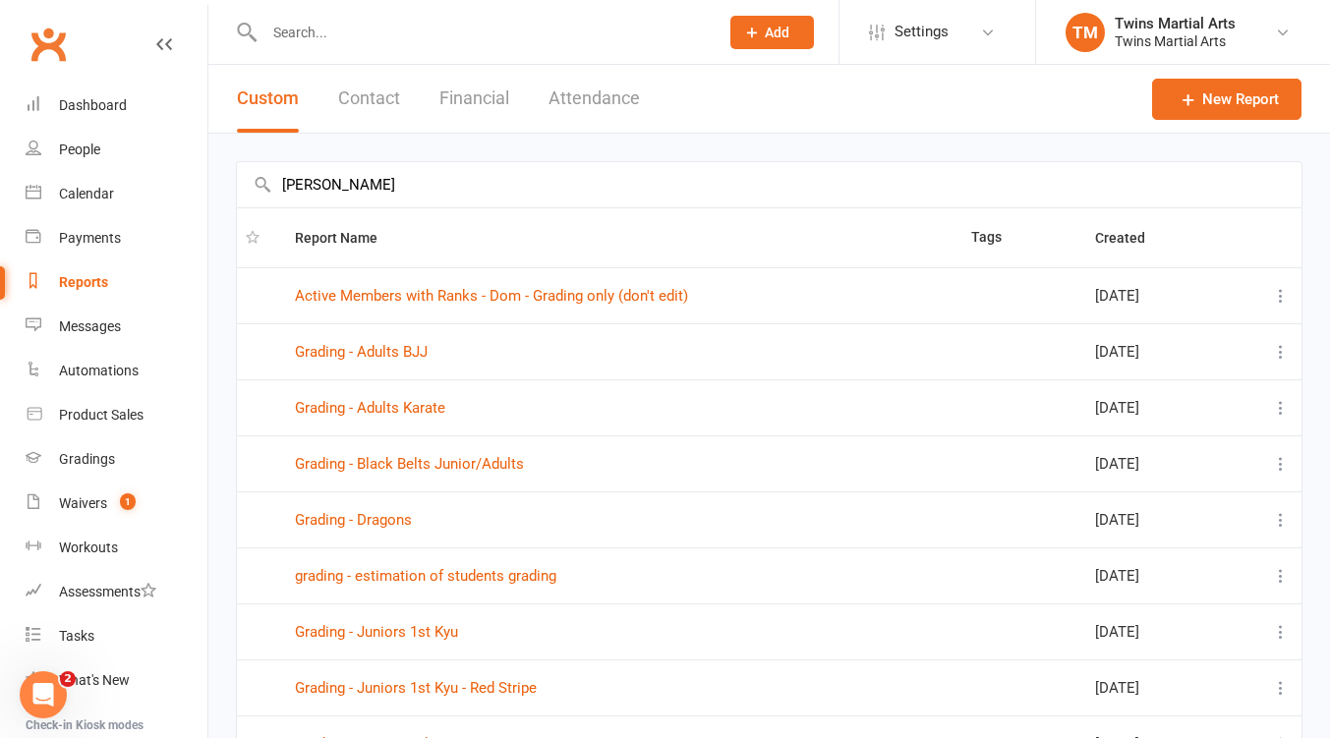
type input "gradin"
click at [414, 411] on link "Grading - Adults Karate" at bounding box center [370, 408] width 150 height 18
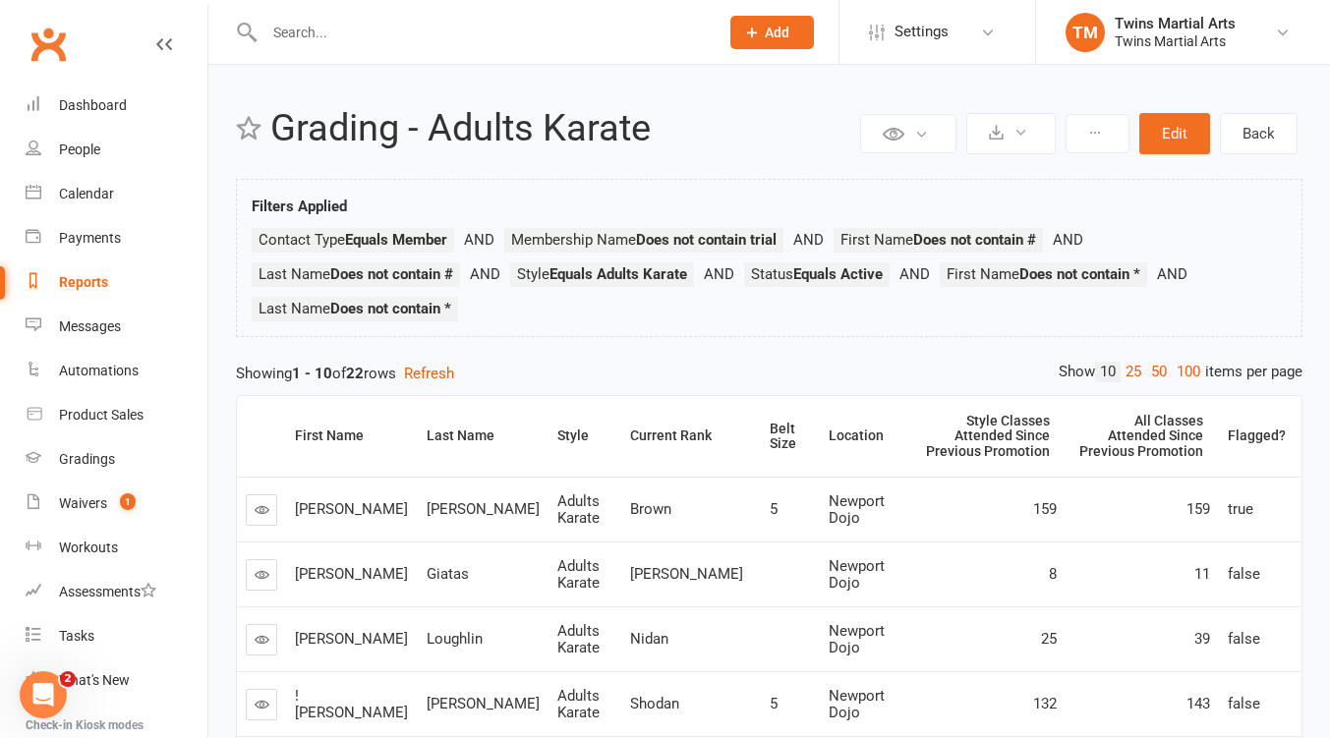
click at [1154, 370] on link "50" at bounding box center [1159, 372] width 26 height 21
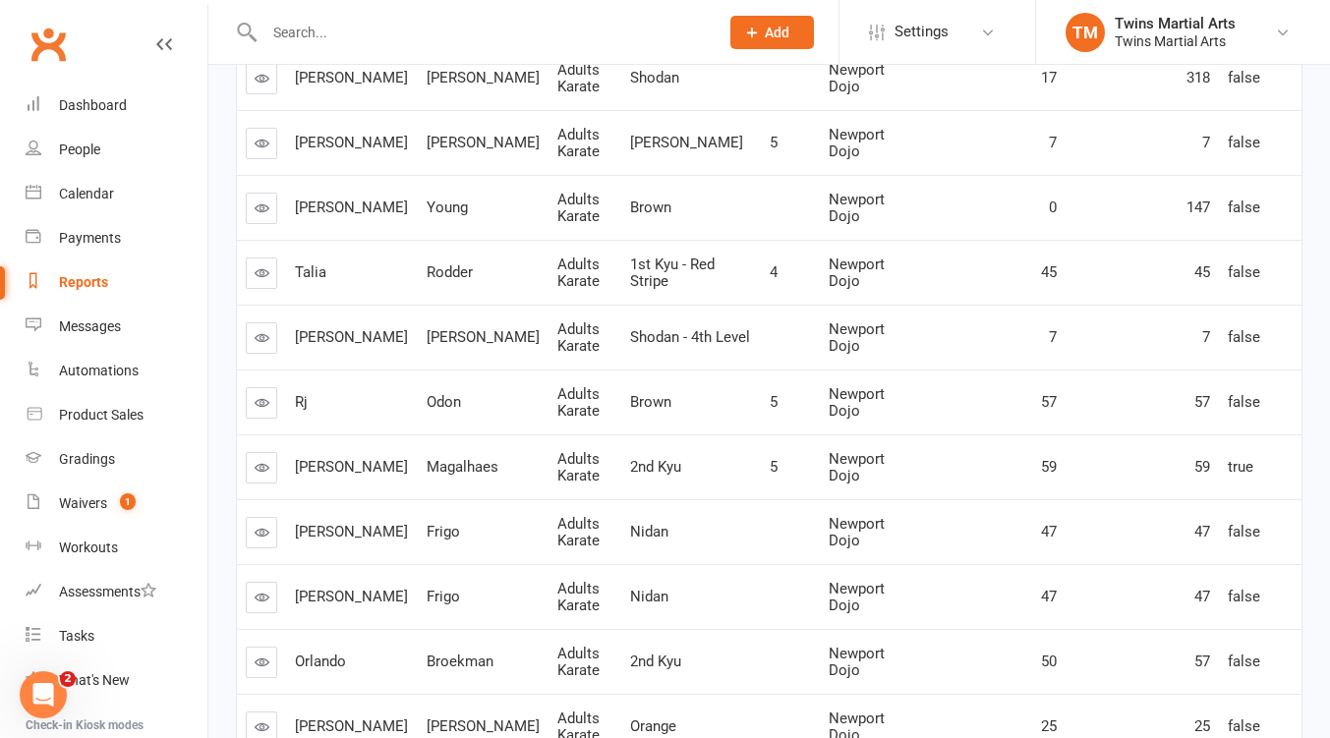
scroll to position [1278, 0]
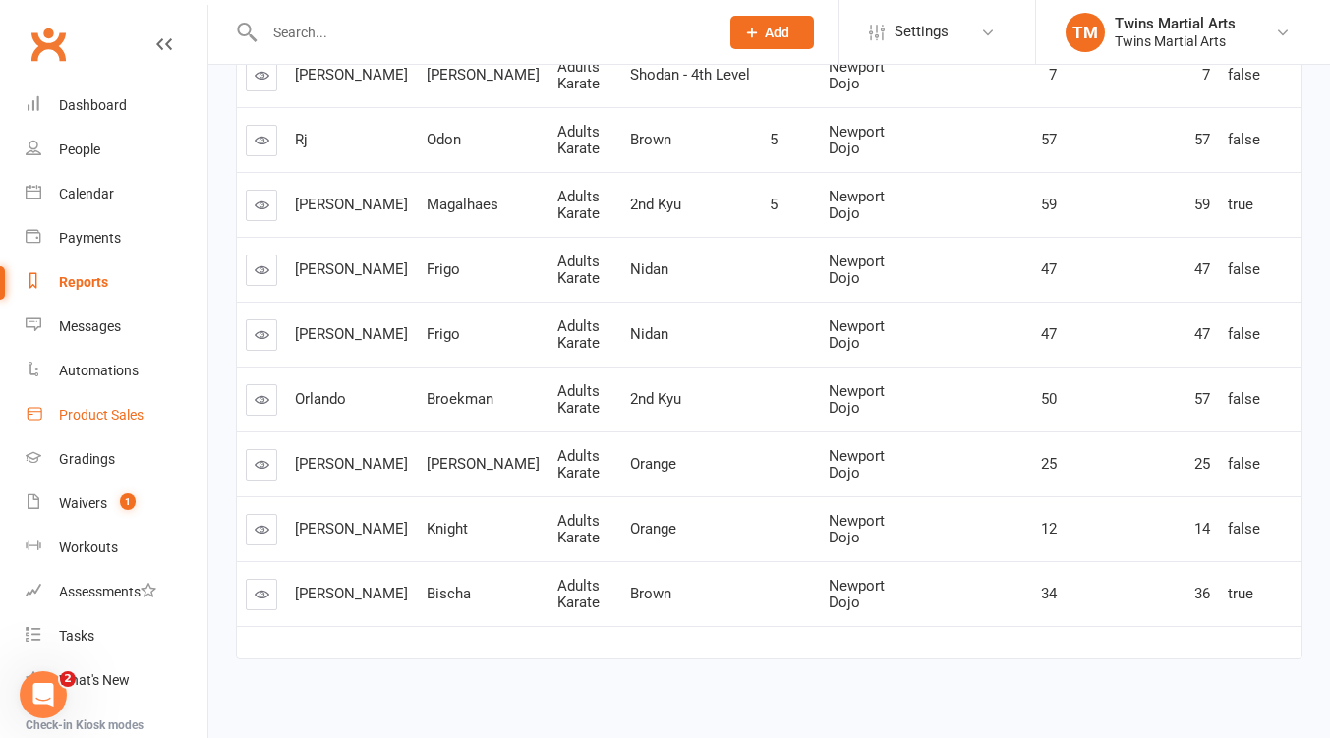
click at [96, 419] on div "Product Sales" at bounding box center [101, 415] width 85 height 16
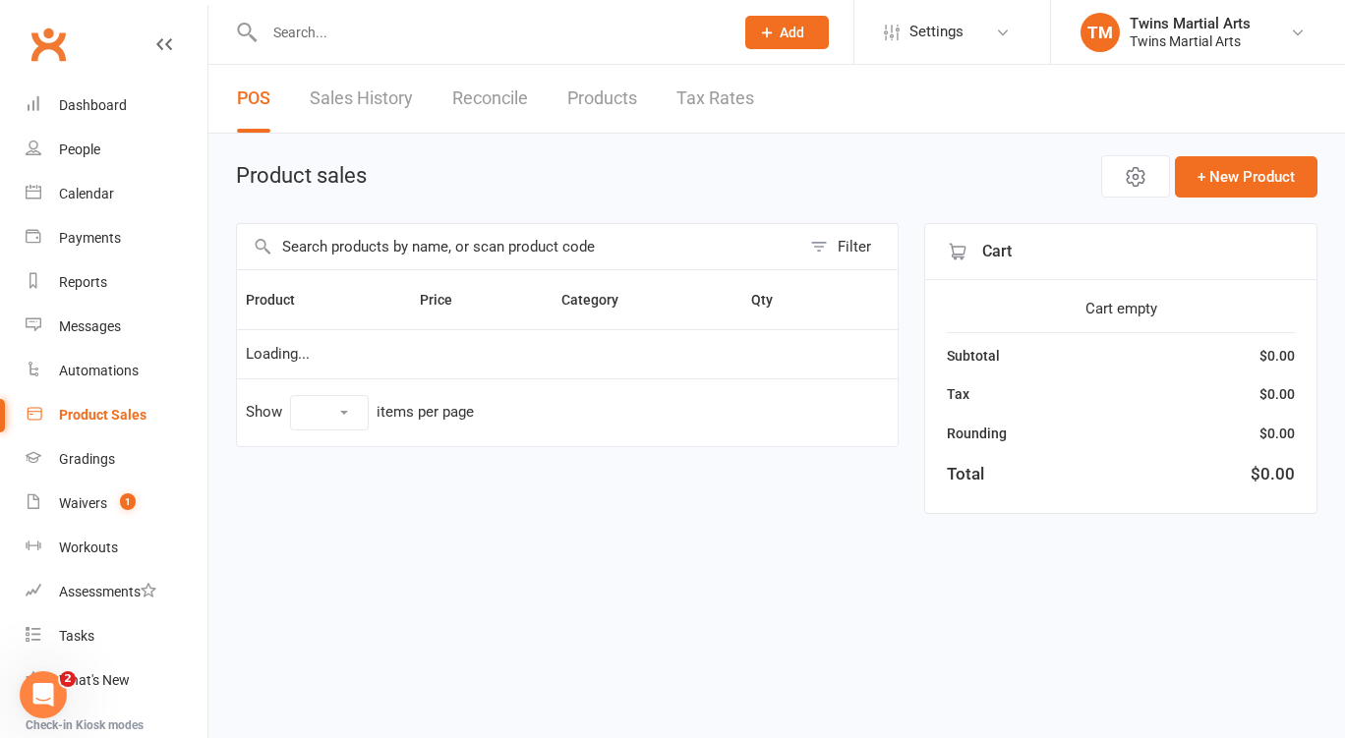
select select "25"
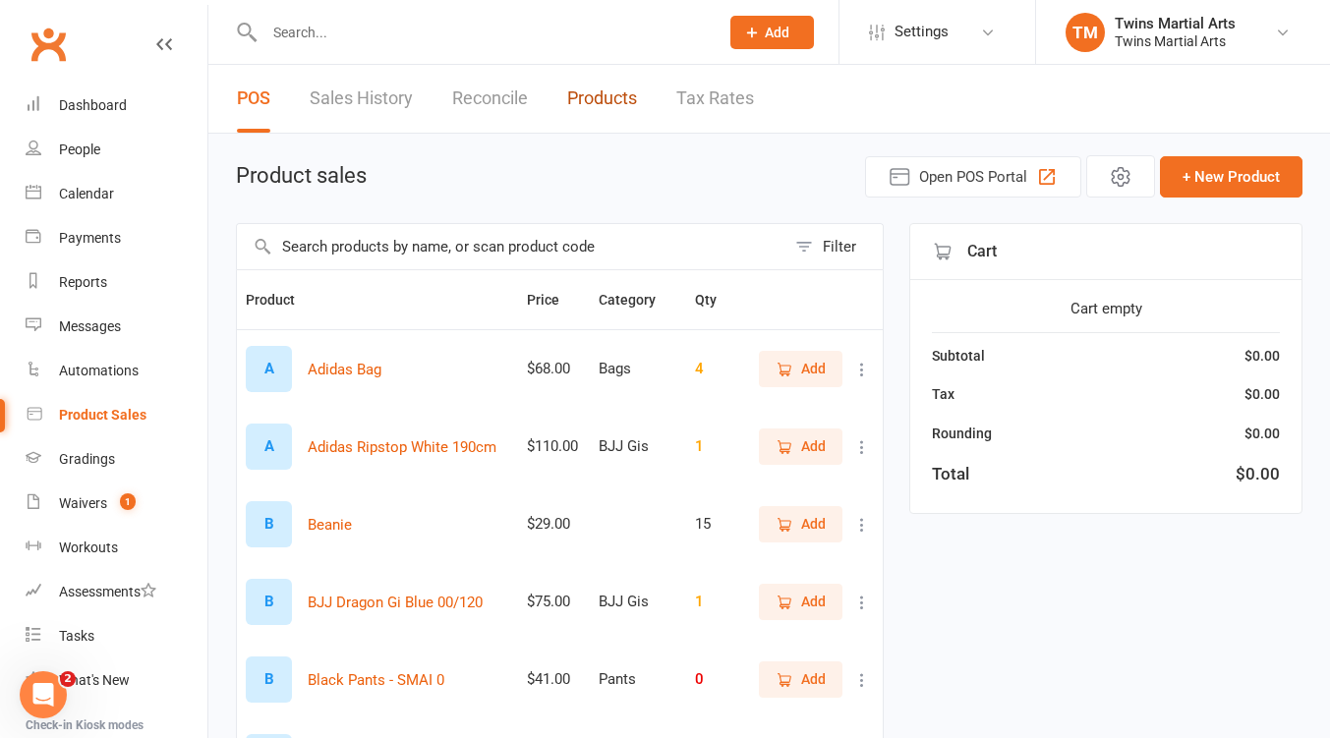
click at [602, 102] on link "Products" at bounding box center [602, 99] width 70 height 68
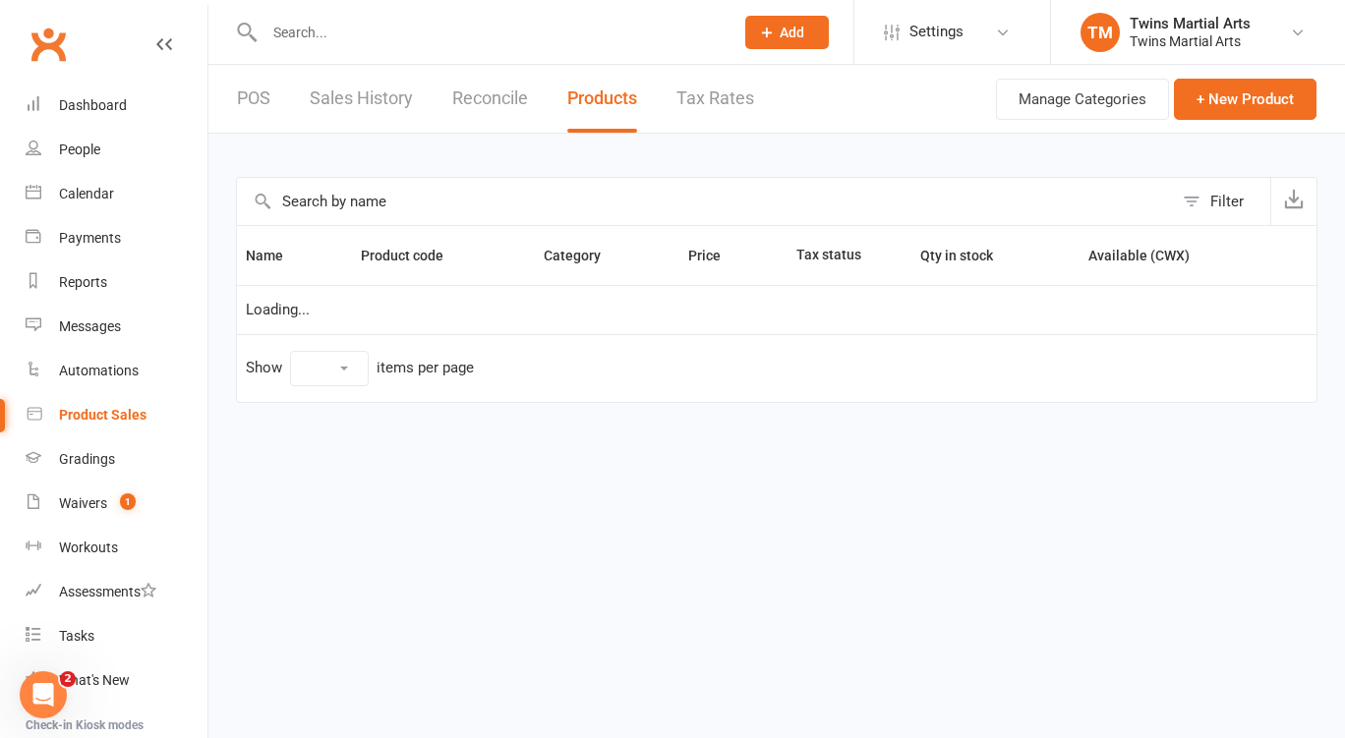
select select "50"
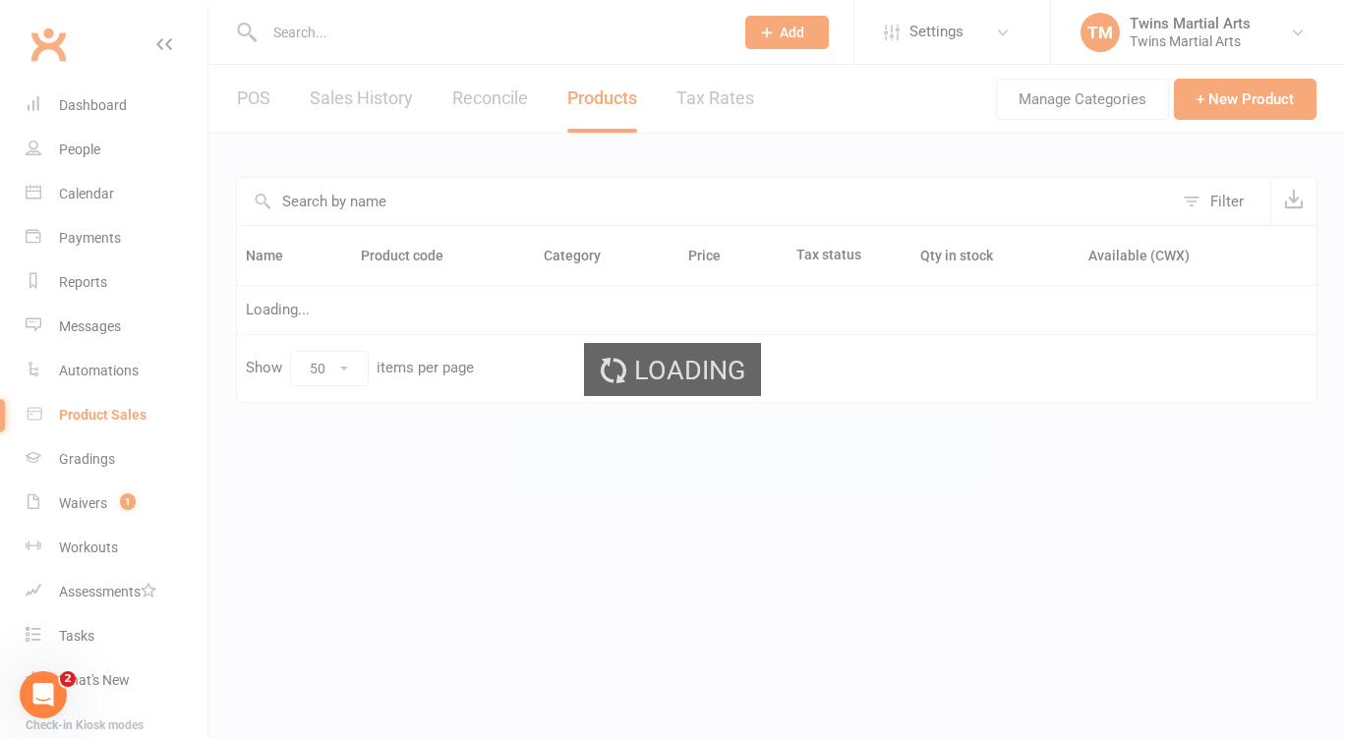
click at [374, 207] on div "Loading" at bounding box center [672, 369] width 1345 height 738
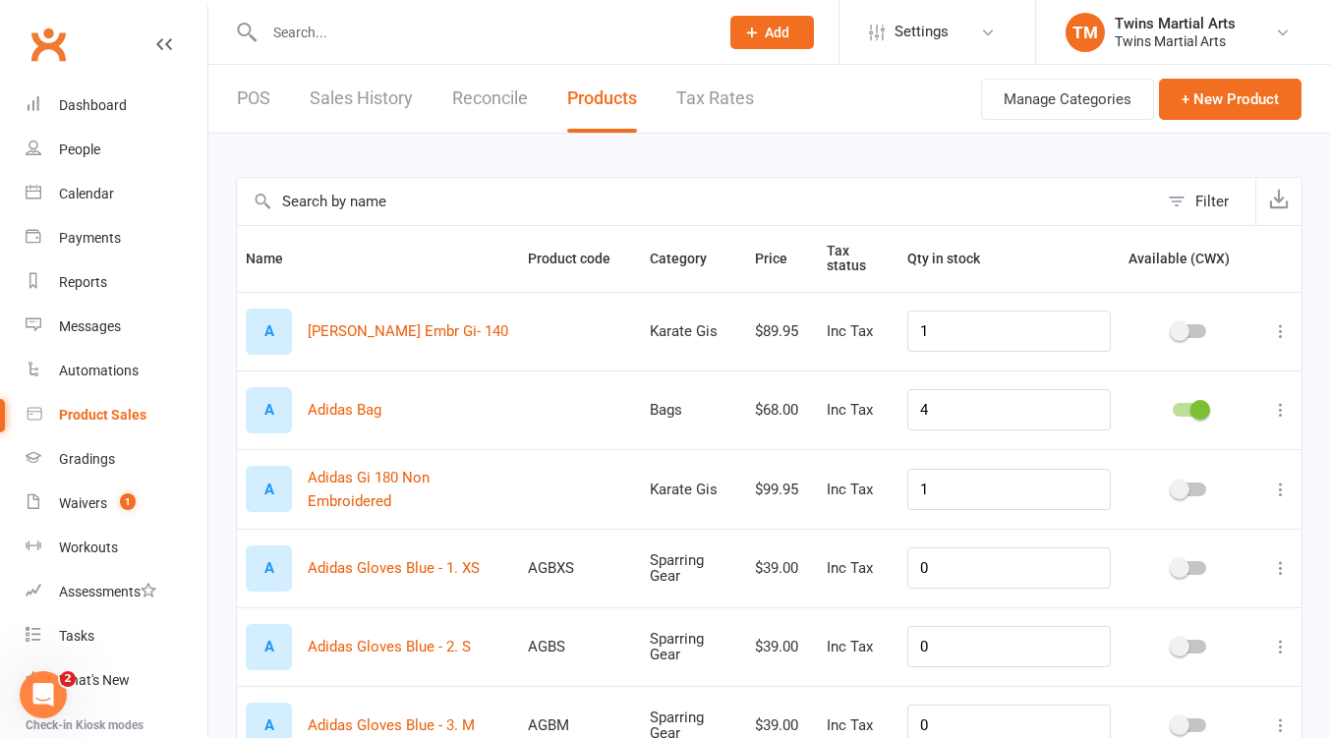
click at [372, 203] on input "text" at bounding box center [697, 201] width 921 height 47
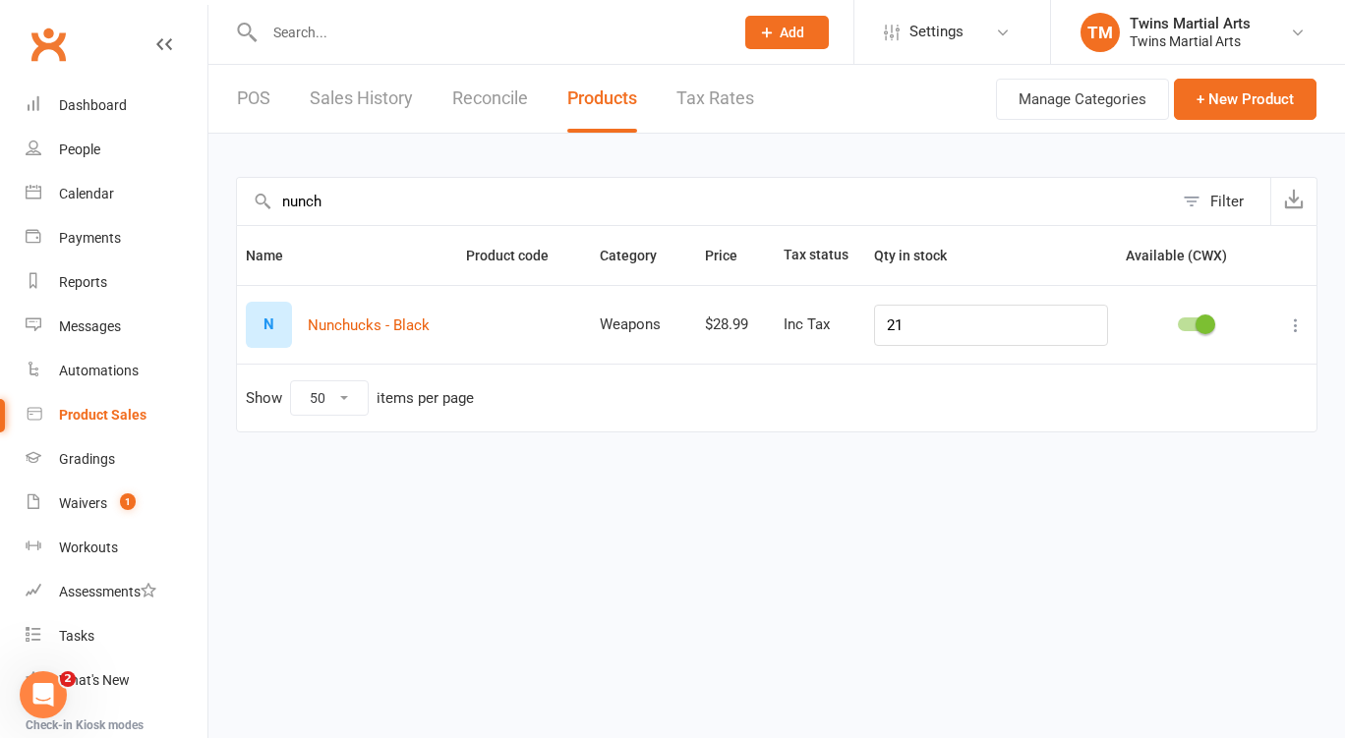
type input "nunch"
click at [1298, 324] on icon at bounding box center [1296, 326] width 20 height 20
click at [1203, 365] on link "Edit product" at bounding box center [1209, 362] width 195 height 39
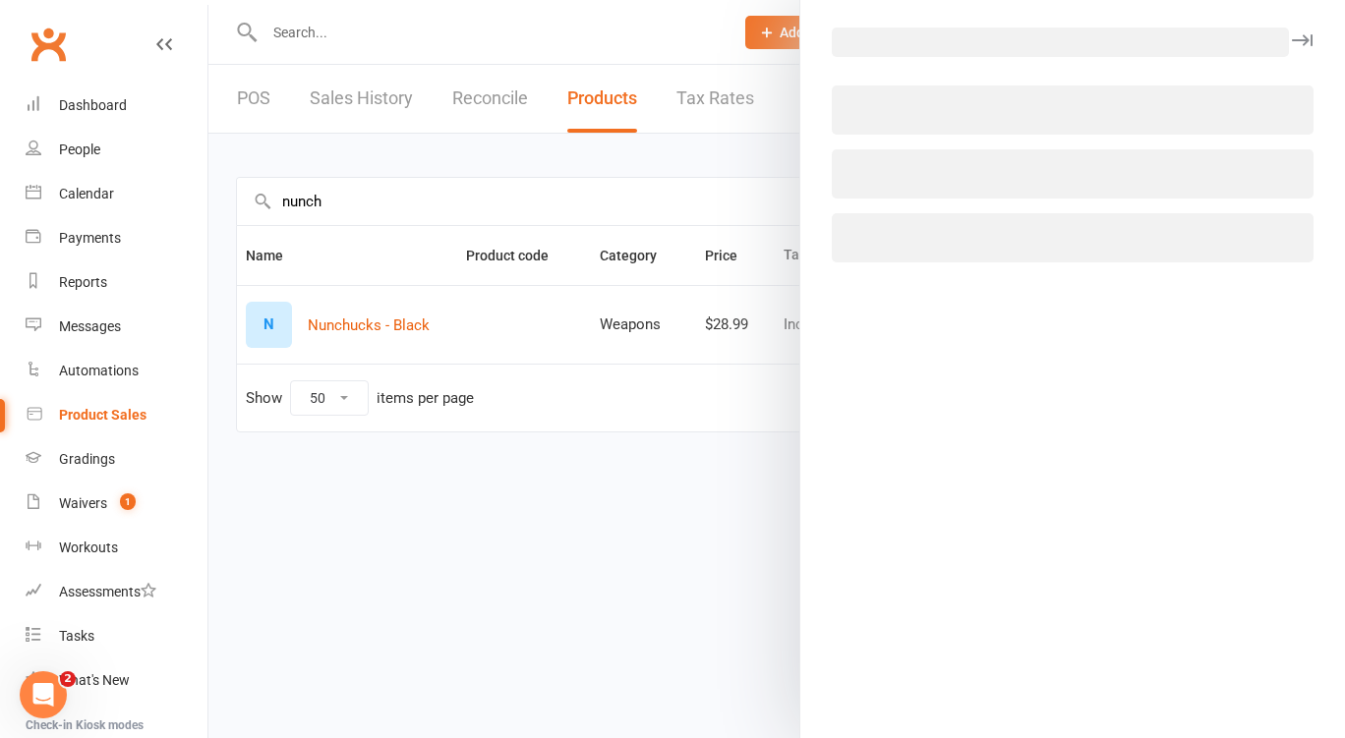
select select "1902"
select select "945"
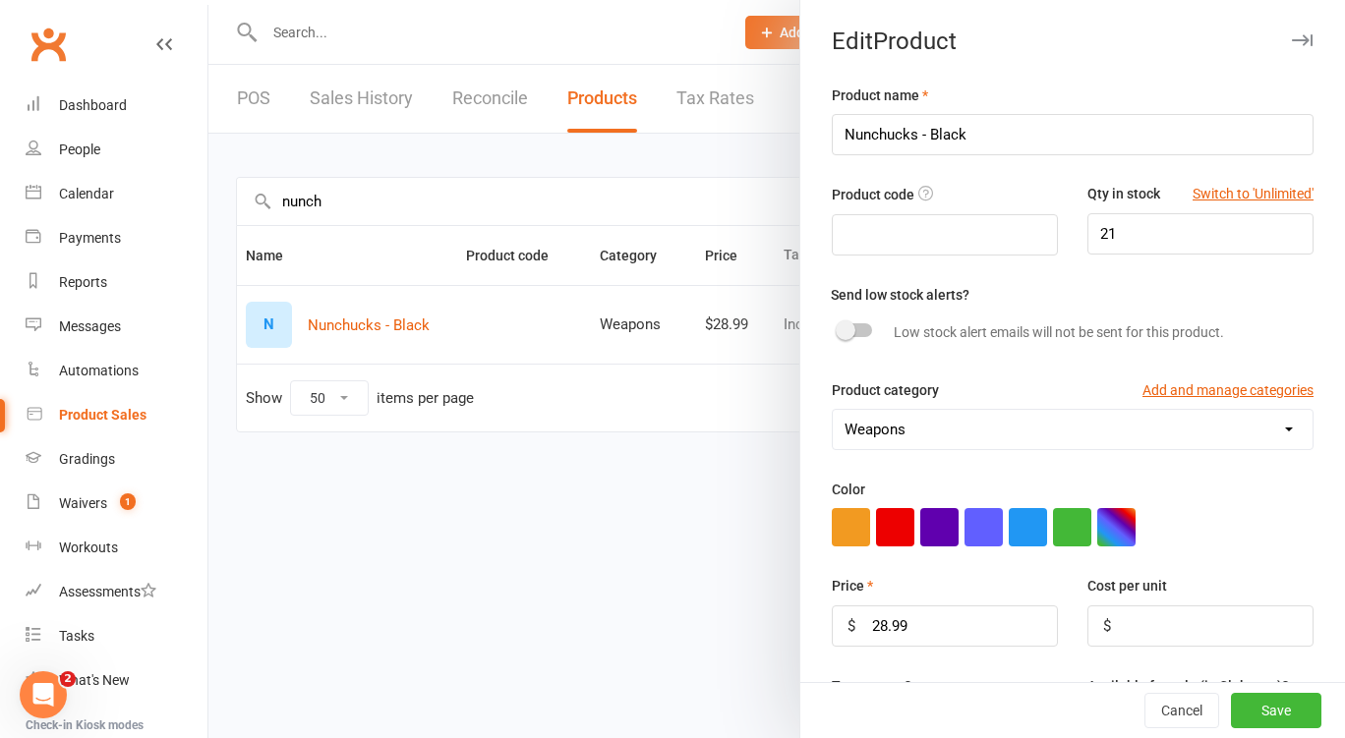
scroll to position [261, 0]
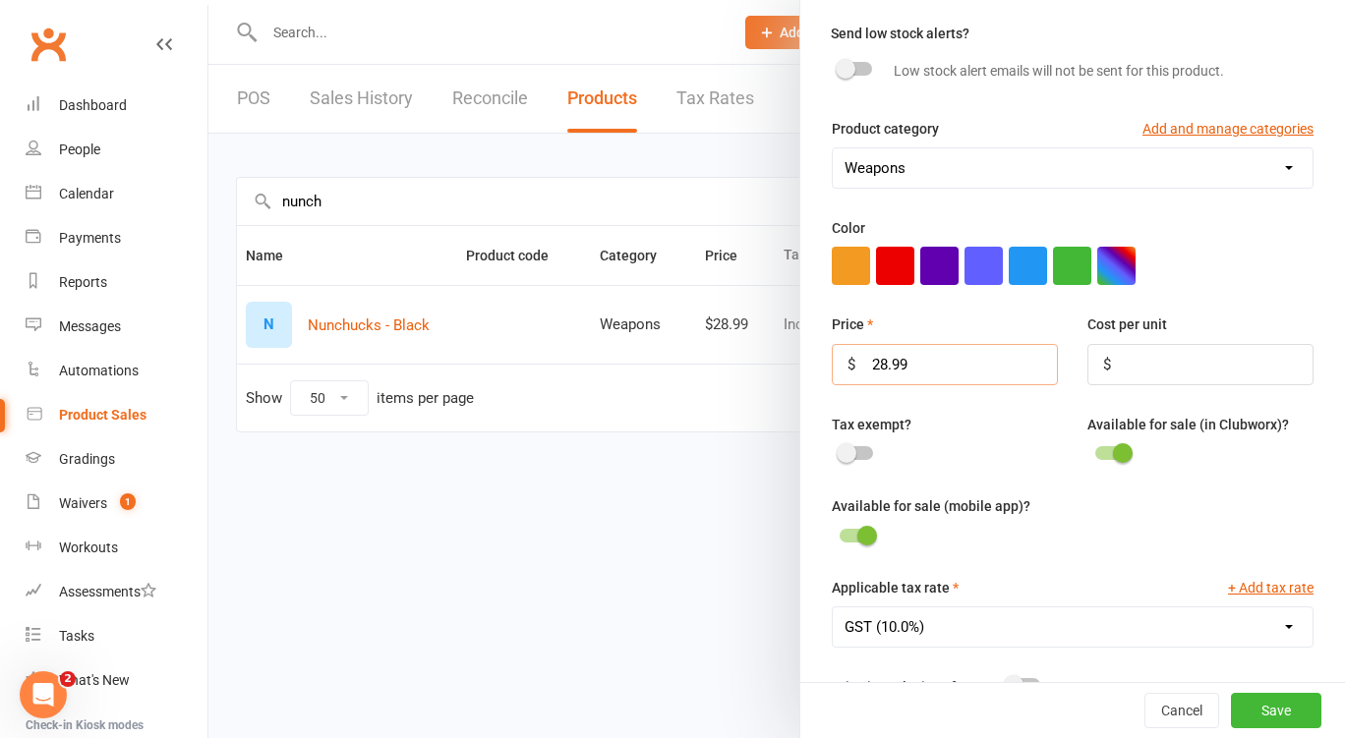
click at [917, 364] on input "28.99" at bounding box center [945, 364] width 226 height 41
type input "29"
click at [1272, 705] on button "Save" at bounding box center [1276, 710] width 90 height 35
